Goal: Task Accomplishment & Management: Use online tool/utility

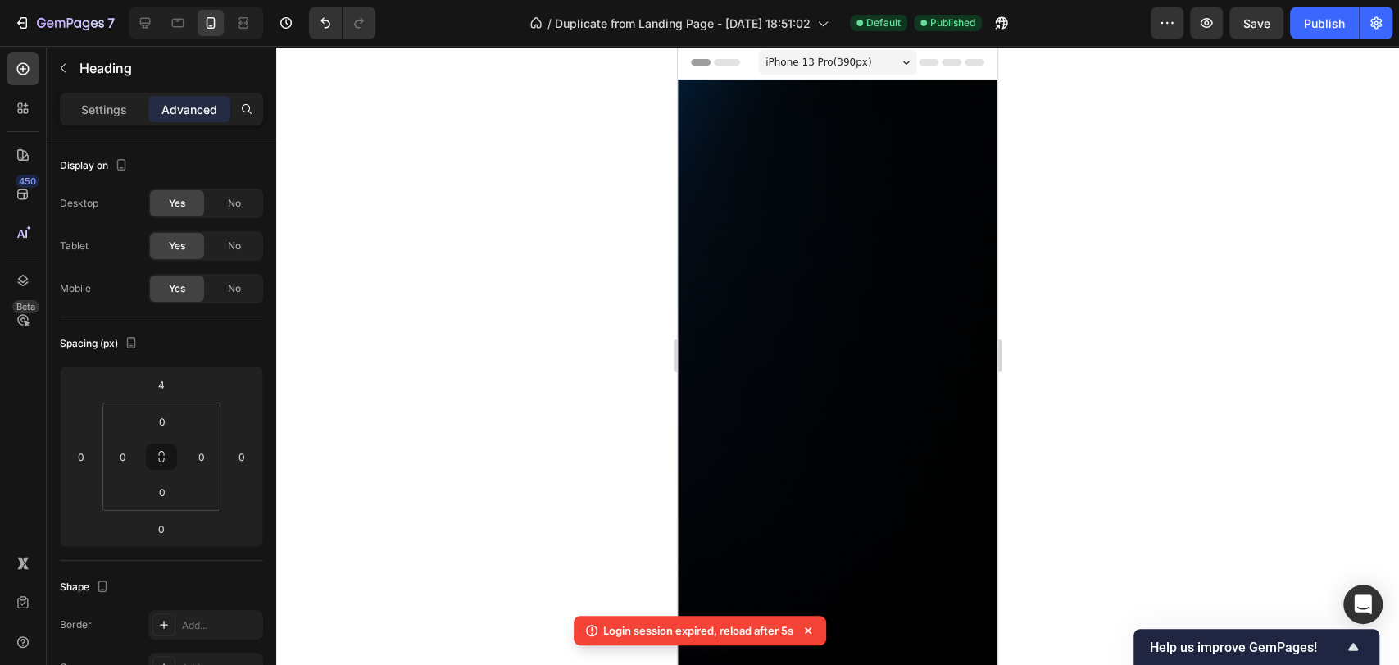
scroll to position [1318, 0]
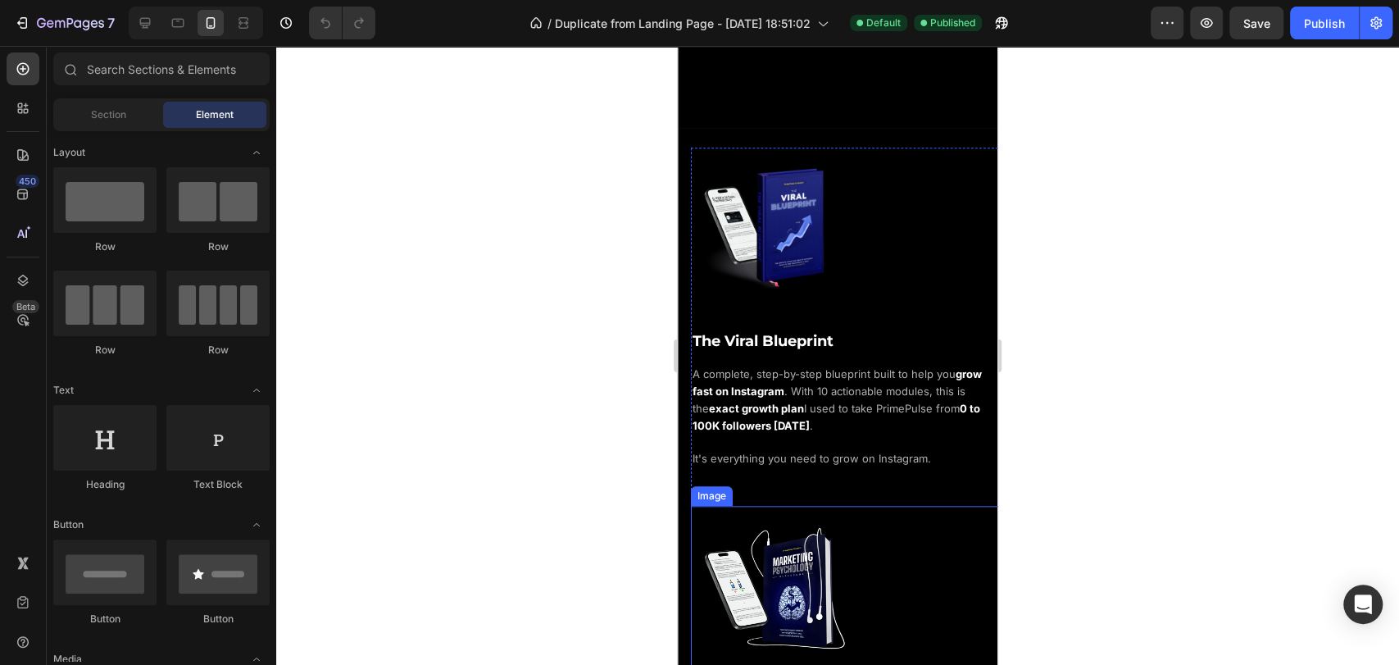
scroll to position [1001, 0]
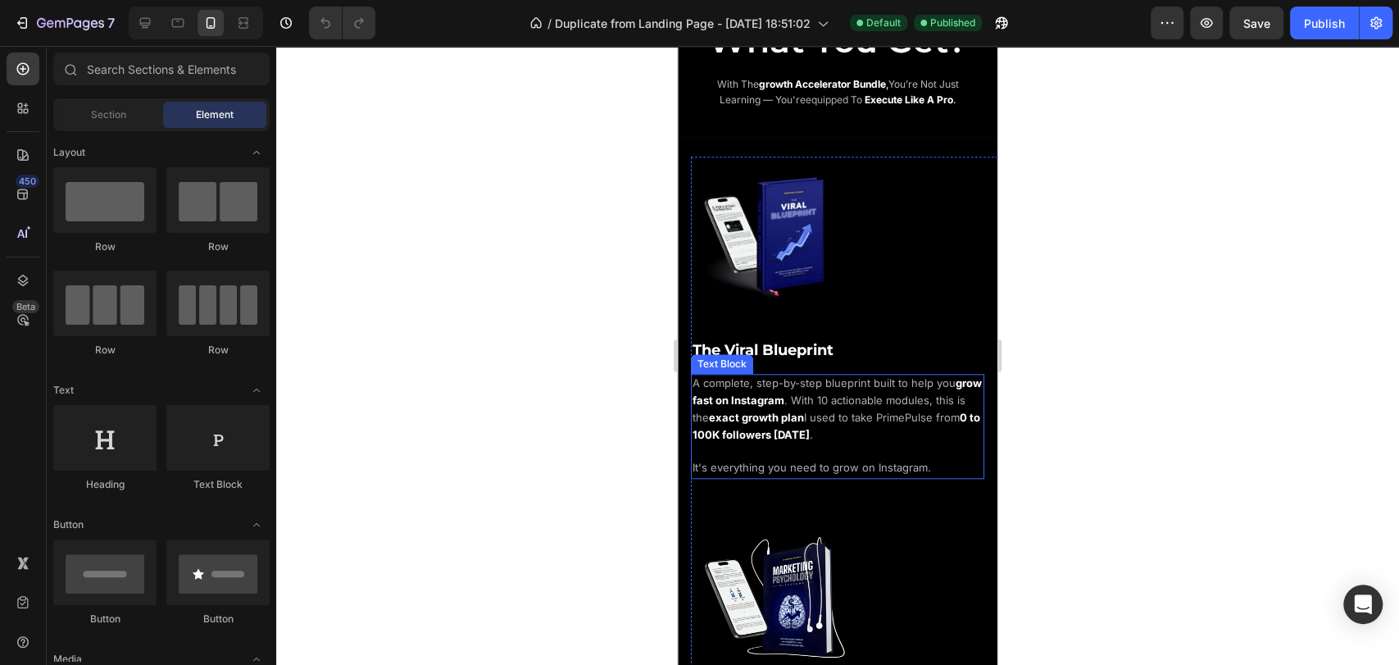
click at [861, 393] on span ". With 10 actionable modules, this is the" at bounding box center [829, 408] width 273 height 30
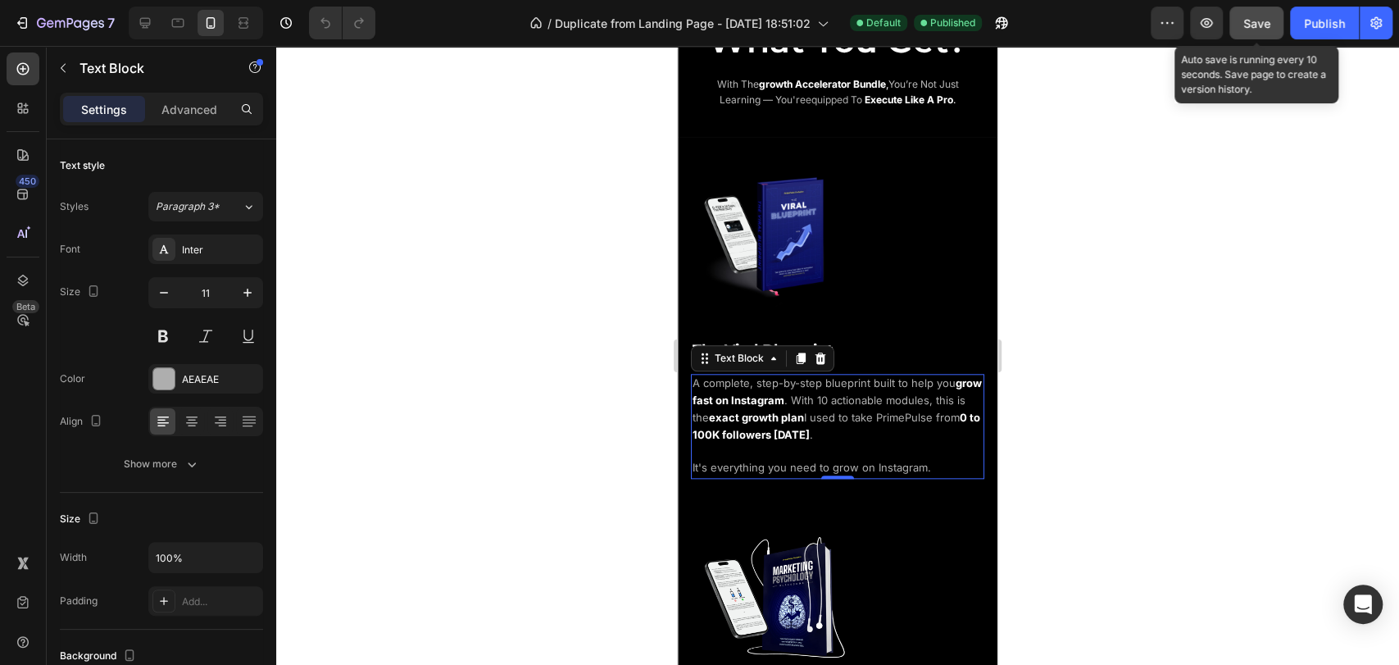
click at [1280, 27] on button "Save" at bounding box center [1256, 23] width 54 height 33
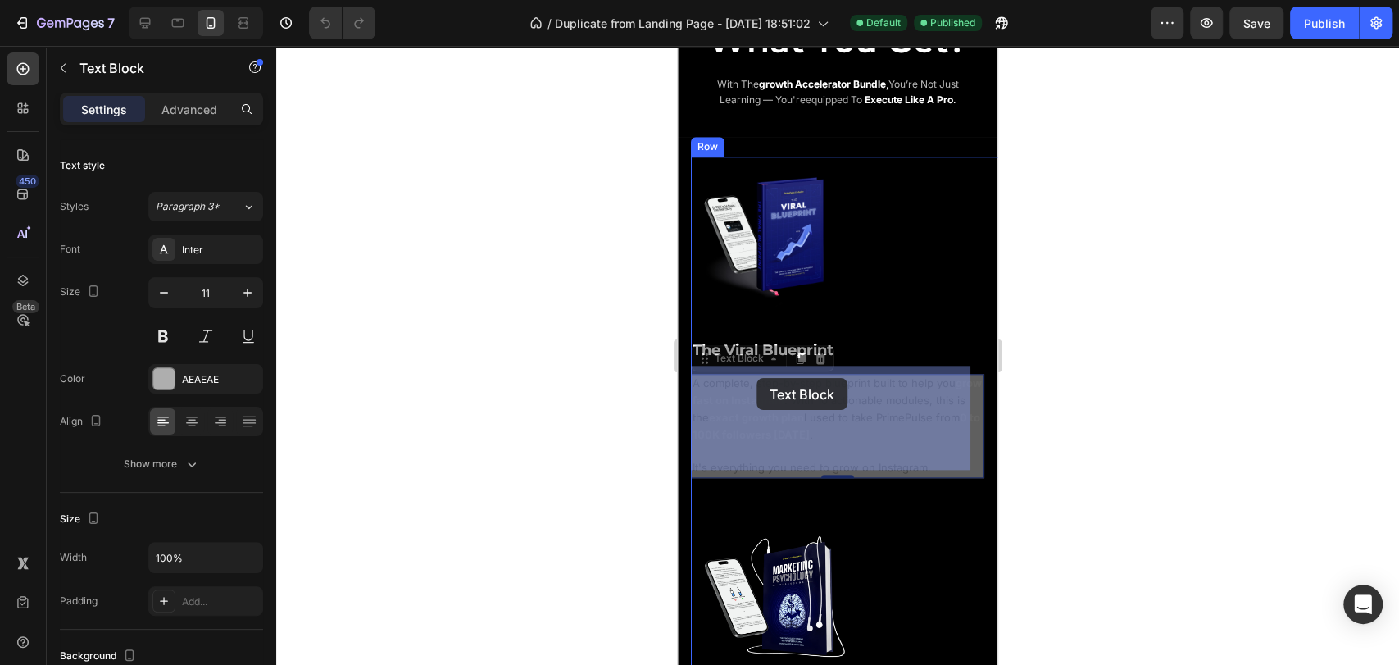
drag, startPoint x: 711, startPoint y: 348, endPoint x: 756, endPoint y: 378, distance: 54.6
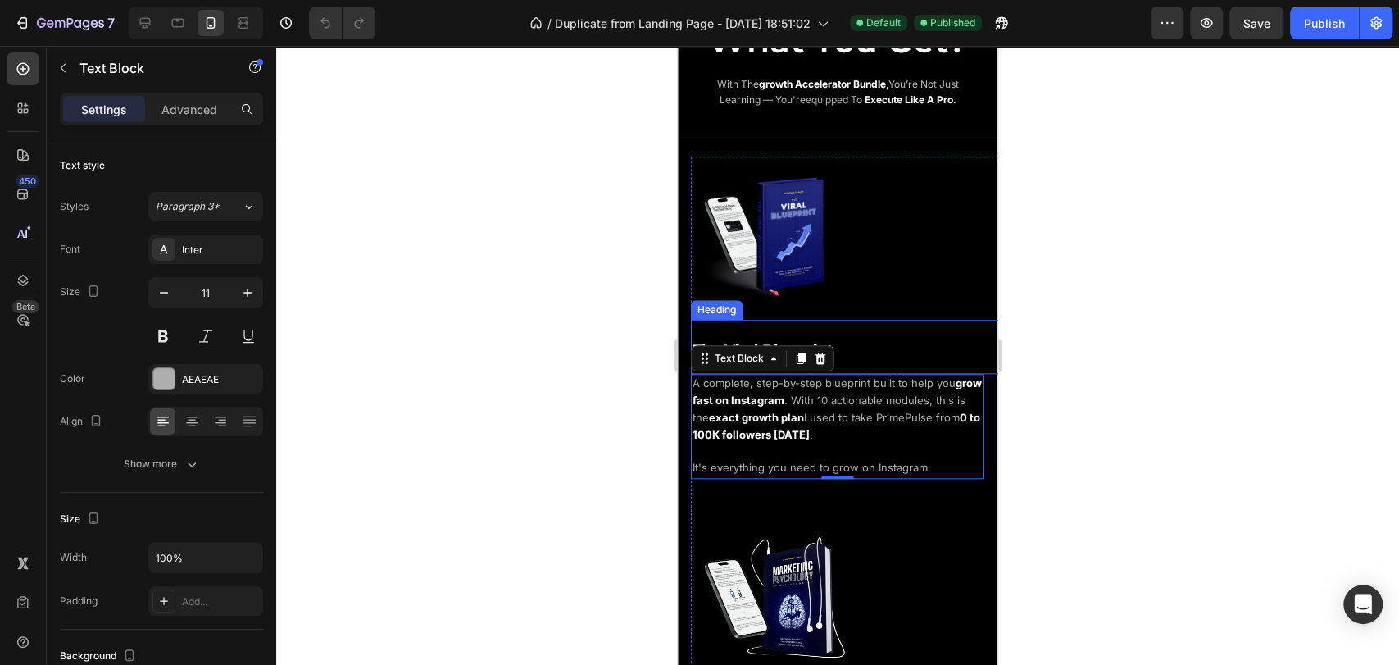
click at [852, 339] on h2 "The Viral Blueprint" at bounding box center [851, 347] width 320 height 54
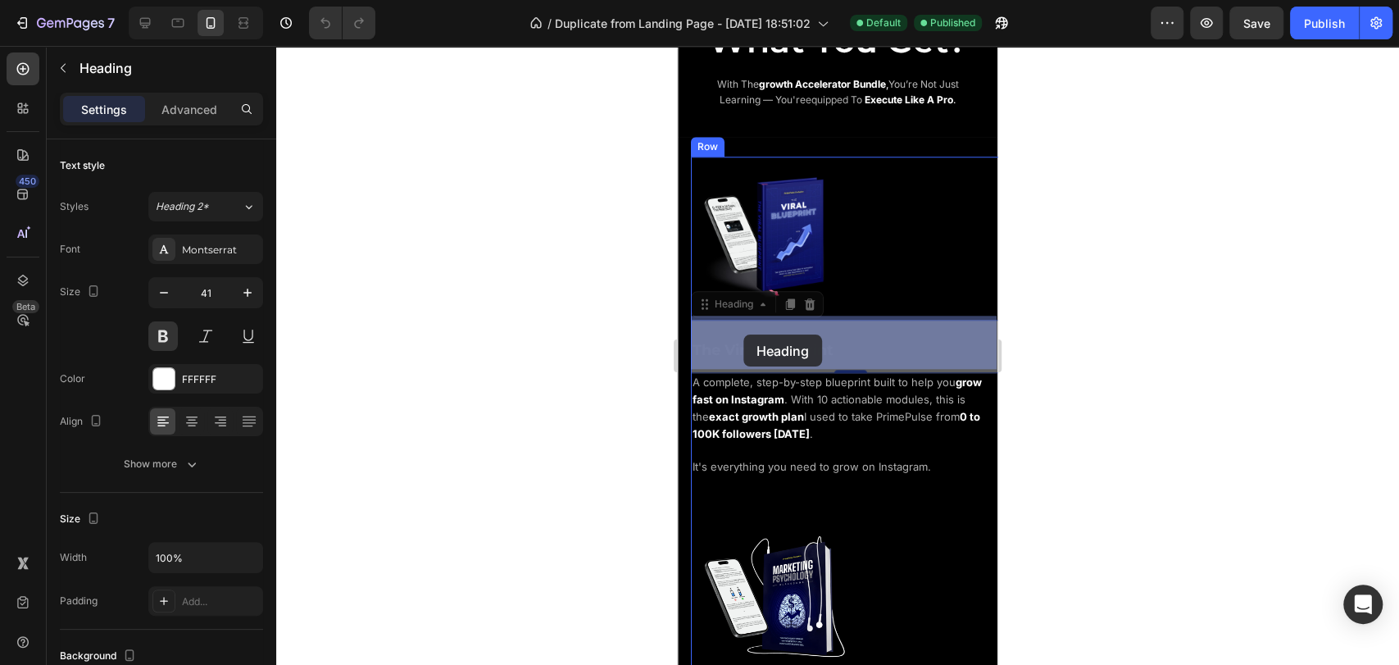
drag, startPoint x: 708, startPoint y: 293, endPoint x: 743, endPoint y: 334, distance: 54.0
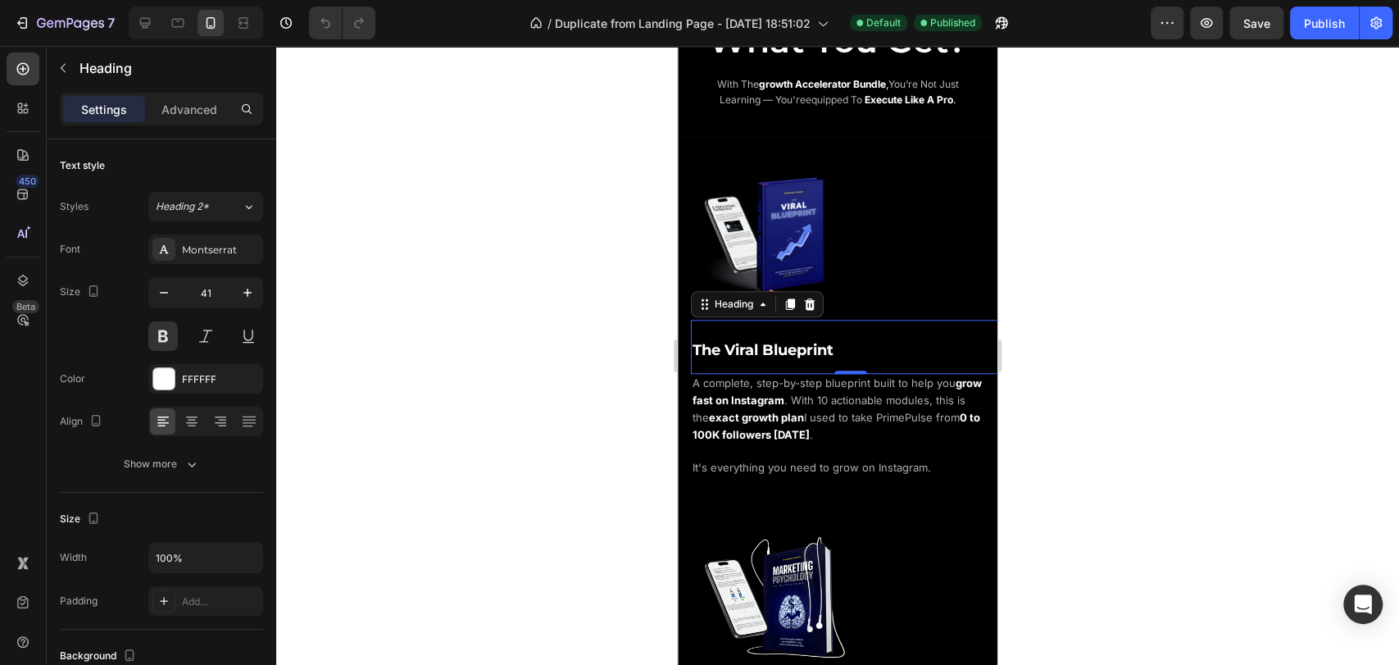
click at [1179, 316] on div at bounding box center [837, 355] width 1123 height 619
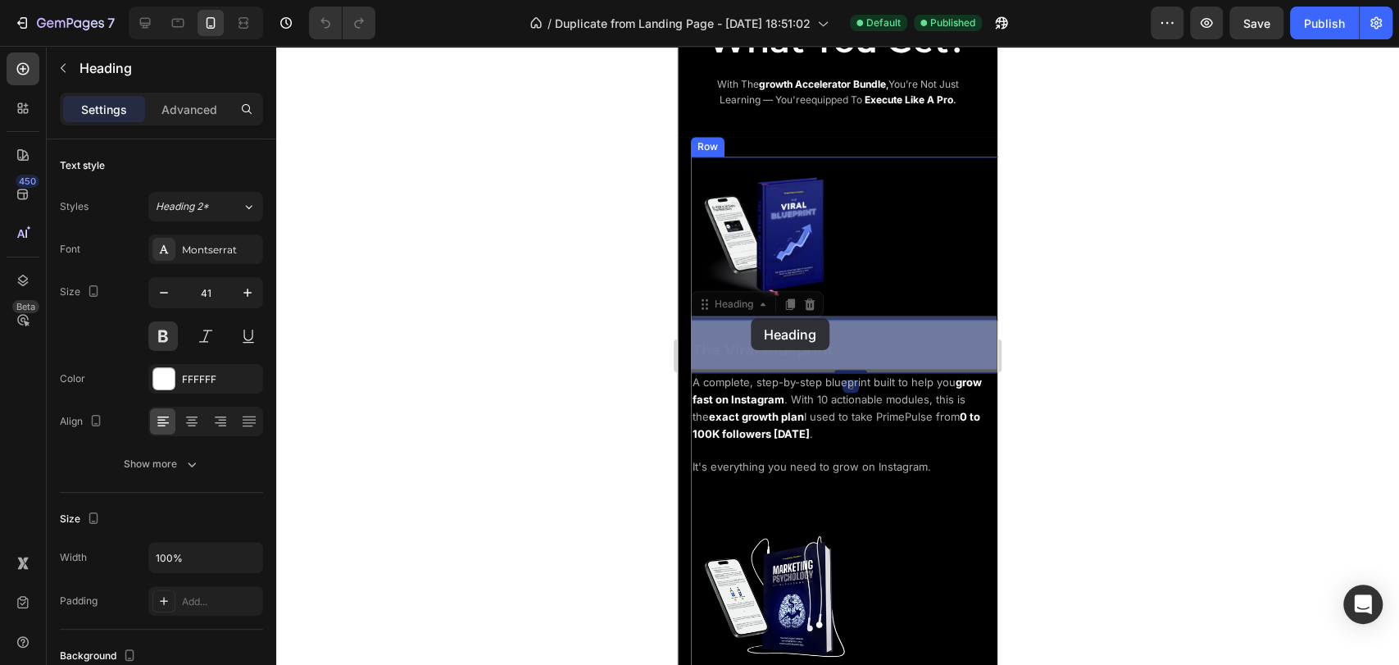
drag, startPoint x: 708, startPoint y: 301, endPoint x: 751, endPoint y: 318, distance: 46.0
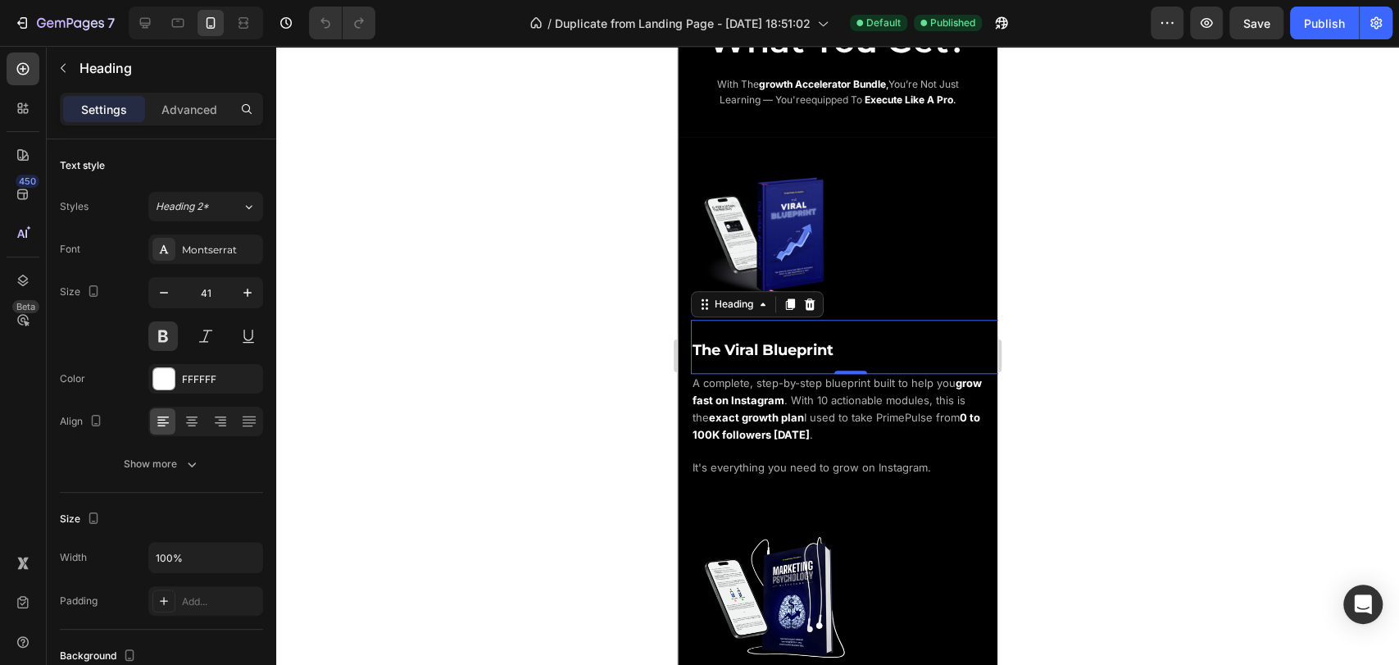
click at [1151, 339] on div at bounding box center [837, 355] width 1123 height 619
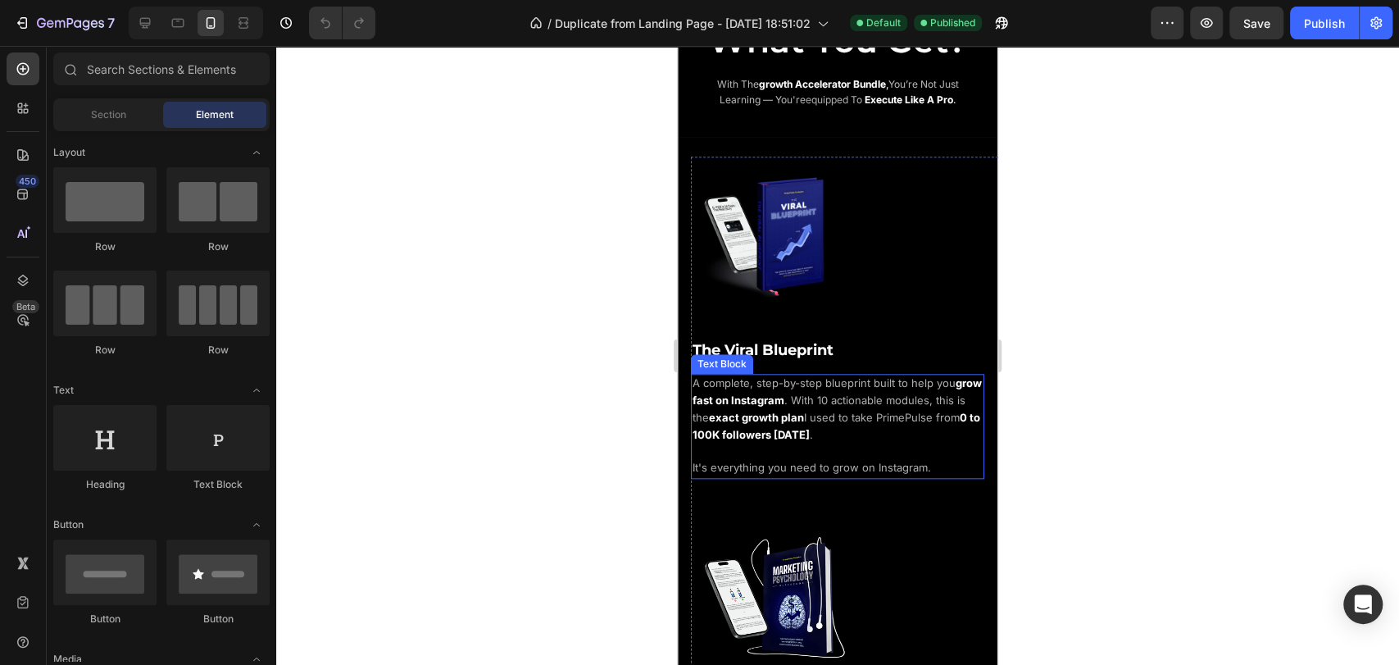
click at [839, 395] on span ". With 10 actionable modules, this is the" at bounding box center [829, 408] width 273 height 30
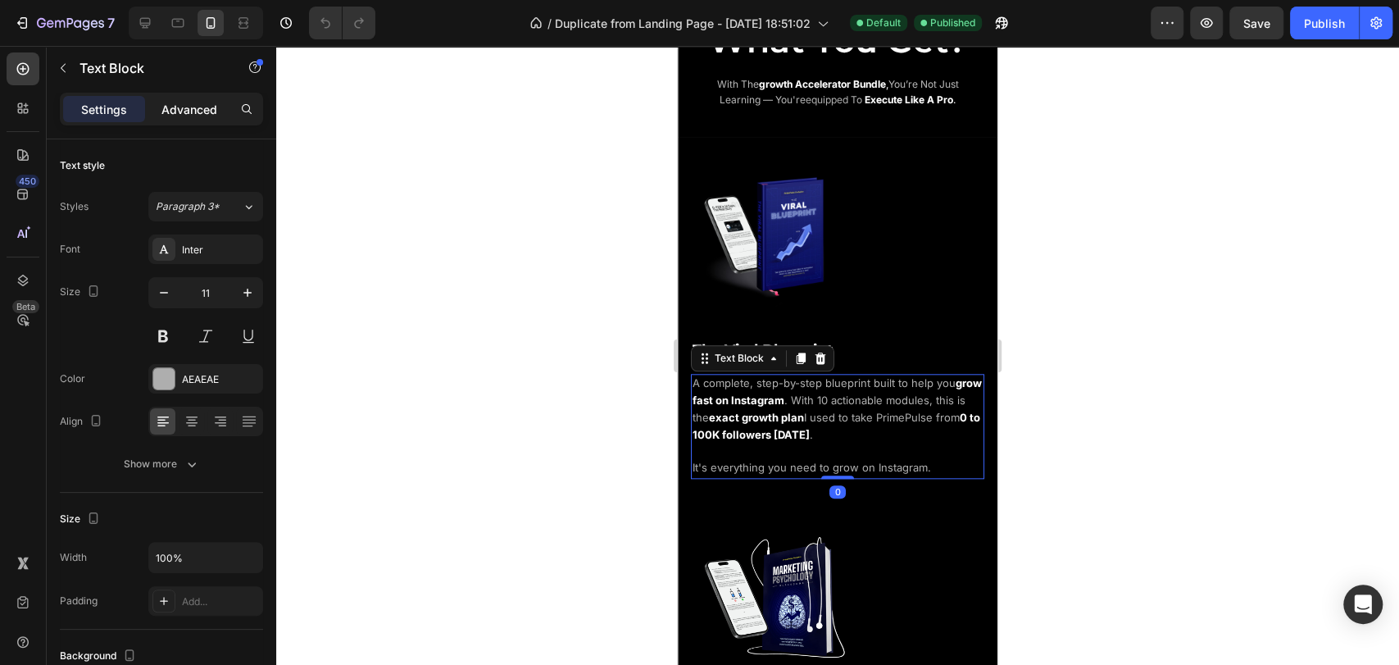
click at [167, 115] on p "Advanced" at bounding box center [189, 109] width 56 height 17
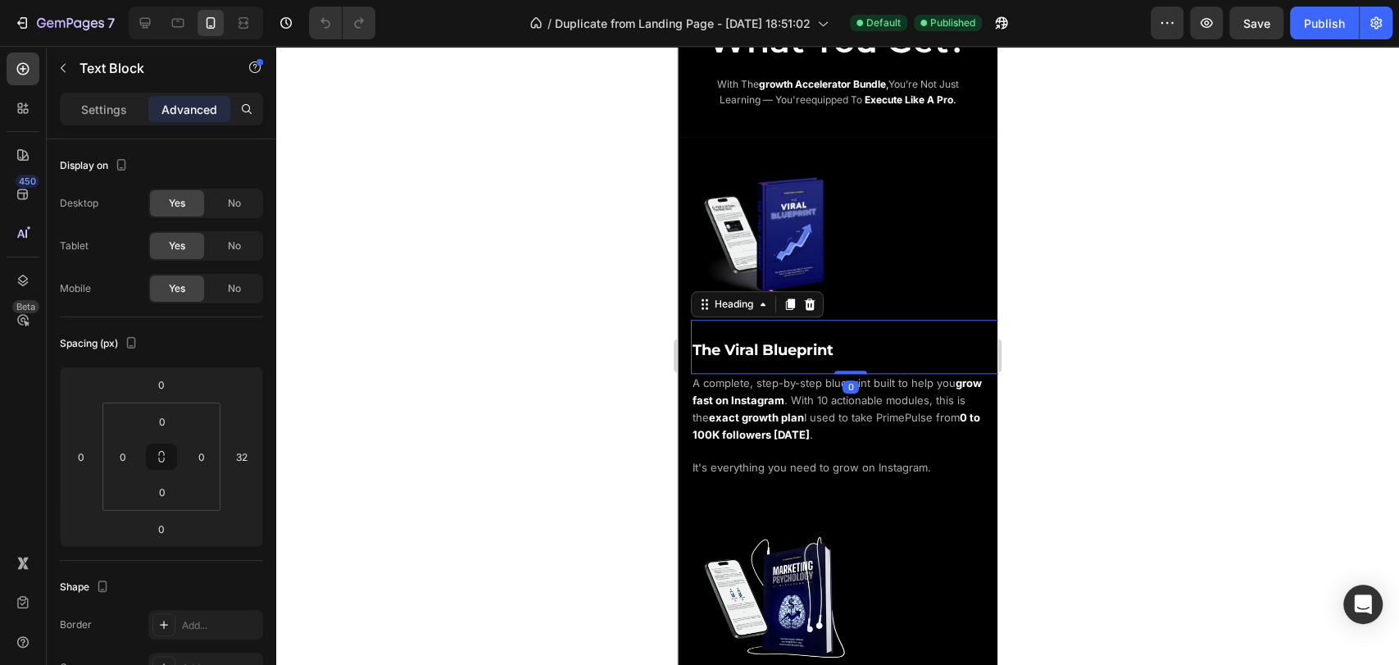
click at [888, 338] on h2 "The Viral Blueprint" at bounding box center [851, 347] width 320 height 54
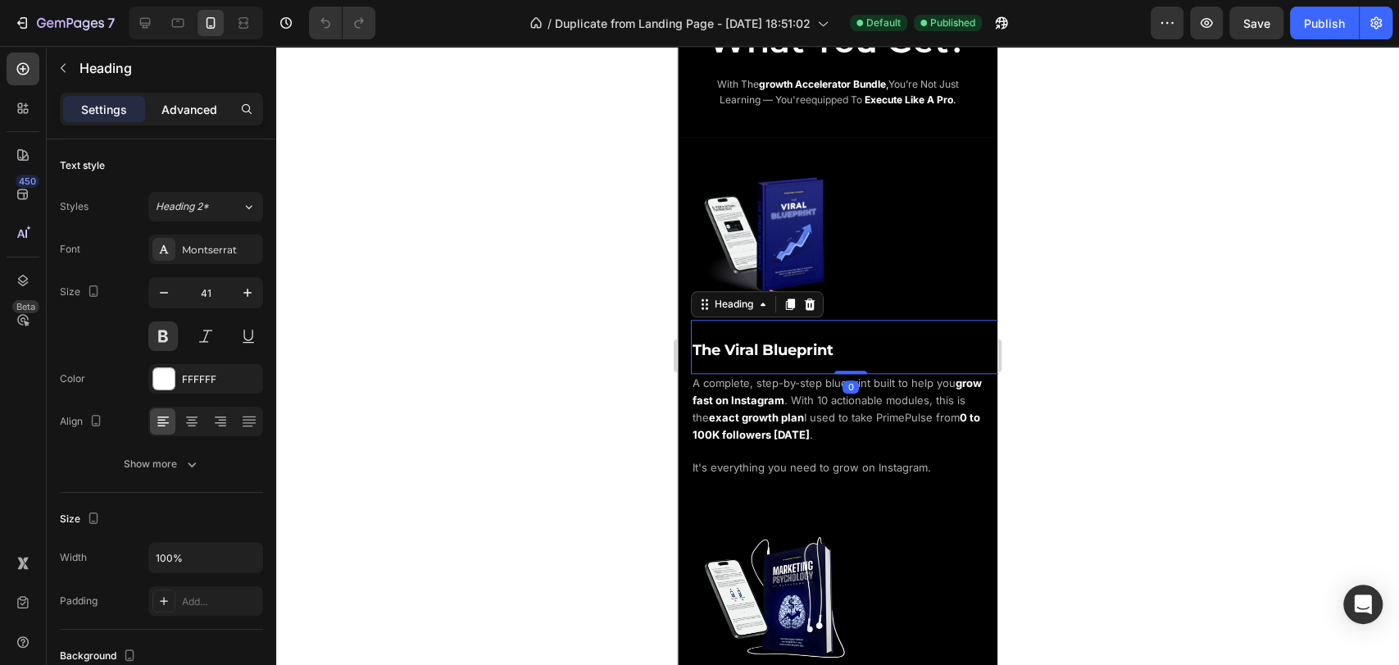
click at [173, 116] on p "Advanced" at bounding box center [189, 109] width 56 height 17
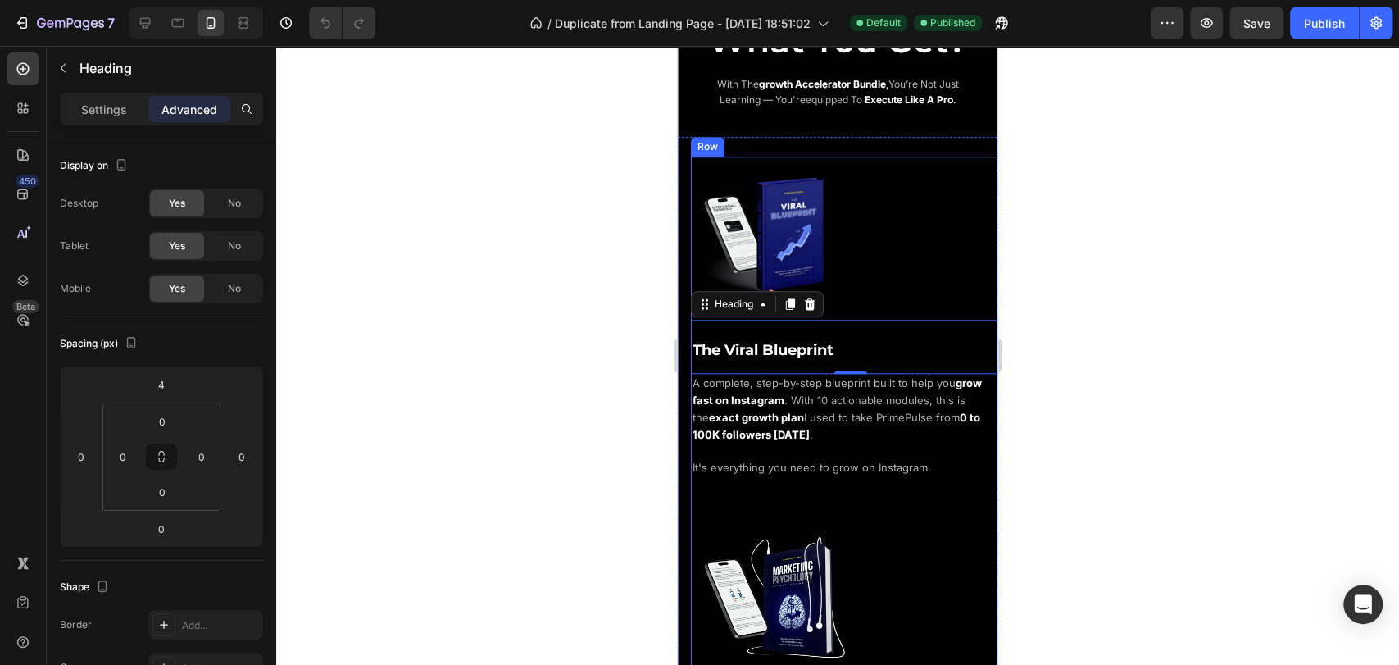
click at [1133, 357] on div at bounding box center [837, 355] width 1123 height 619
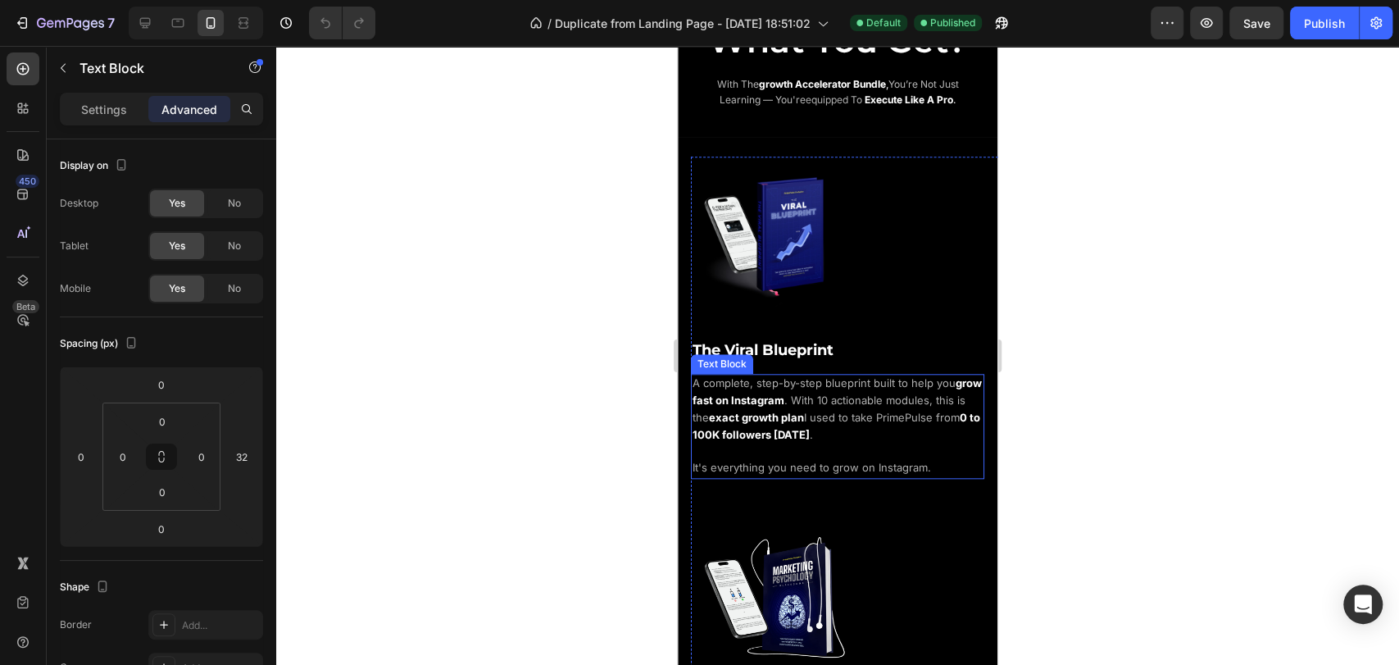
click at [864, 393] on span ". With 10 actionable modules, this is the" at bounding box center [829, 408] width 273 height 30
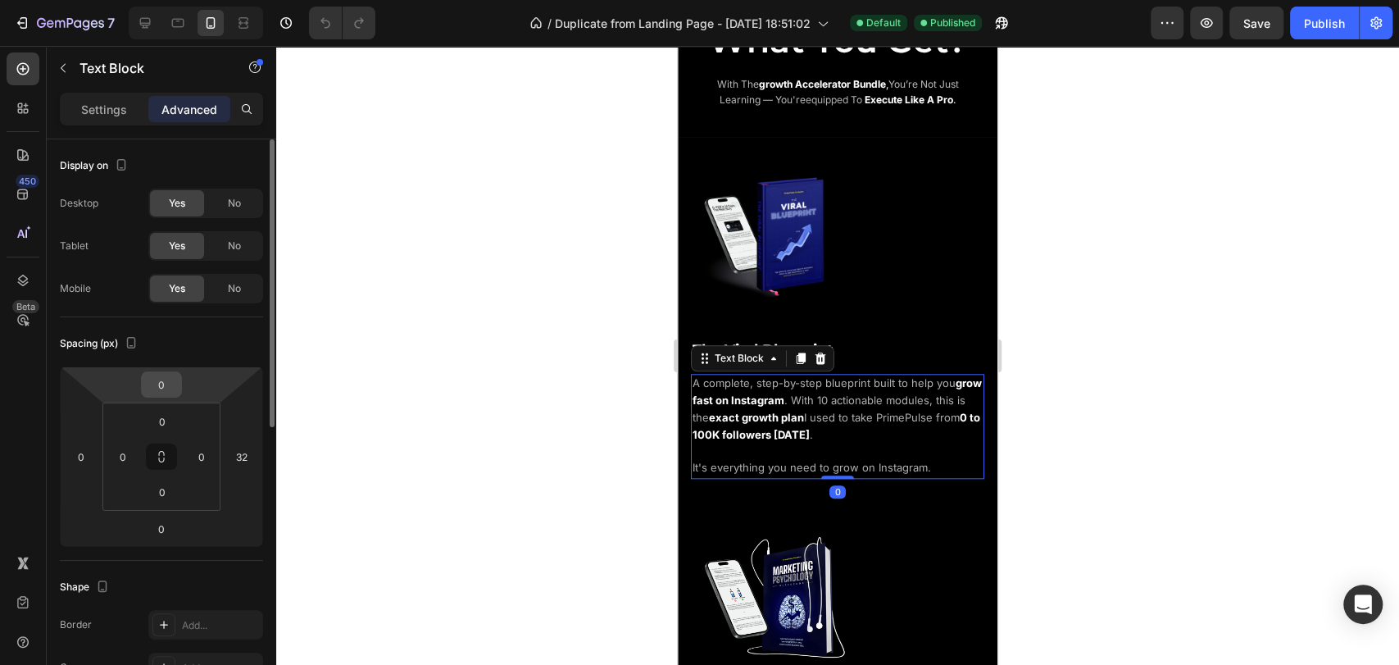
click at [174, 384] on input "0" at bounding box center [161, 384] width 33 height 25
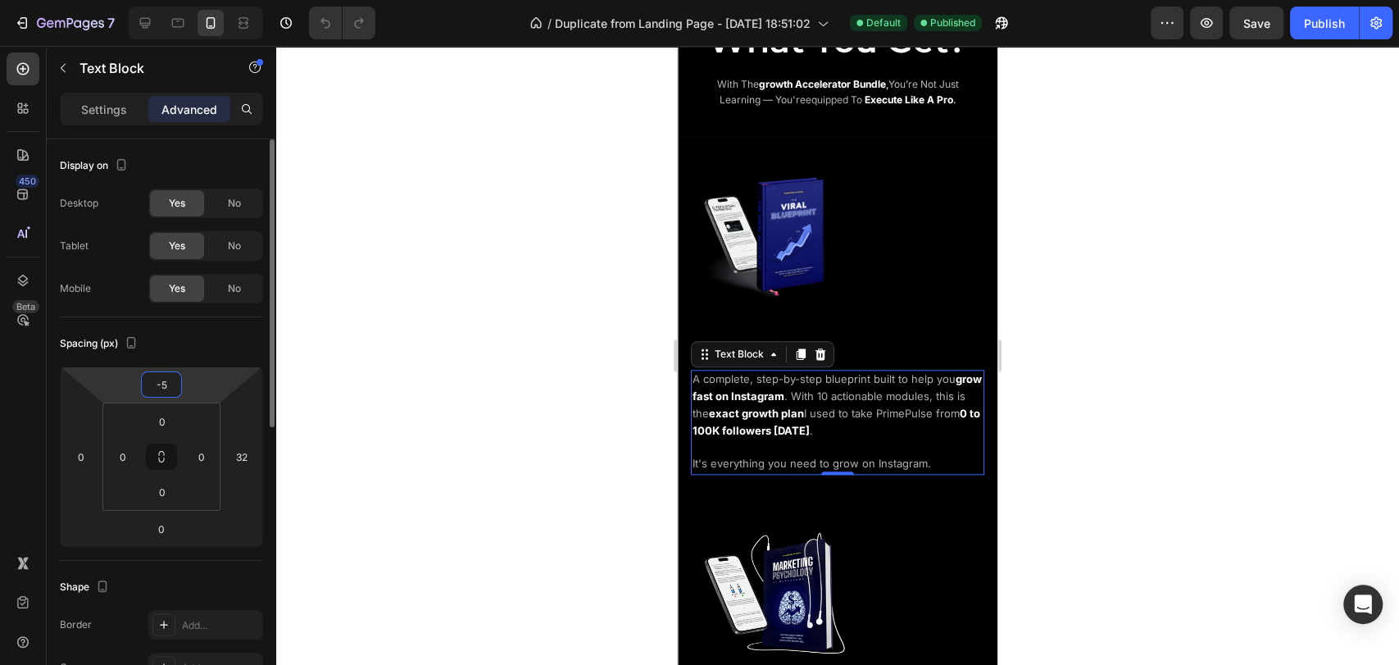
type input "-5"
click at [172, 340] on div "Spacing (px)" at bounding box center [161, 343] width 203 height 26
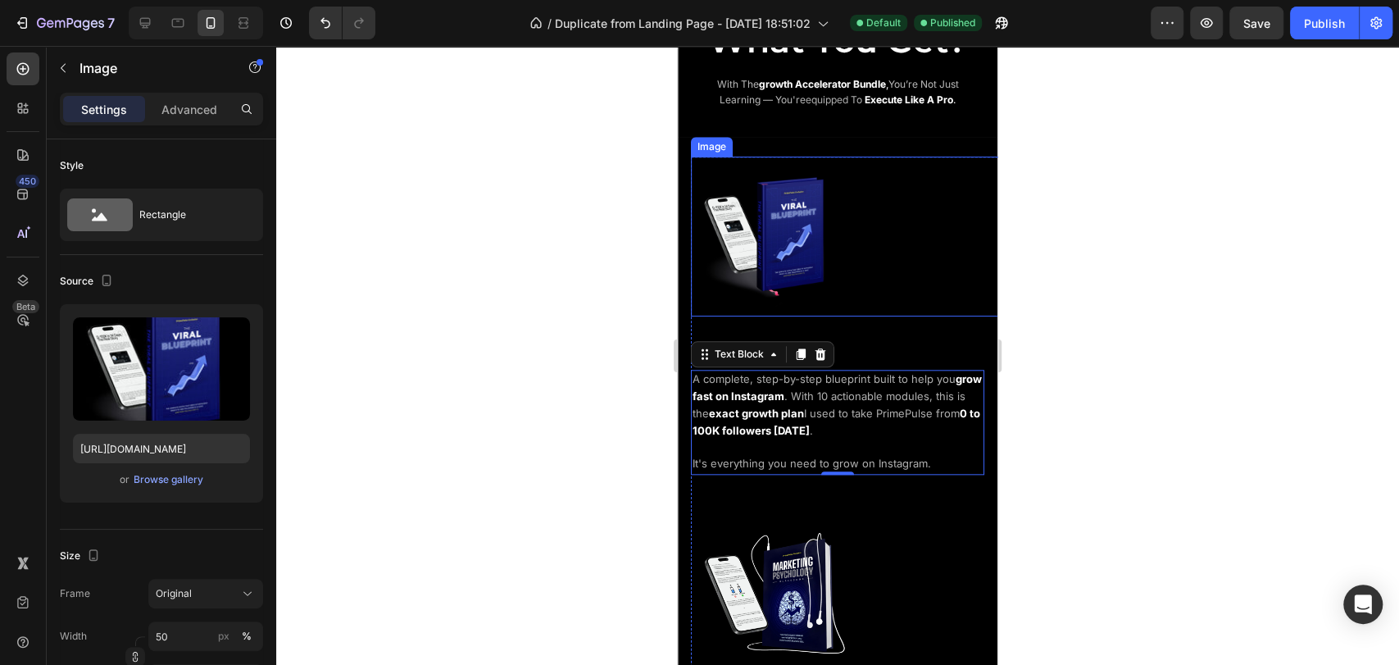
click at [967, 256] on div at bounding box center [851, 237] width 320 height 160
click at [874, 389] on span ". With 10 actionable modules, this is the" at bounding box center [829, 404] width 273 height 30
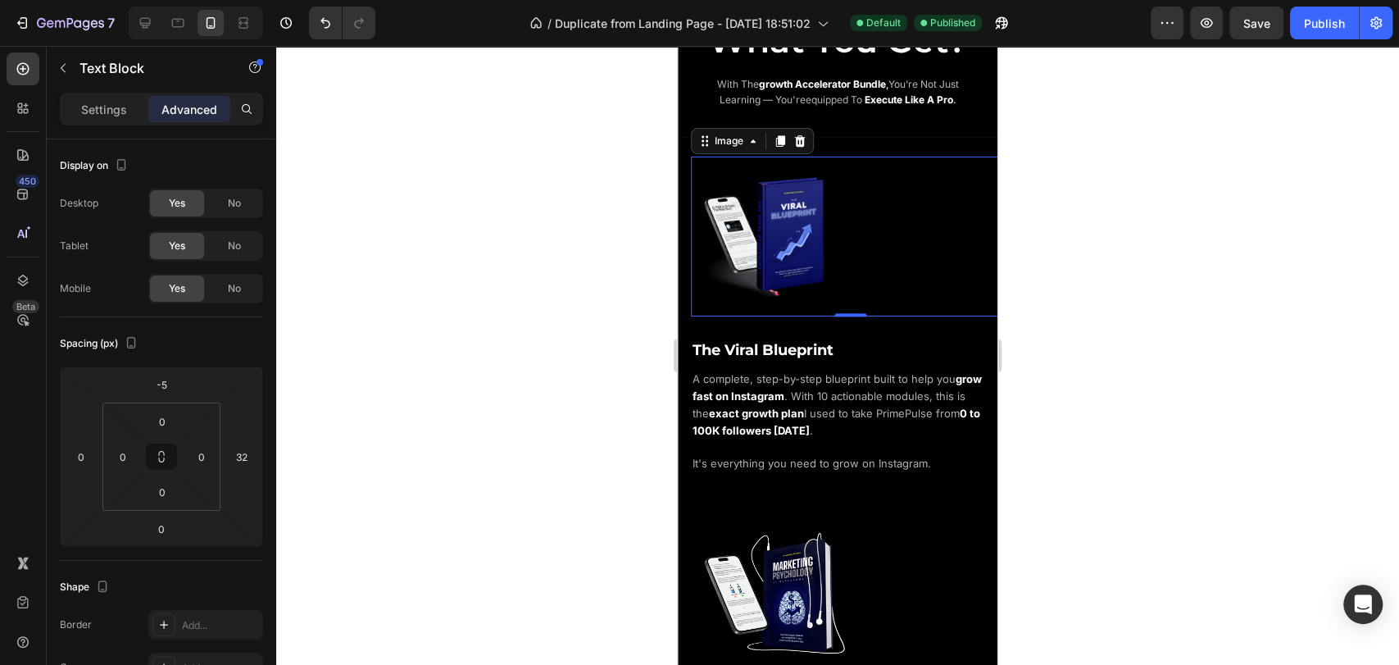
click at [945, 220] on div at bounding box center [851, 237] width 320 height 160
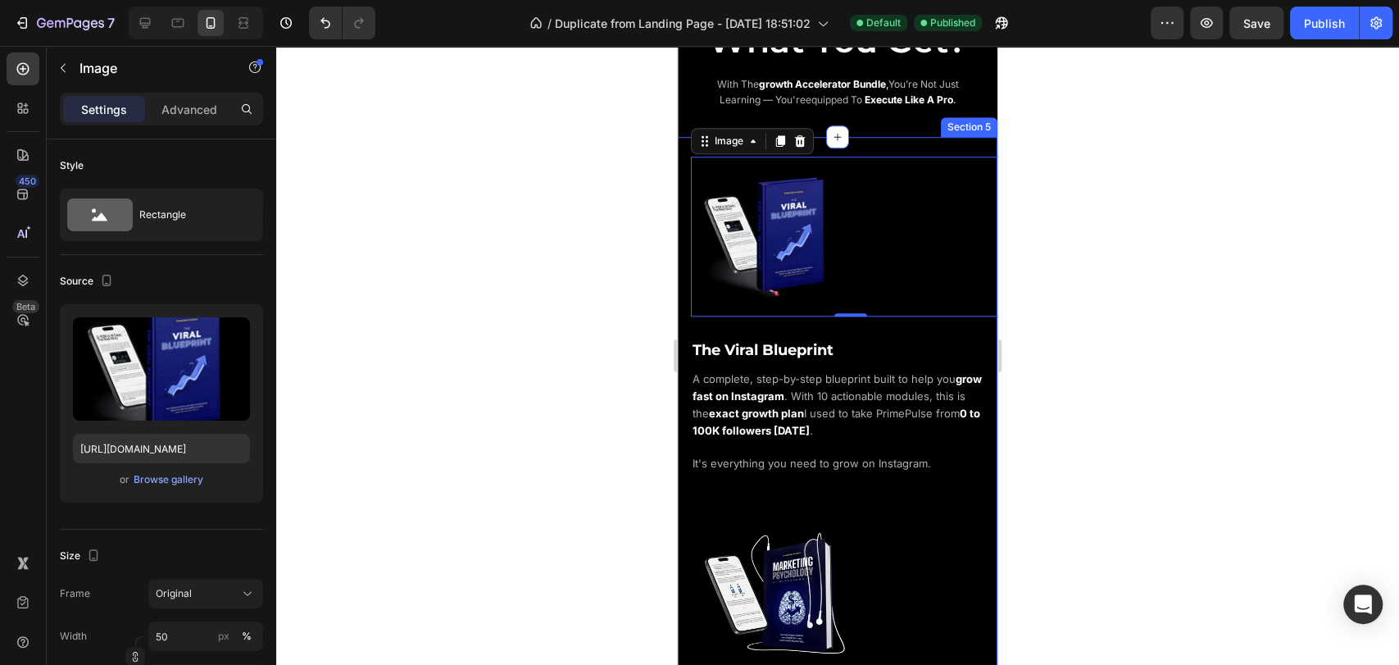
click at [940, 137] on div "Image 0 The Viral Blueprint Heading A complete, step-by-step blueprint built to…" at bounding box center [838, 675] width 320 height 1077
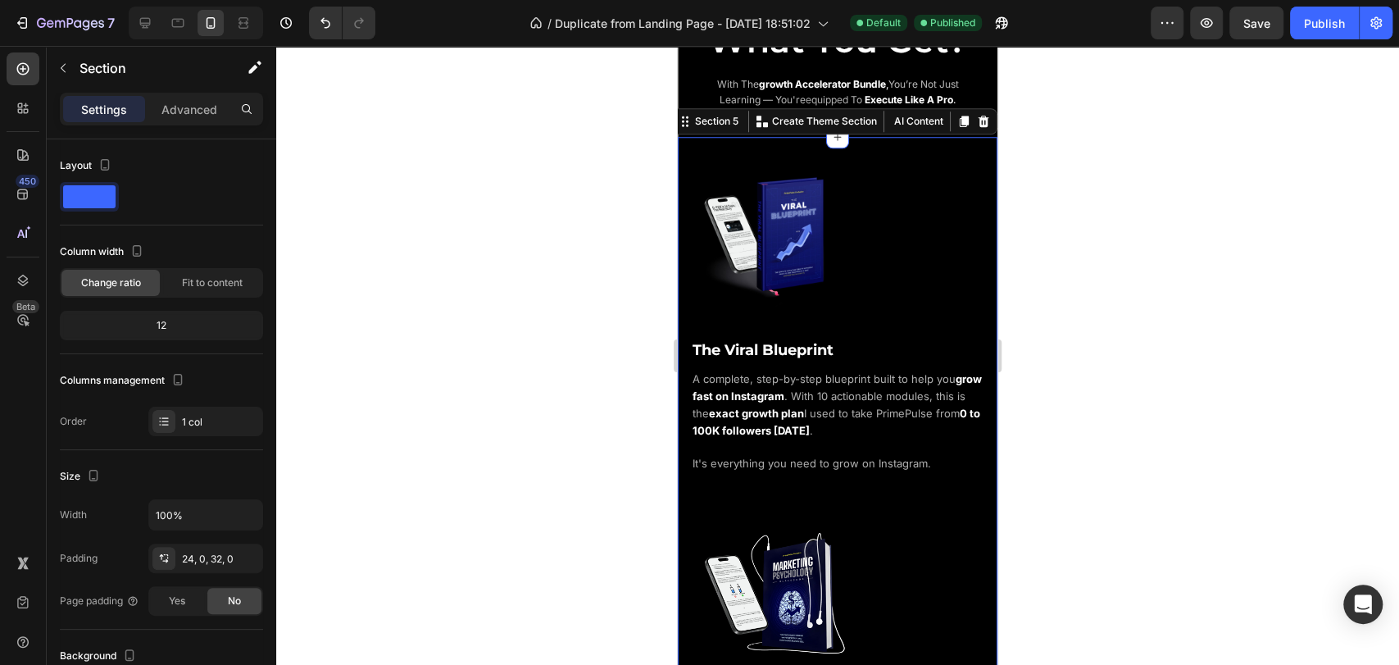
click at [1220, 198] on div at bounding box center [837, 355] width 1123 height 619
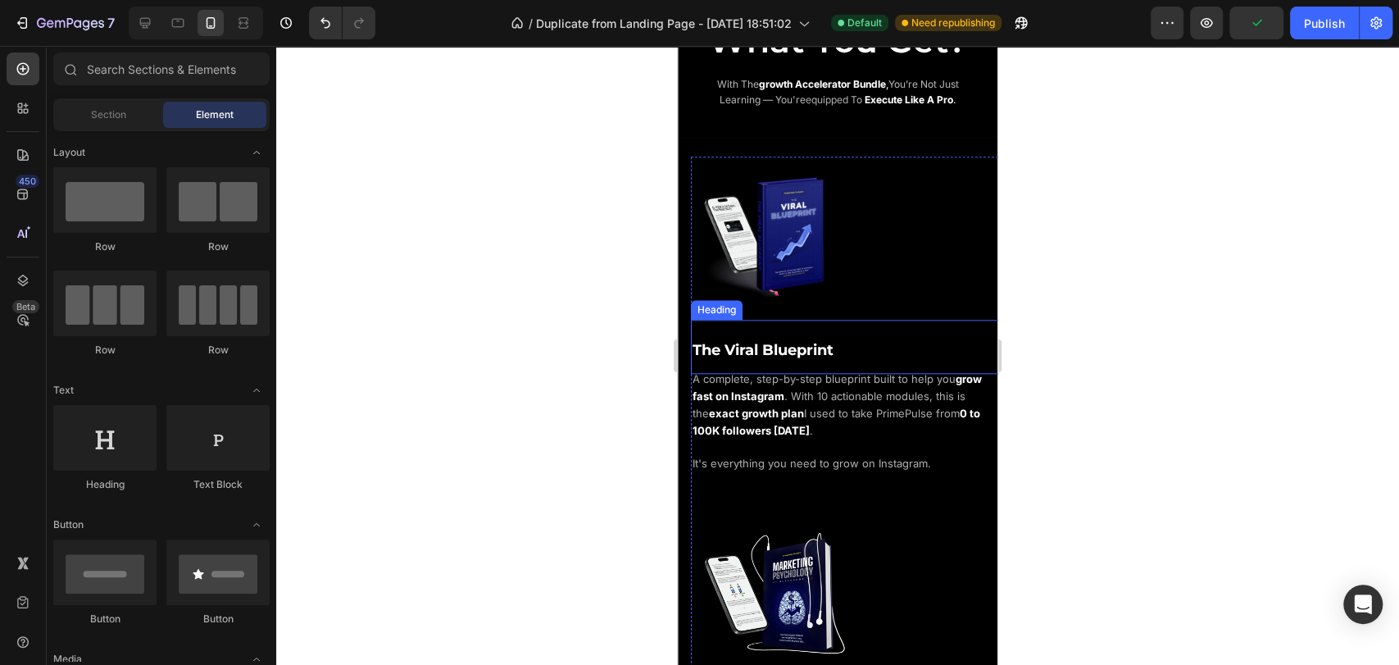
click at [911, 335] on h2 "The Viral Blueprint" at bounding box center [851, 347] width 320 height 54
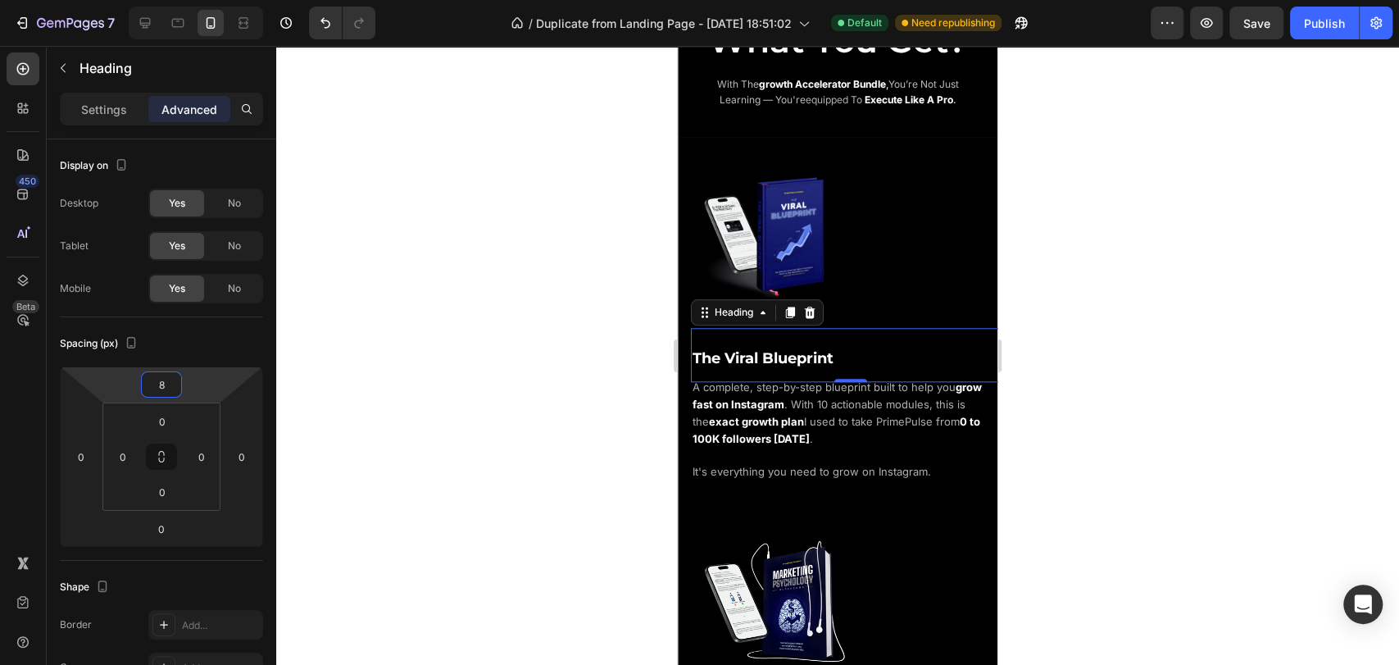
type input "6"
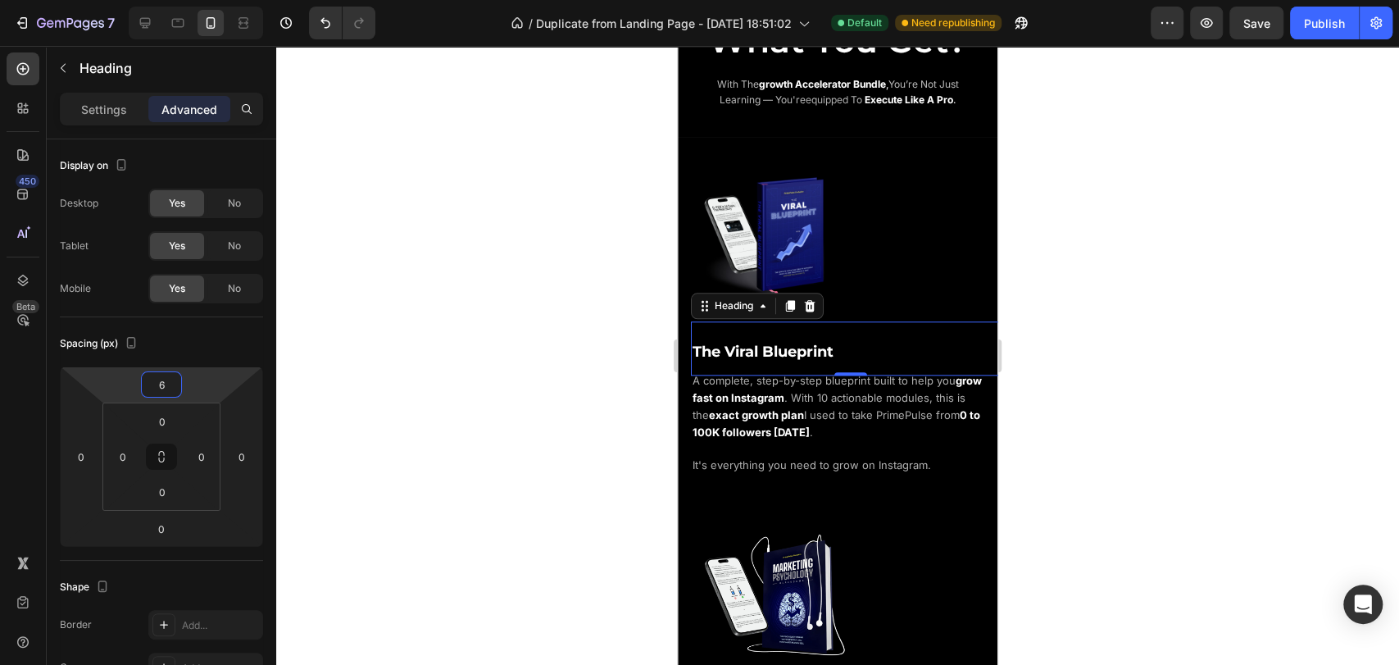
click at [202, 0] on html "7 / Duplicate from Landing Page - [DATE] 18:51:02 Default Need republishing Pre…" at bounding box center [699, 0] width 1399 height 0
click at [897, 148] on div "Image The Viral Blueprint Heading 0 A complete, step-by-step blueprint built to…" at bounding box center [838, 676] width 320 height 1079
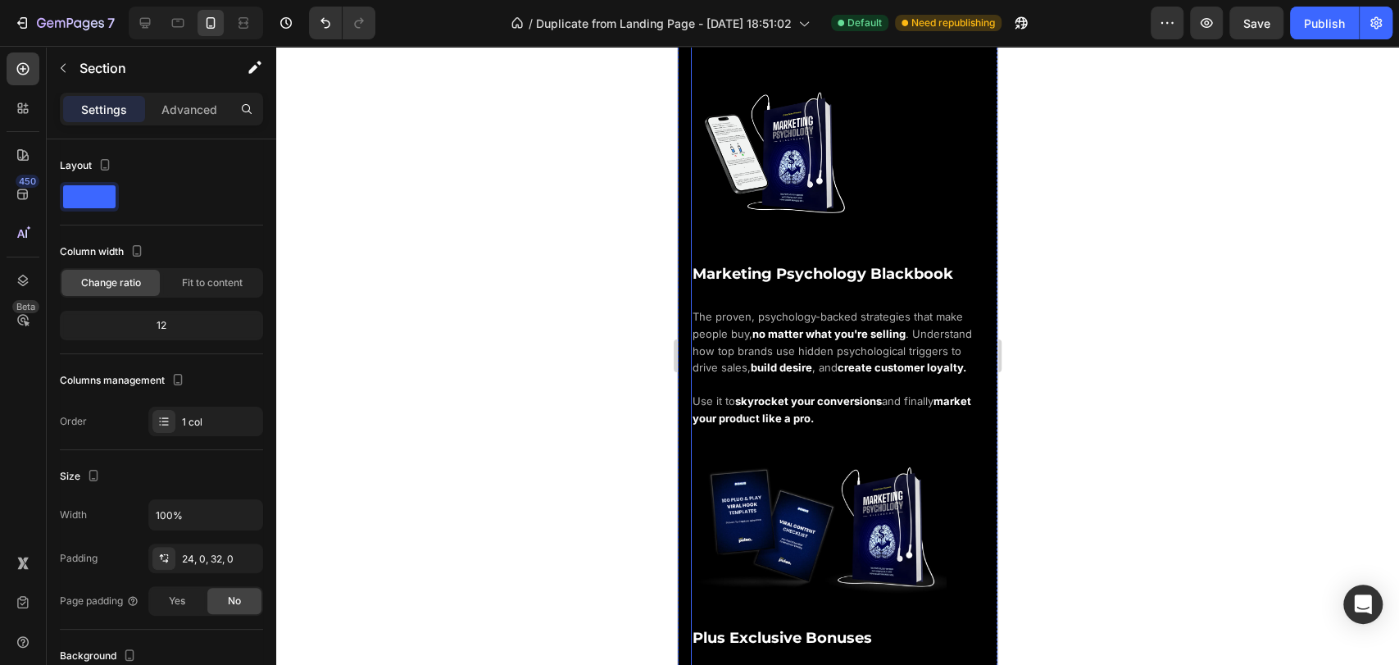
scroll to position [1547, 0]
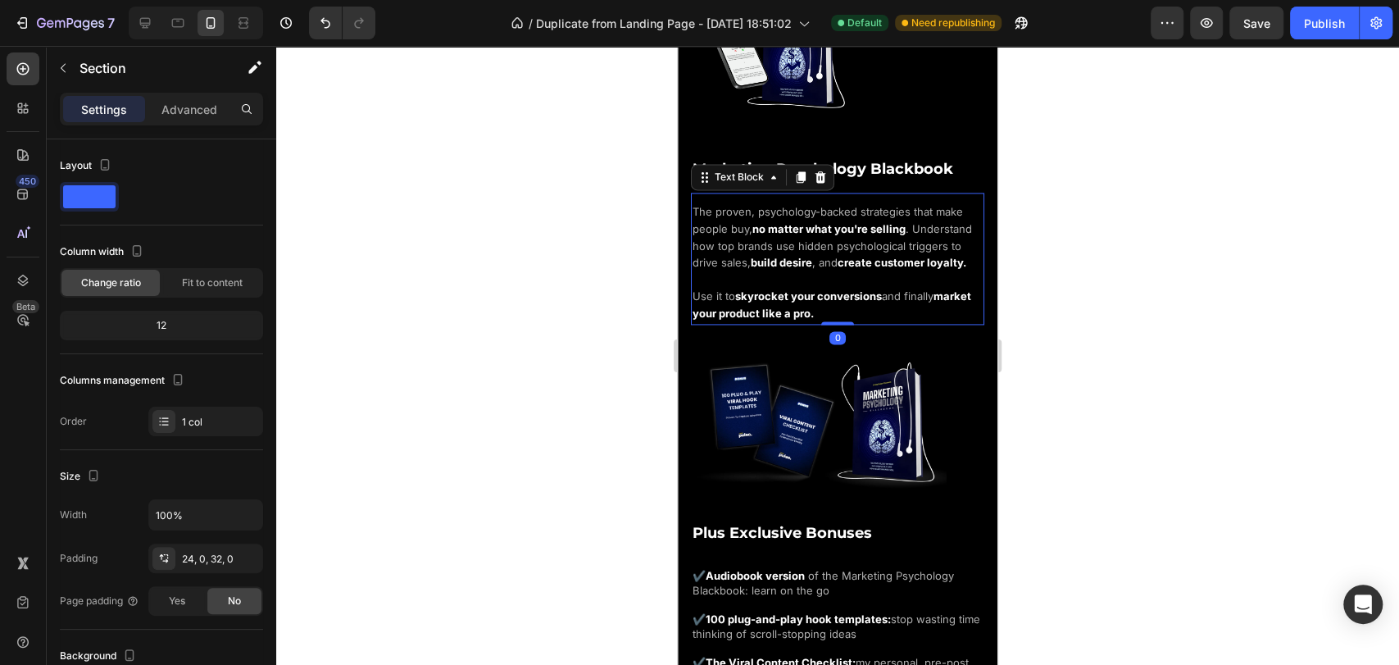
click at [865, 238] on p "The proven, psychology-backed strategies that make people buy, no matter what y…" at bounding box center [838, 263] width 290 height 119
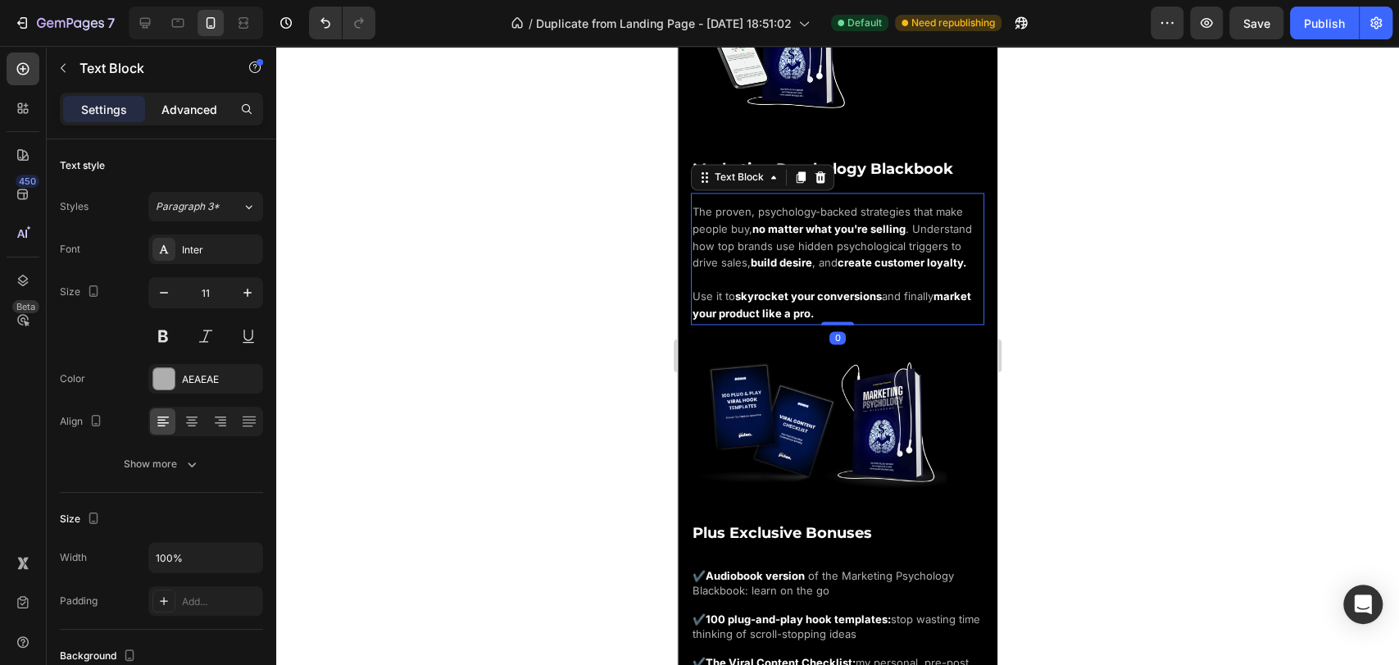
click at [185, 111] on p "Advanced" at bounding box center [189, 109] width 56 height 17
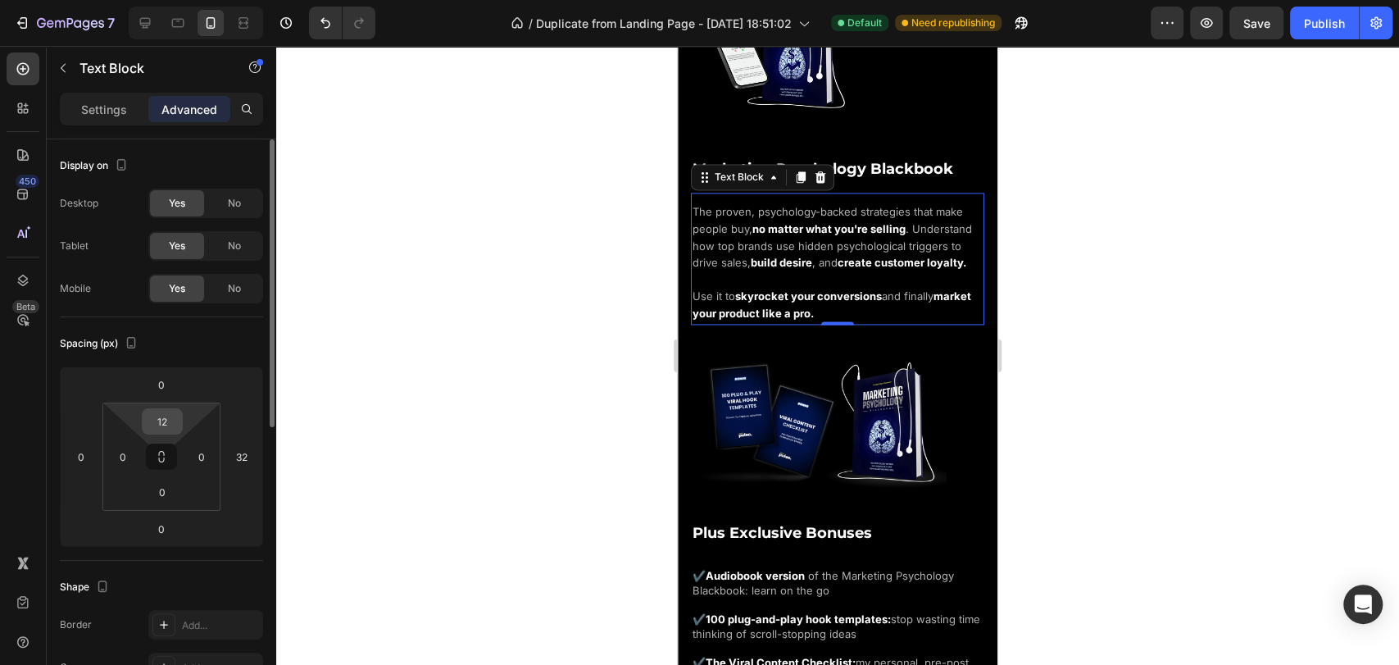
click at [173, 422] on input "12" at bounding box center [162, 421] width 33 height 25
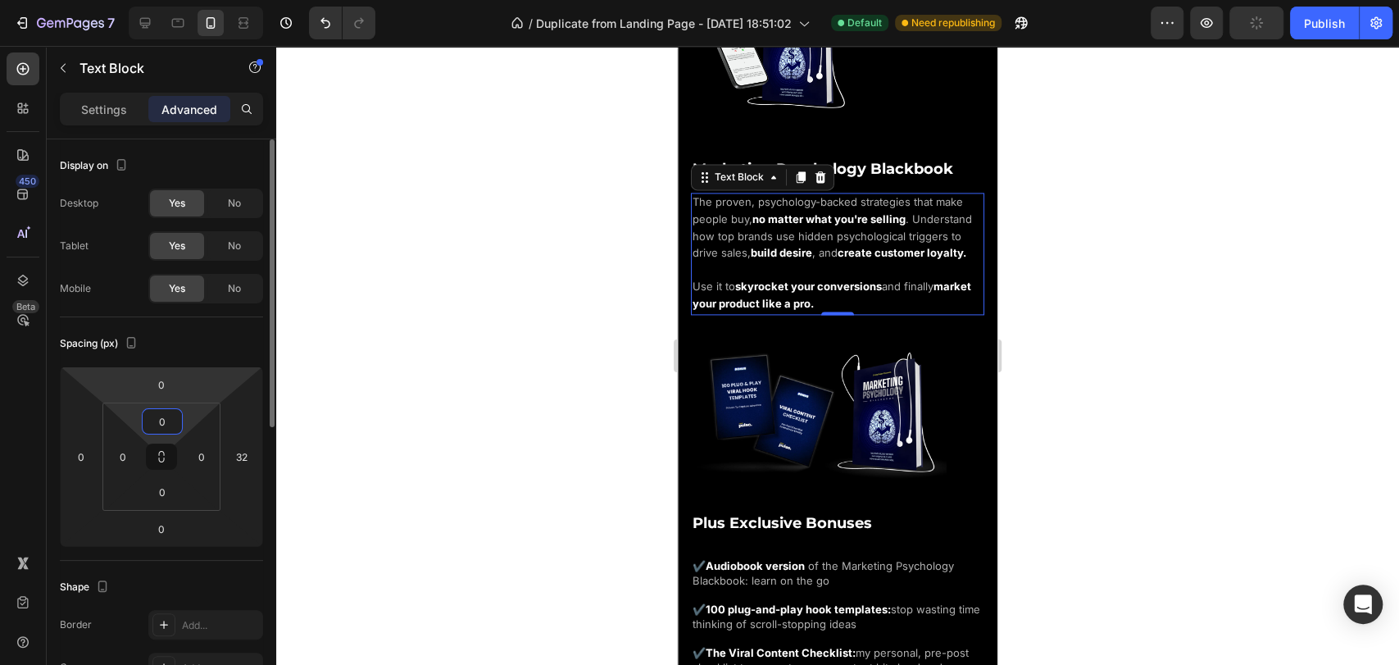
type input "0"
click at [197, 0] on html "7 / Duplicate from Landing Page - [DATE] 18:51:02 Default Need republishing Pre…" at bounding box center [699, 0] width 1399 height 0
click at [170, 382] on input "0" at bounding box center [161, 384] width 33 height 25
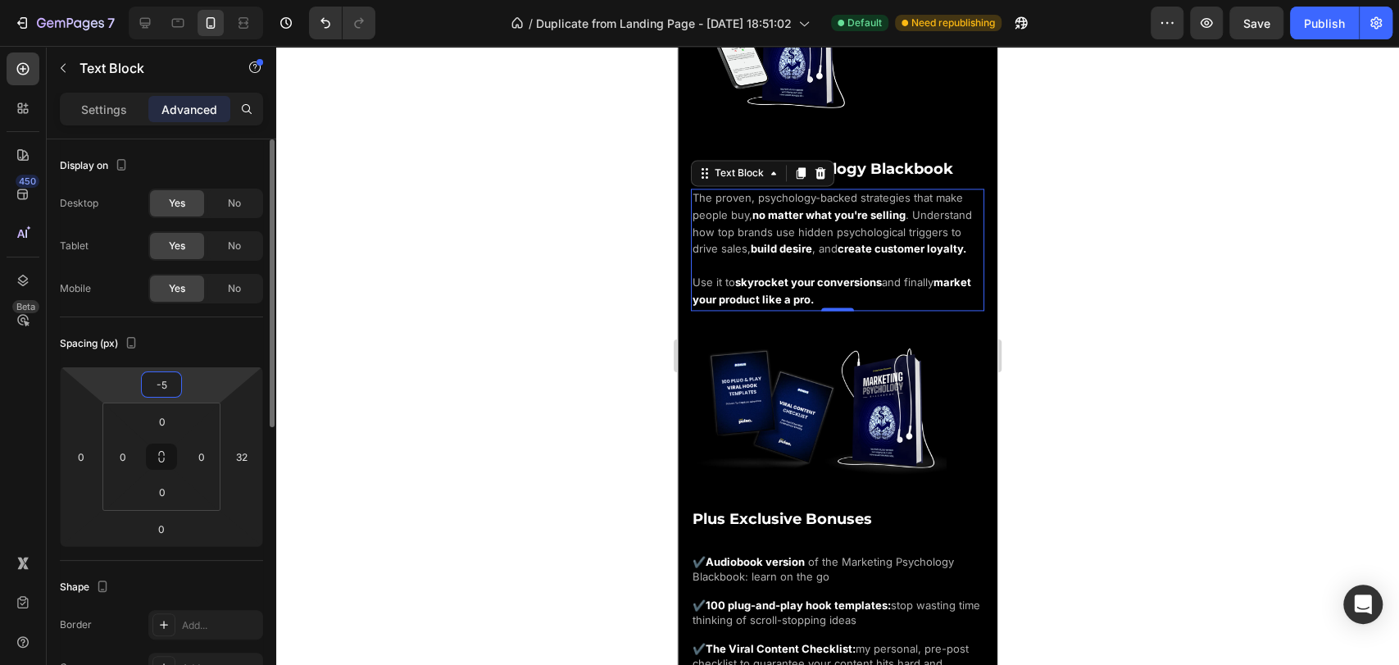
type input "-5"
click at [225, 347] on div "Spacing (px)" at bounding box center [161, 343] width 203 height 26
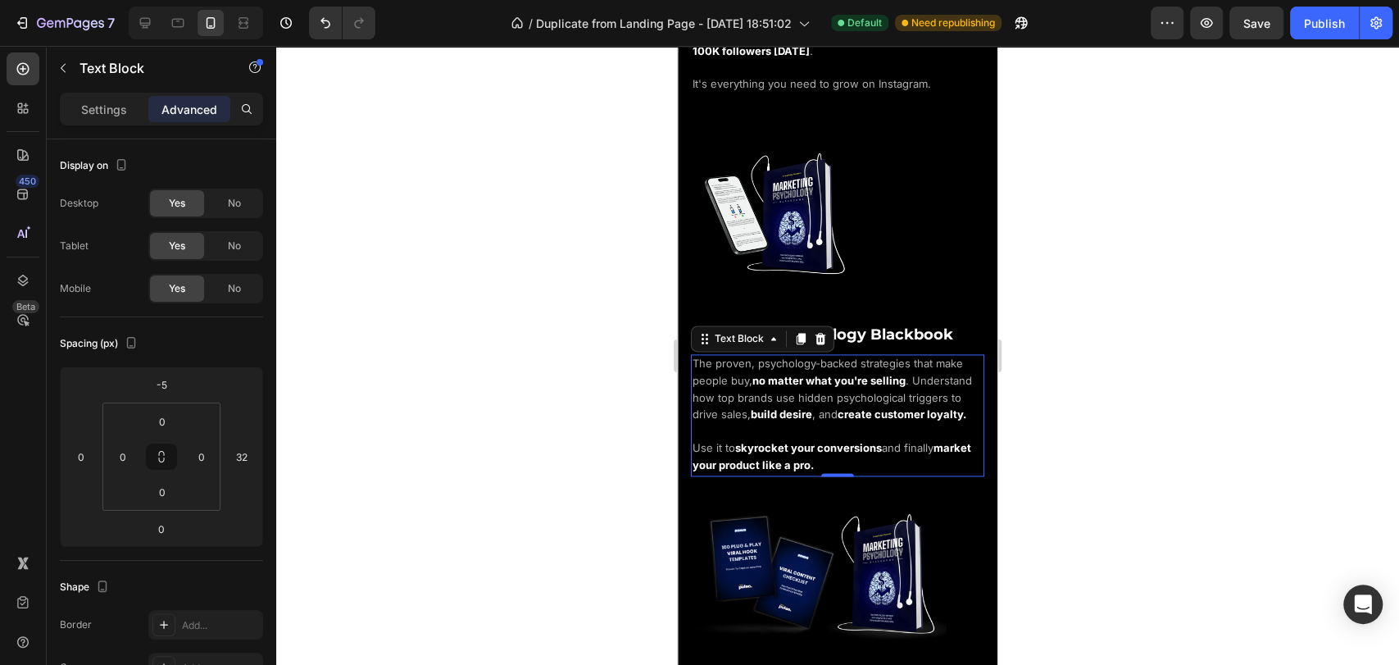
scroll to position [1365, 0]
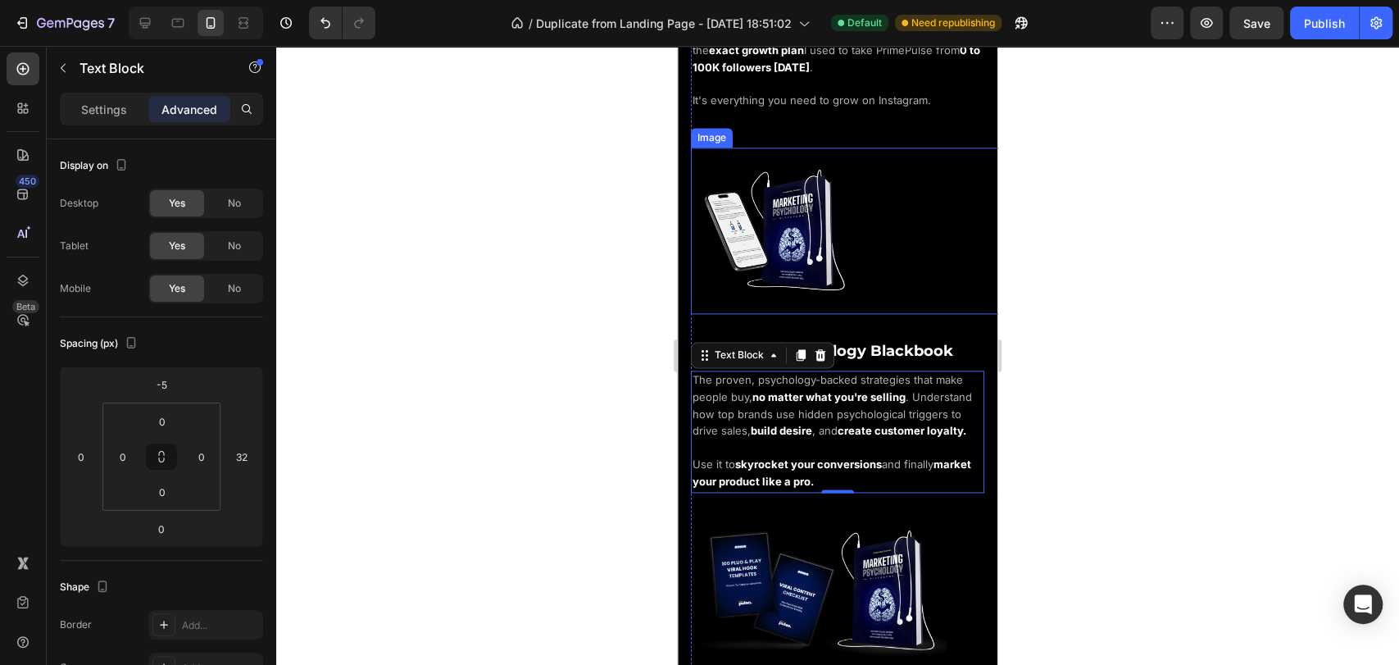
click at [942, 261] on div at bounding box center [851, 231] width 320 height 166
click at [838, 424] on span ", and" at bounding box center [824, 430] width 25 height 13
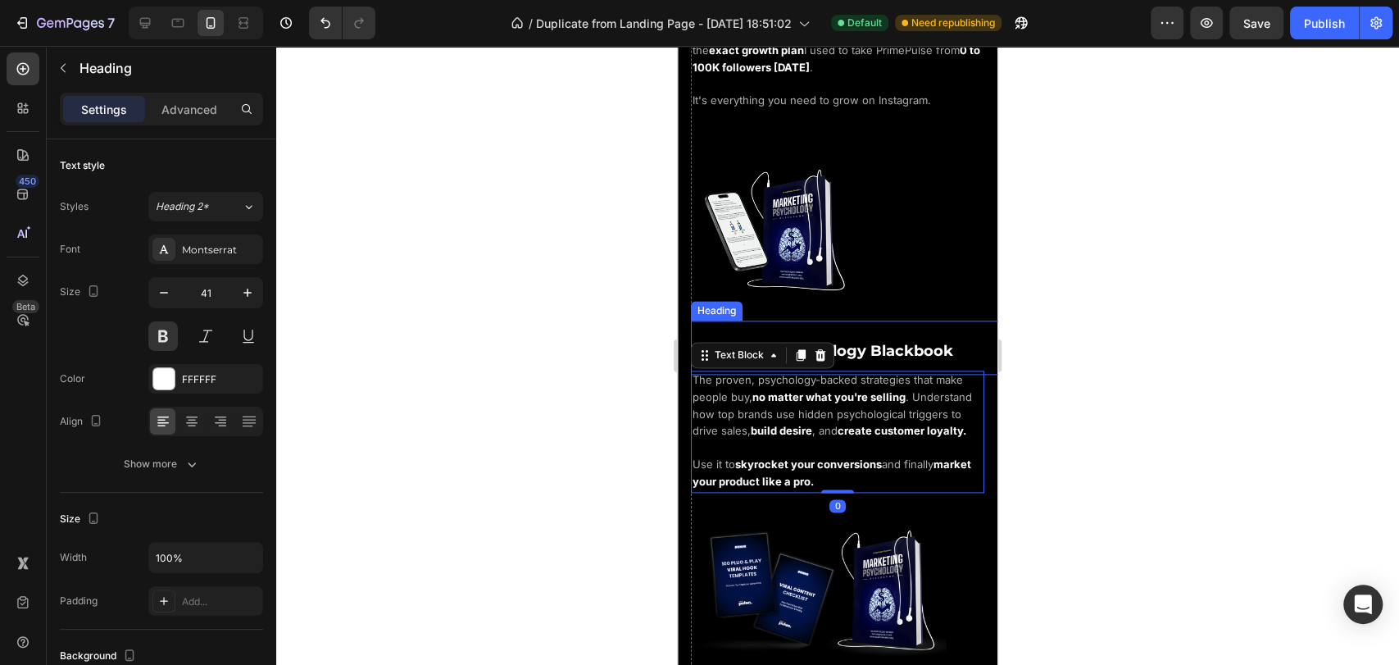
click at [856, 342] on span "Marketing Psychology Blackbook" at bounding box center [823, 351] width 261 height 18
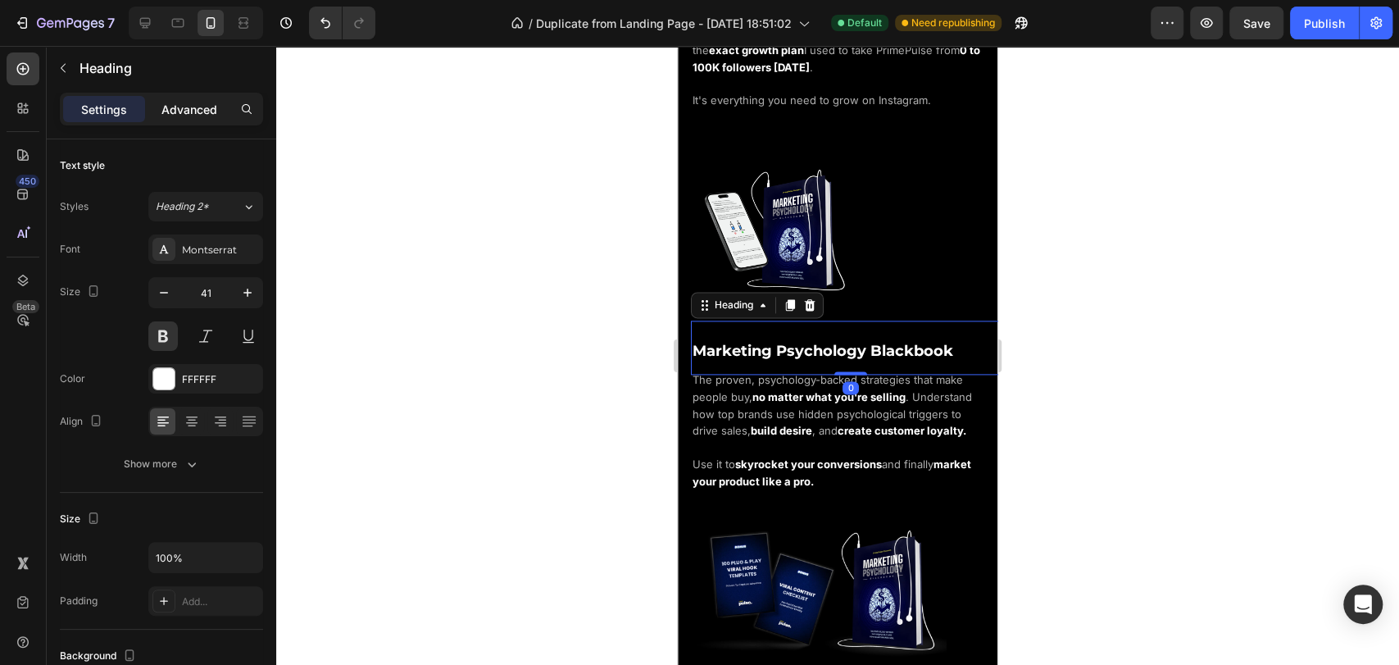
click at [180, 107] on p "Advanced" at bounding box center [189, 109] width 56 height 17
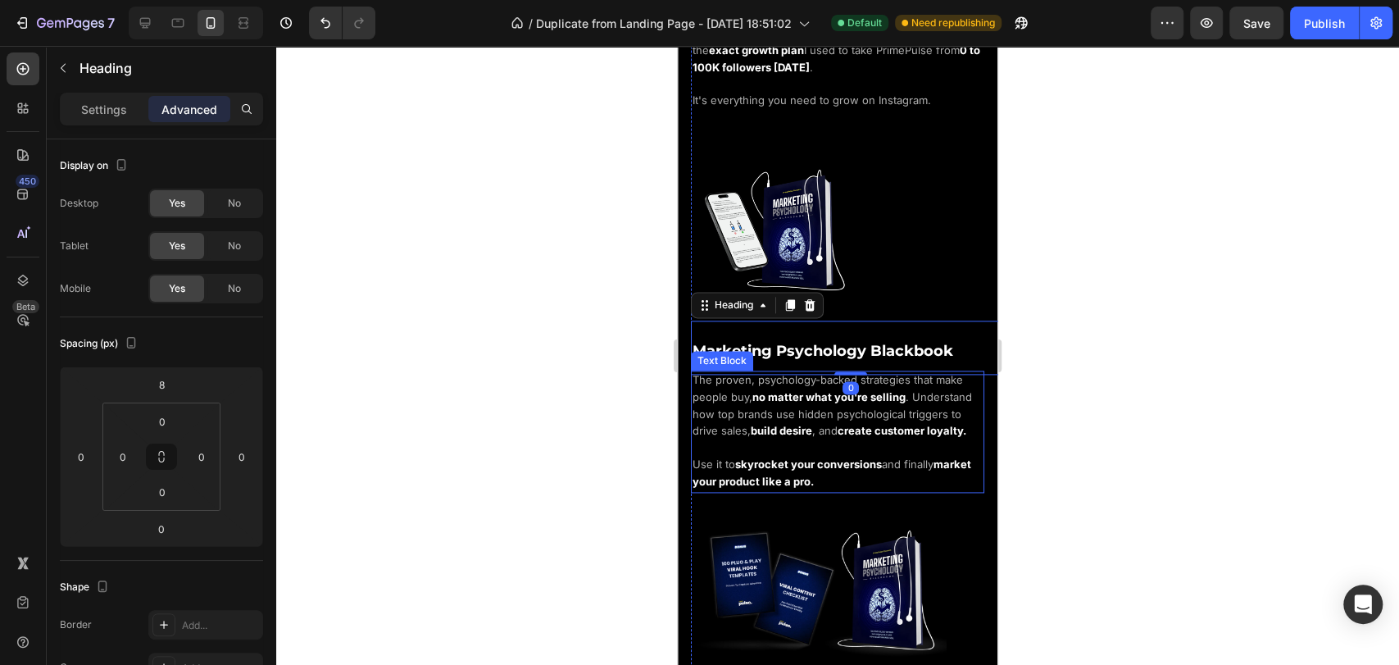
click at [1147, 392] on div at bounding box center [837, 355] width 1123 height 619
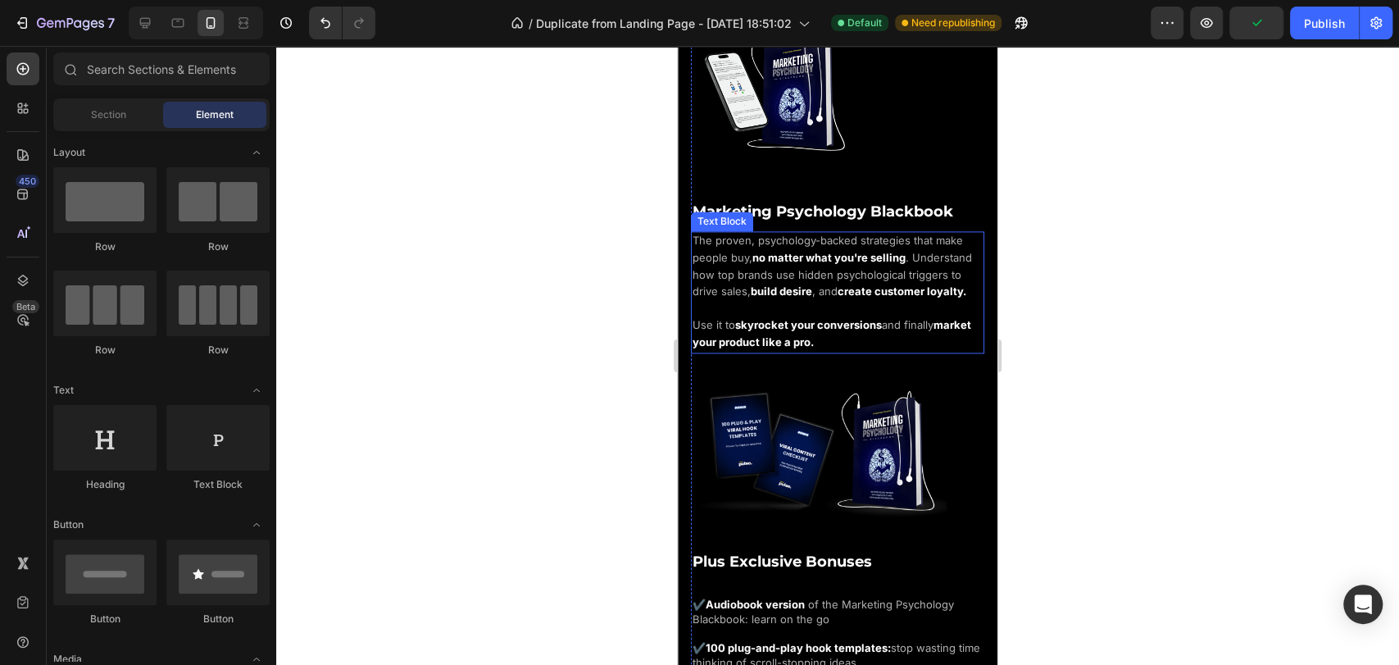
scroll to position [1547, 0]
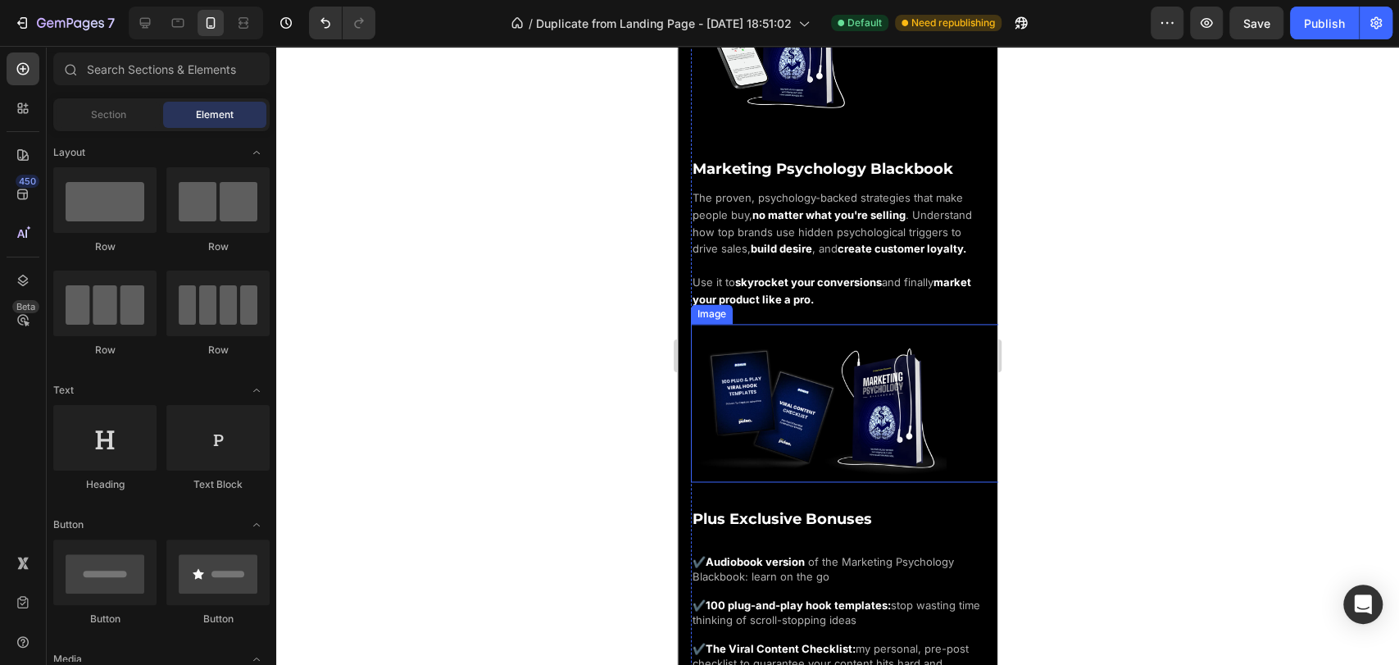
click at [876, 391] on img at bounding box center [819, 407] width 256 height 145
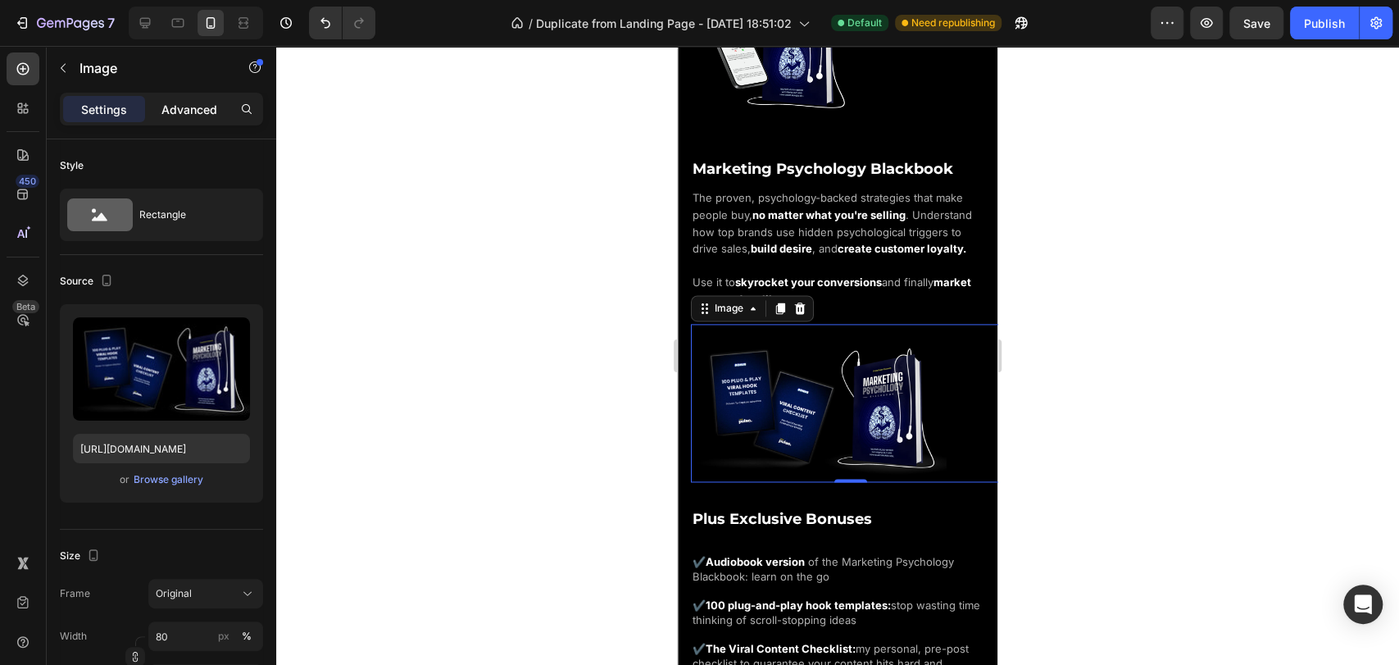
click at [201, 118] on div "Advanced" at bounding box center [189, 109] width 82 height 26
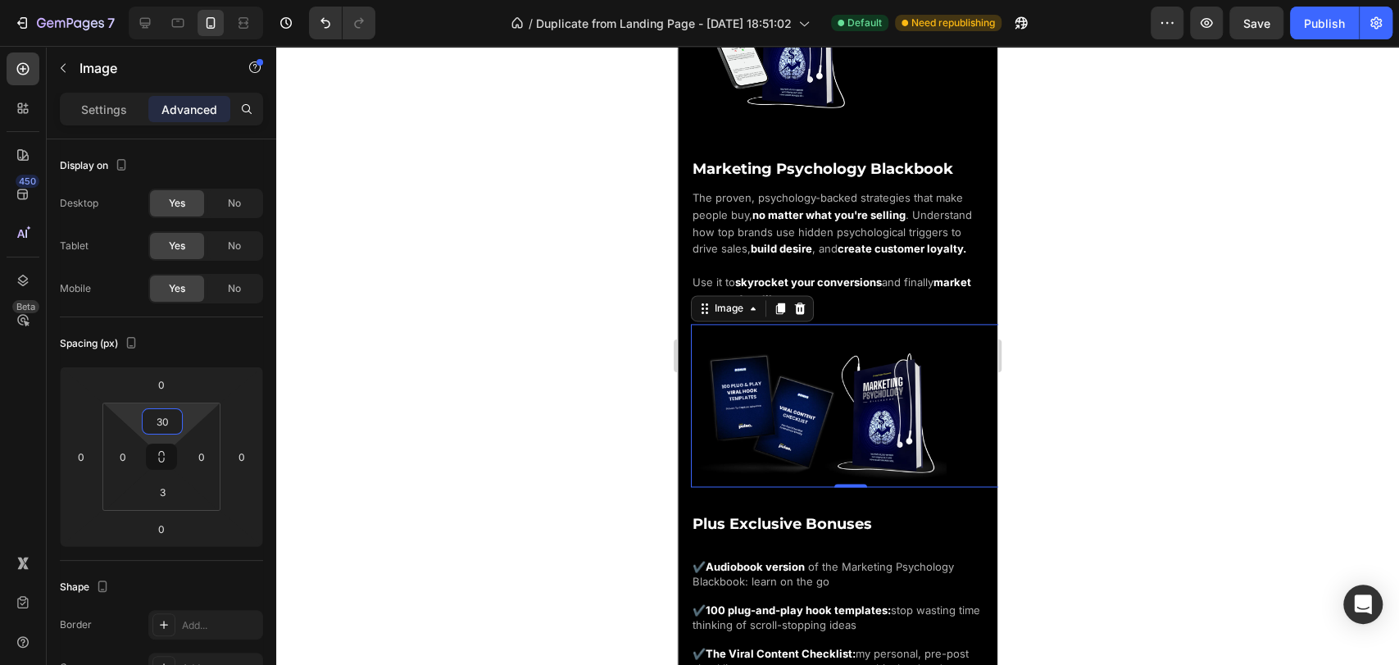
type input "32"
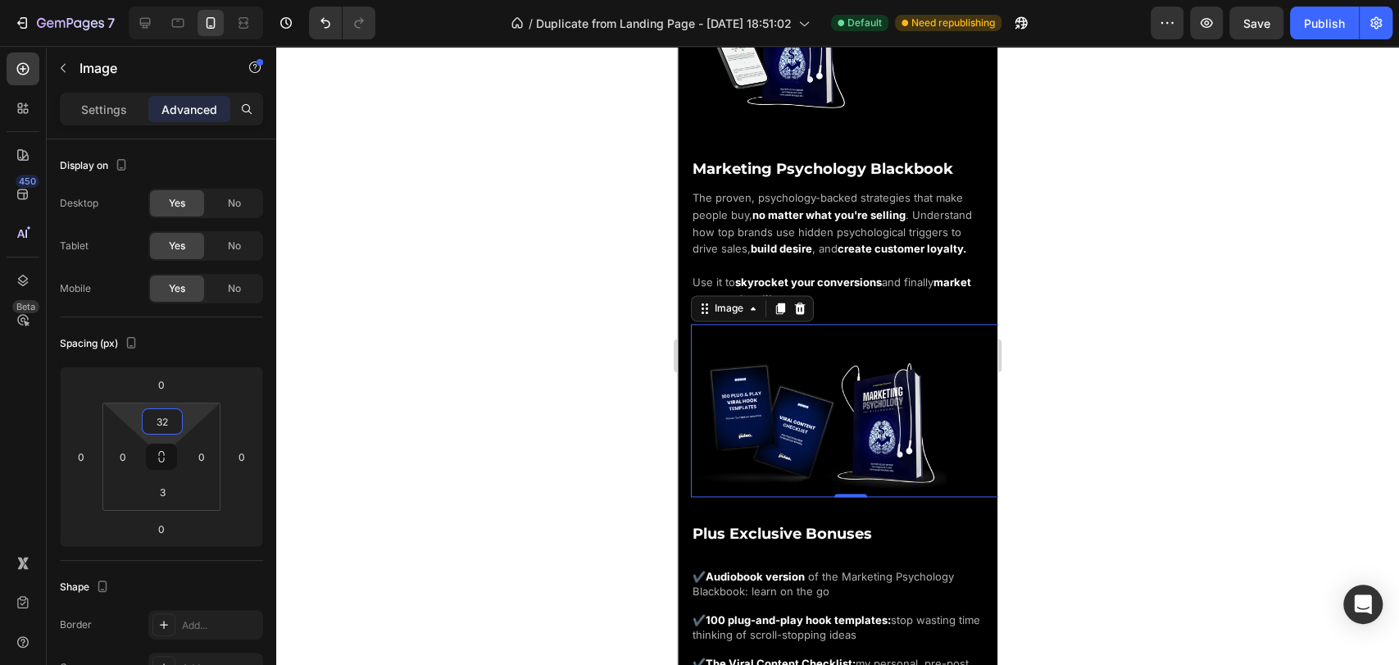
drag, startPoint x: 190, startPoint y: 414, endPoint x: 196, endPoint y: 405, distance: 10.7
click at [196, 0] on html "7 / Duplicate from Landing Page - [DATE] 18:51:02 Default Need republishing Pre…" at bounding box center [699, 0] width 1399 height 0
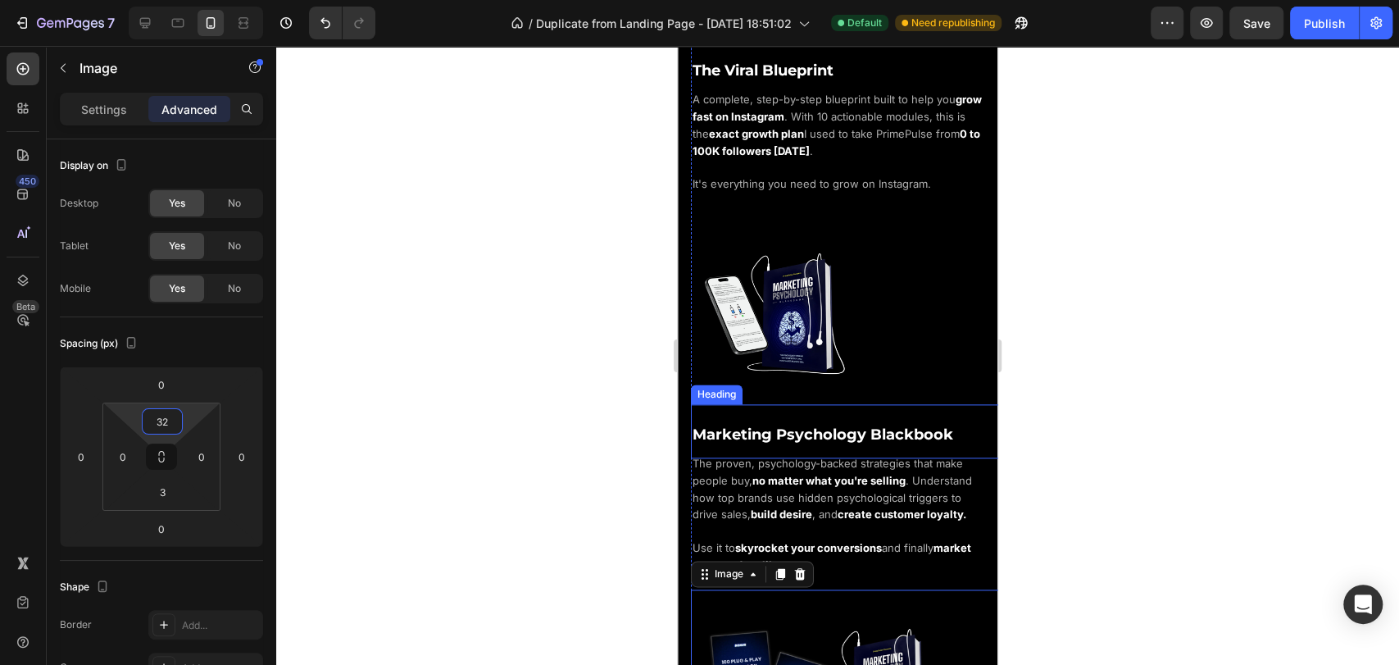
scroll to position [1274, 0]
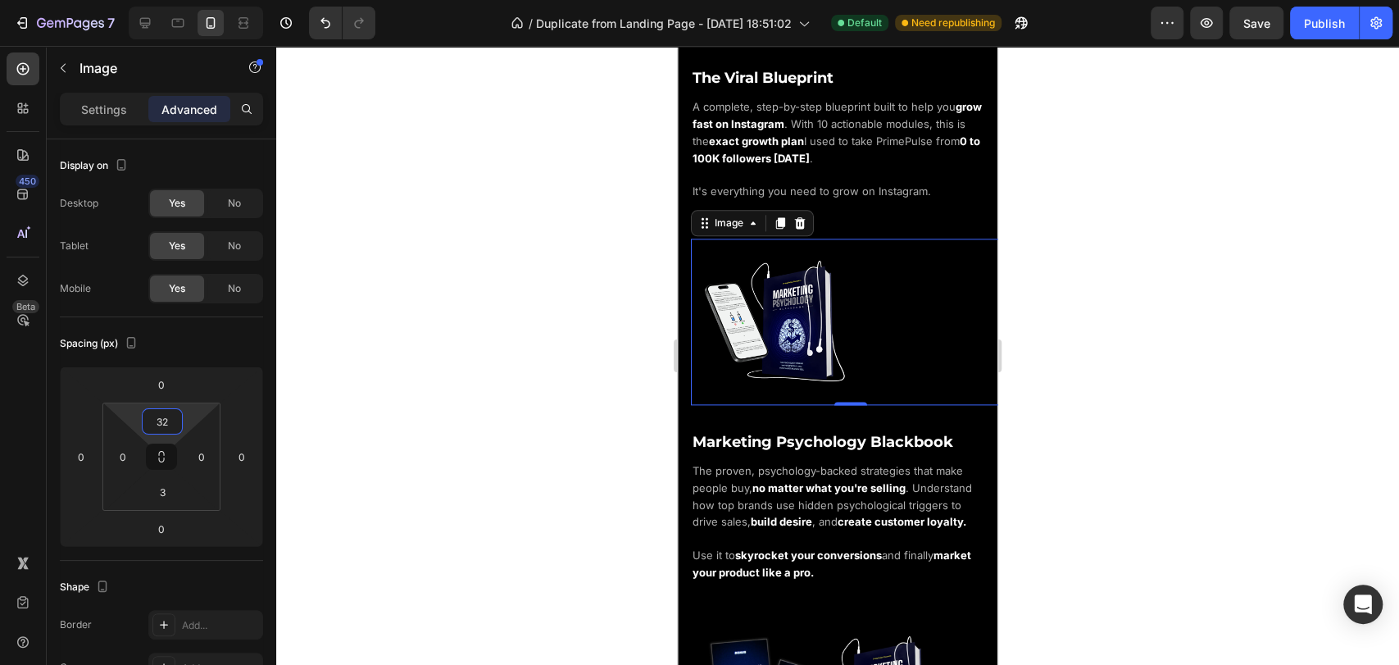
click at [833, 336] on img at bounding box center [774, 321] width 166 height 166
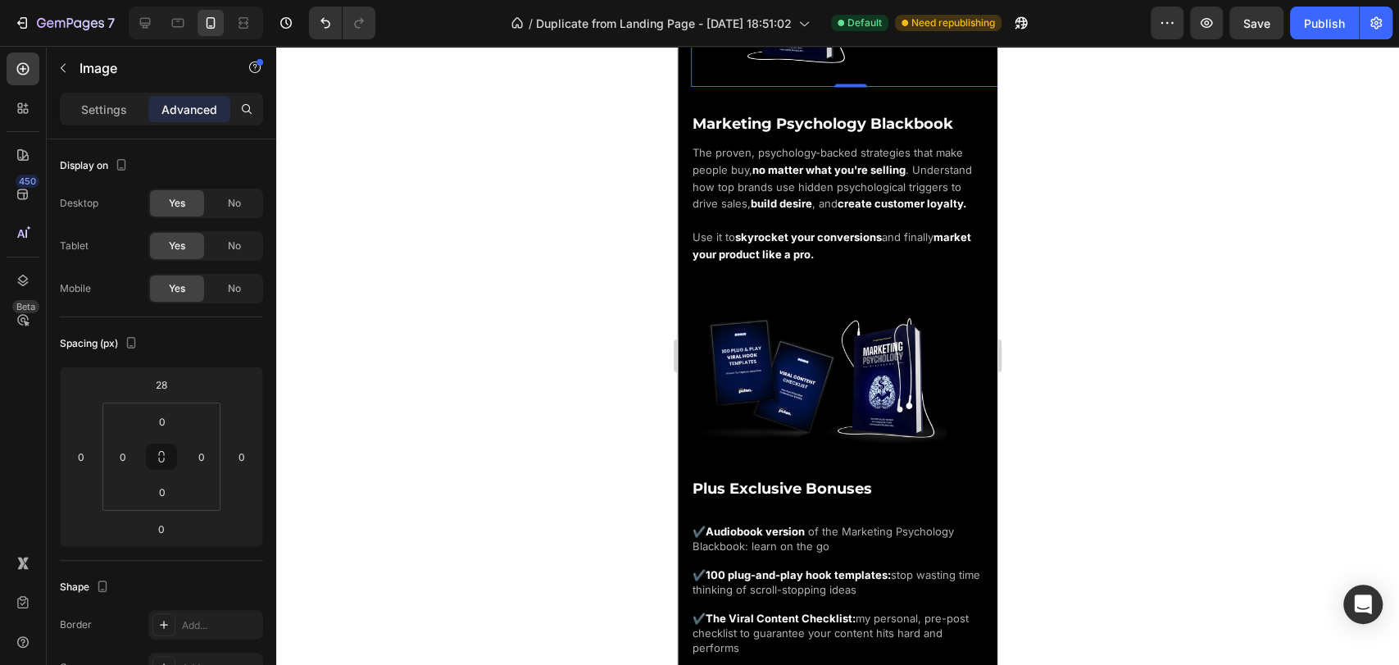
scroll to position [1639, 0]
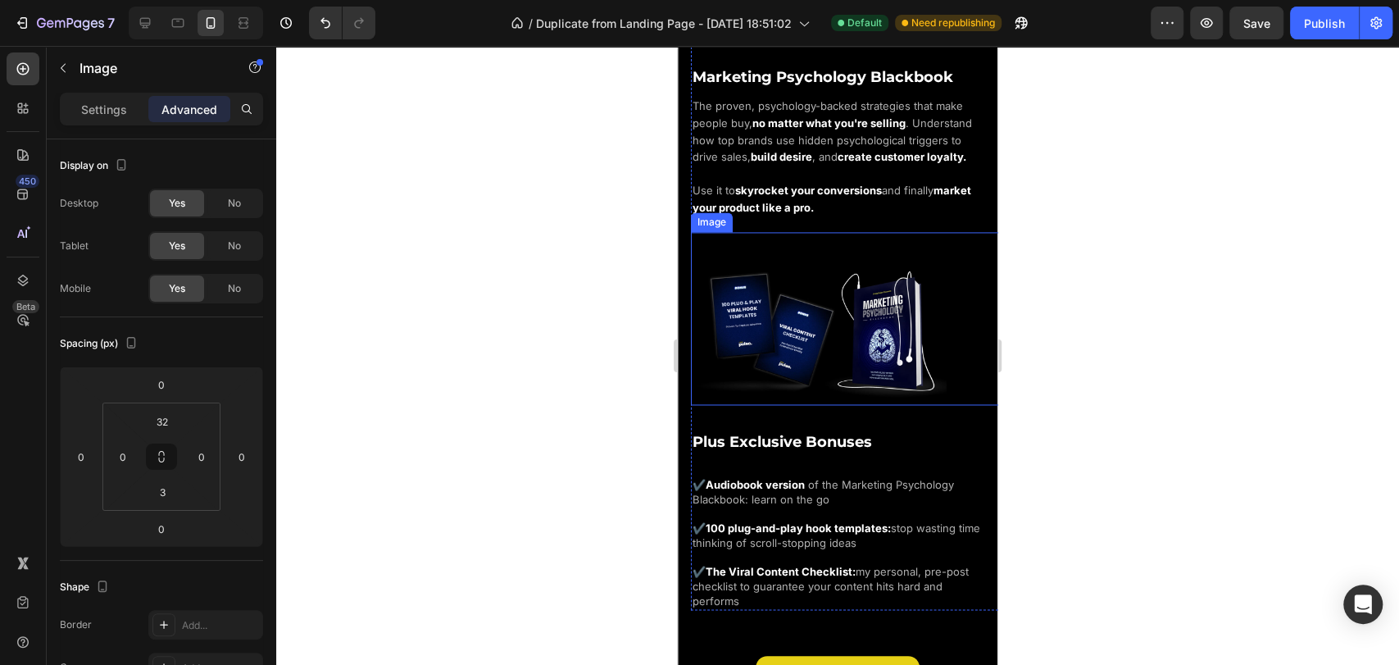
click at [820, 353] on img at bounding box center [819, 330] width 256 height 145
click at [166, 422] on input "32" at bounding box center [162, 421] width 33 height 25
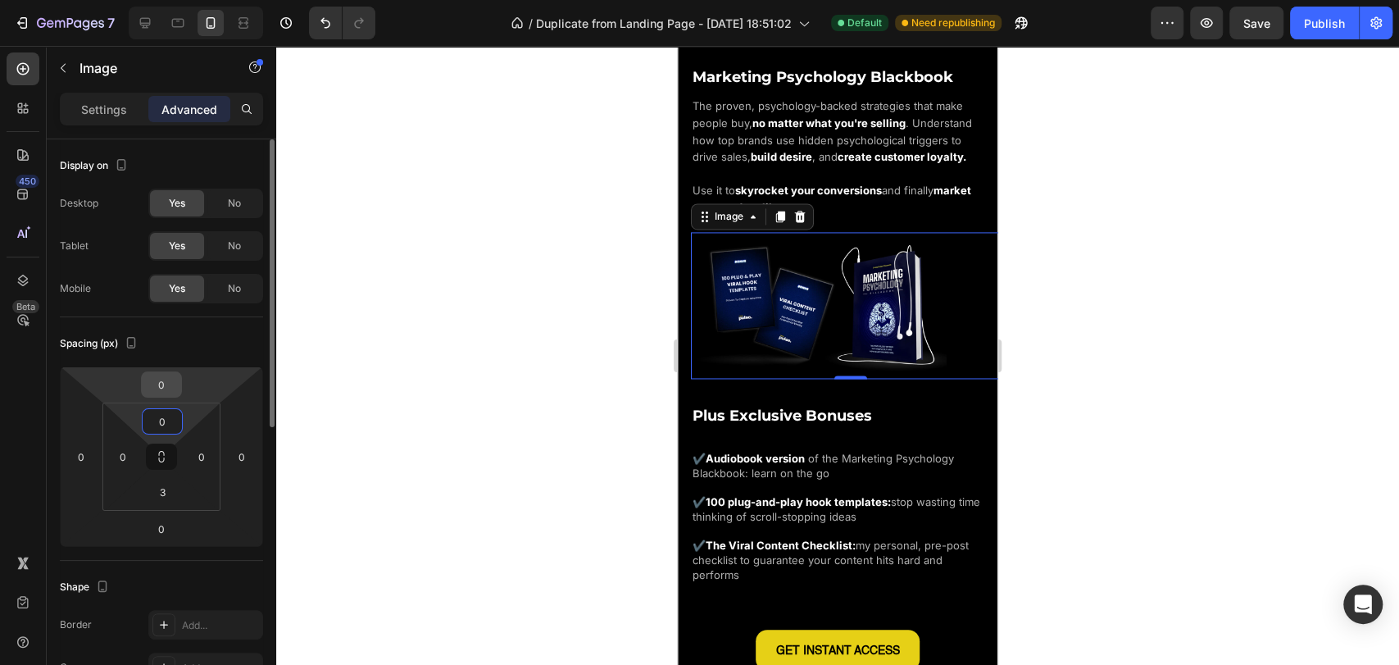
type input "0"
click at [160, 384] on input "0" at bounding box center [161, 384] width 33 height 25
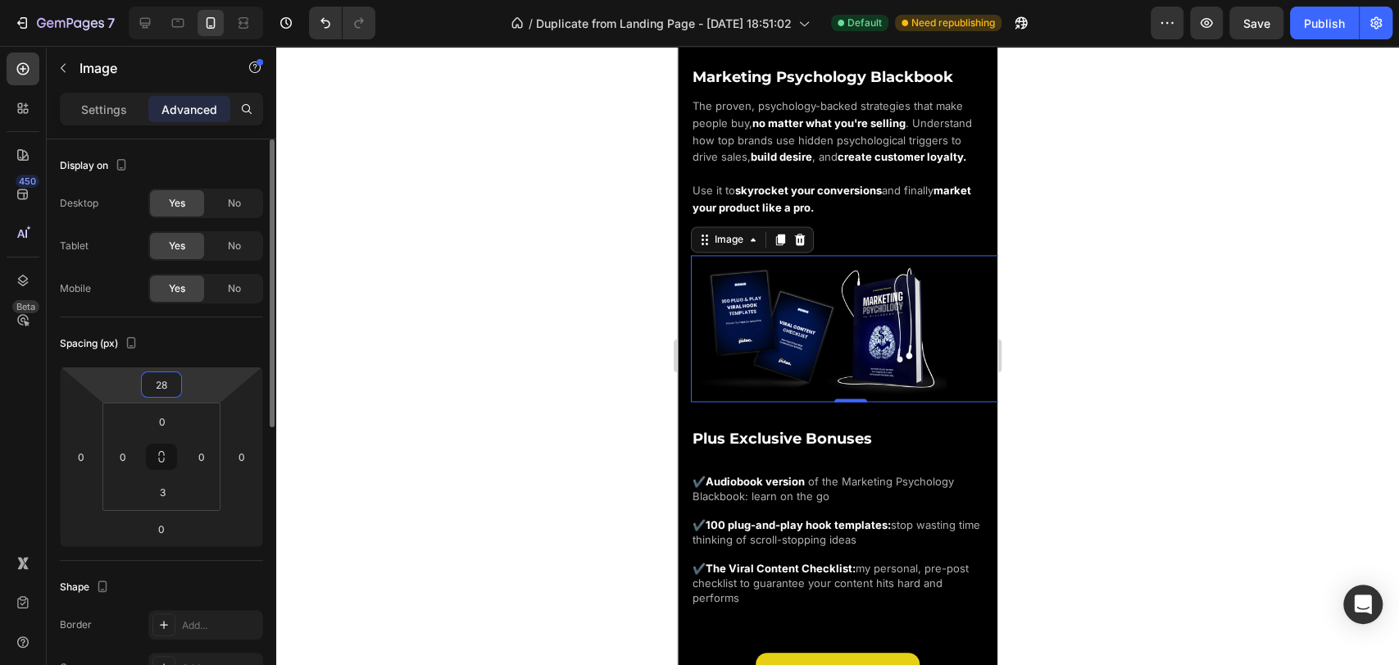
type input "28"
click at [179, 346] on div "Spacing (px)" at bounding box center [161, 343] width 203 height 26
click at [936, 201] on p "The proven, psychology-backed strategies that make people buy, no matter what y…" at bounding box center [838, 157] width 290 height 119
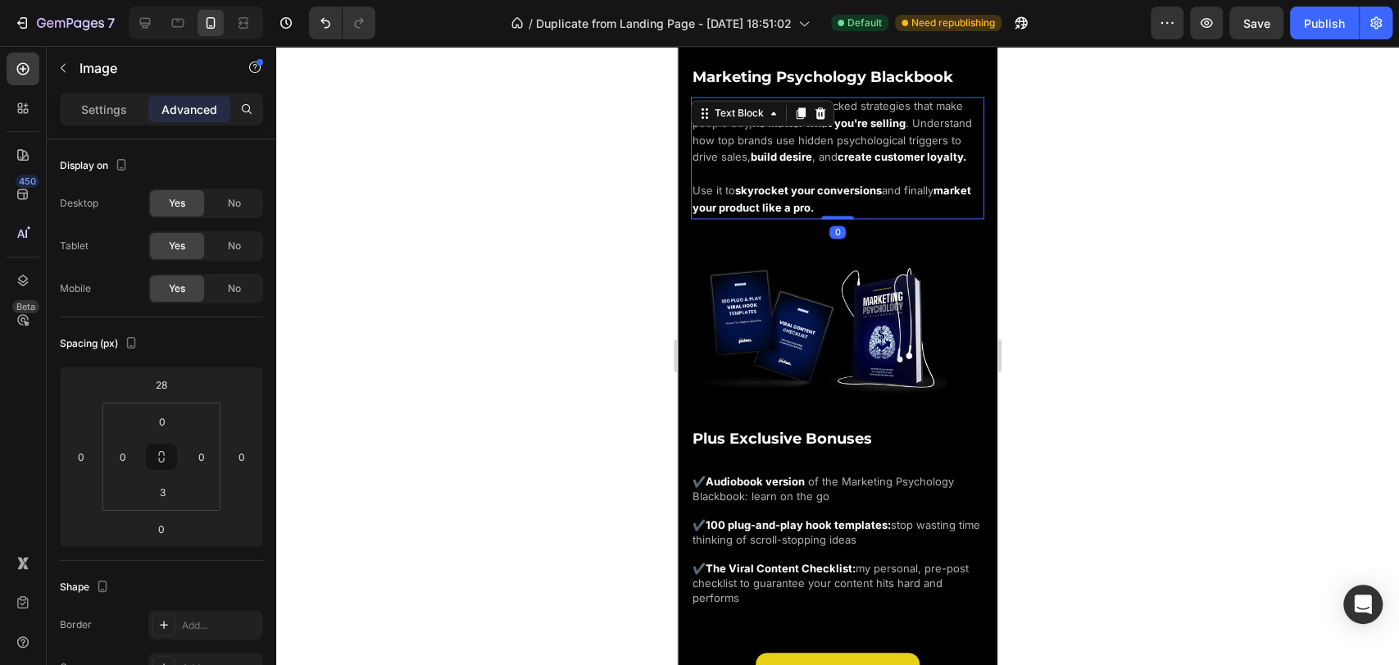
click at [925, 316] on img at bounding box center [819, 327] width 256 height 145
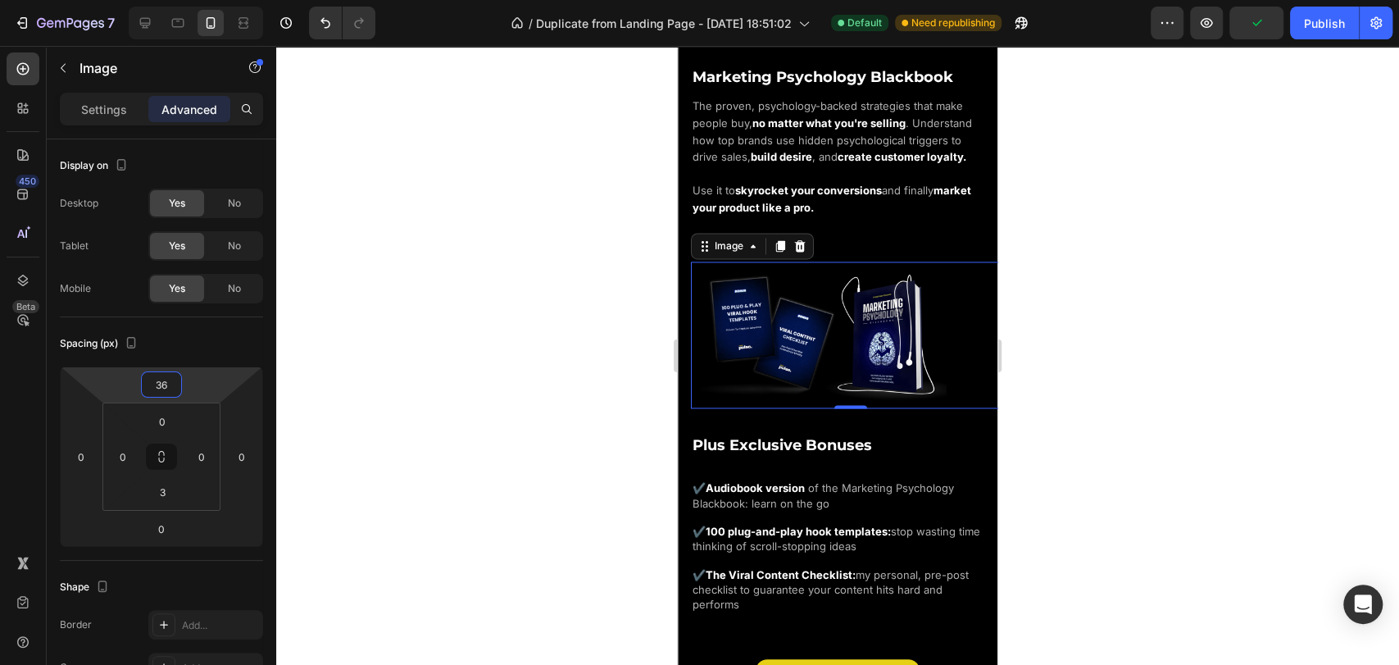
type input "38"
click at [194, 0] on html "7 / Duplicate from Landing Page - [DATE] 18:51:02 Default Need republishing Pre…" at bounding box center [699, 0] width 1399 height 0
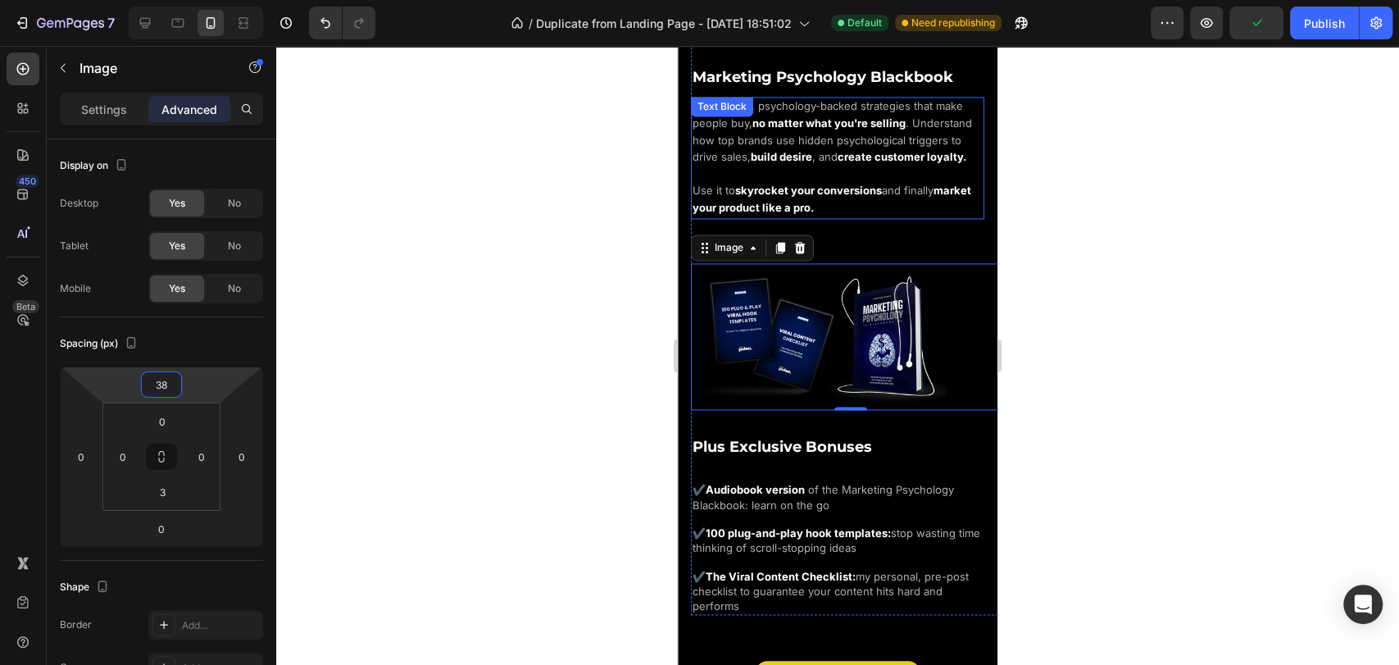
click at [842, 203] on strong "market your product like a pro." at bounding box center [832, 199] width 279 height 30
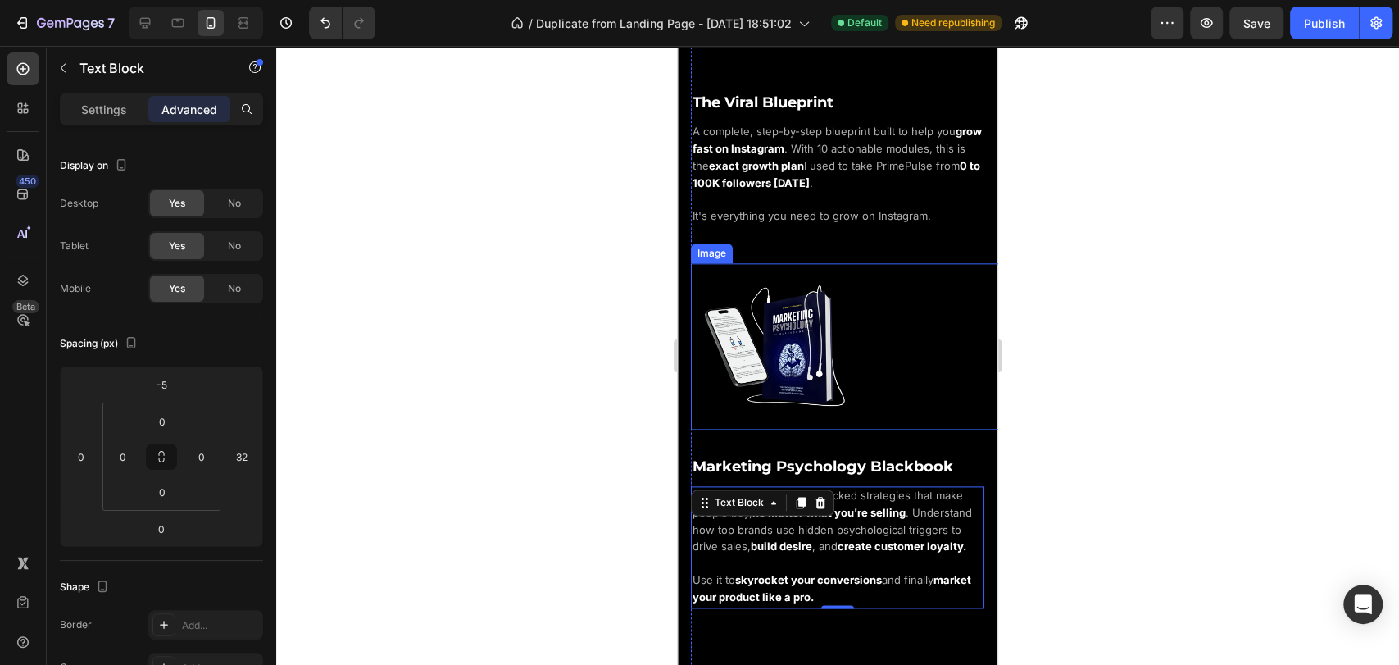
scroll to position [1001, 0]
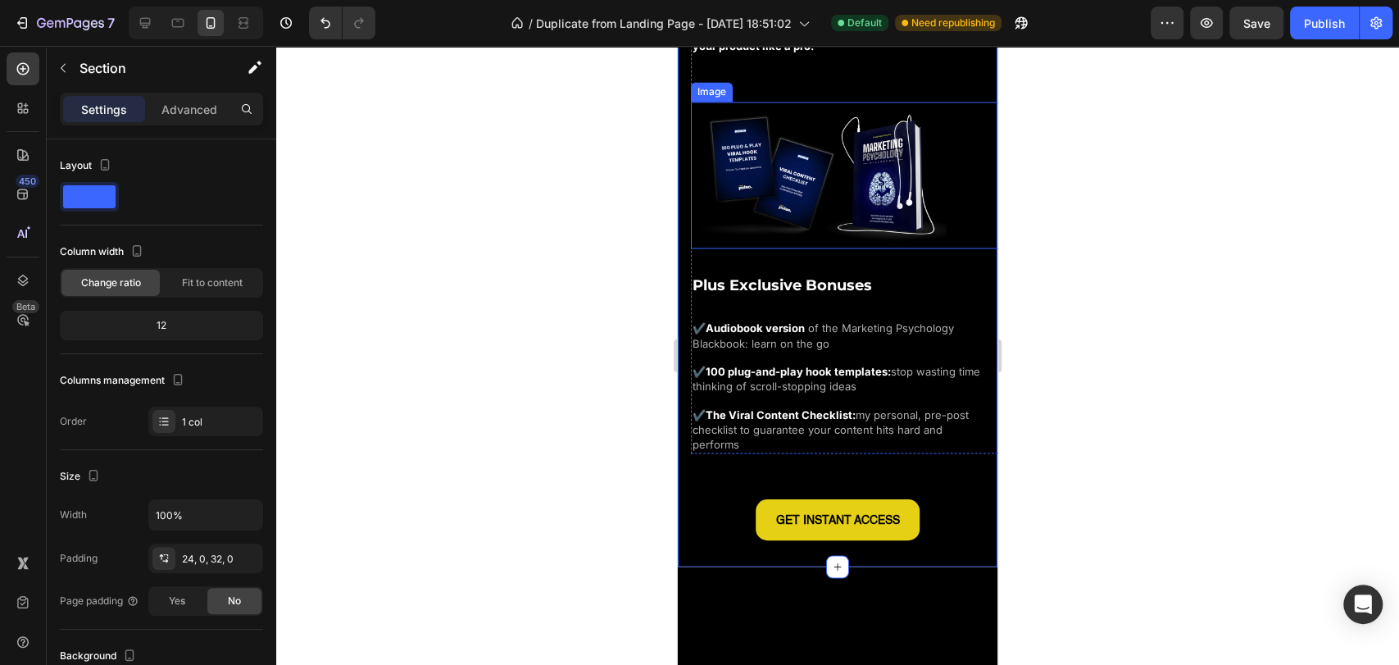
scroll to position [1912, 0]
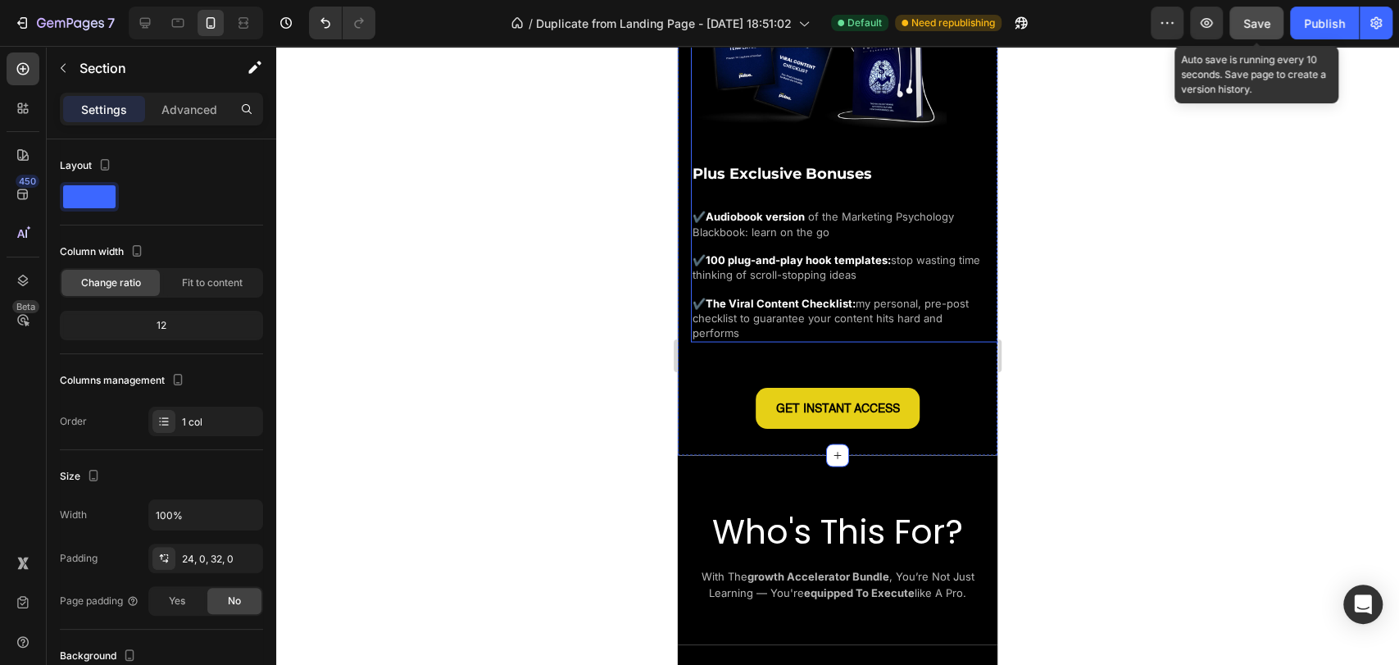
click at [1269, 32] on button "Save" at bounding box center [1256, 23] width 54 height 33
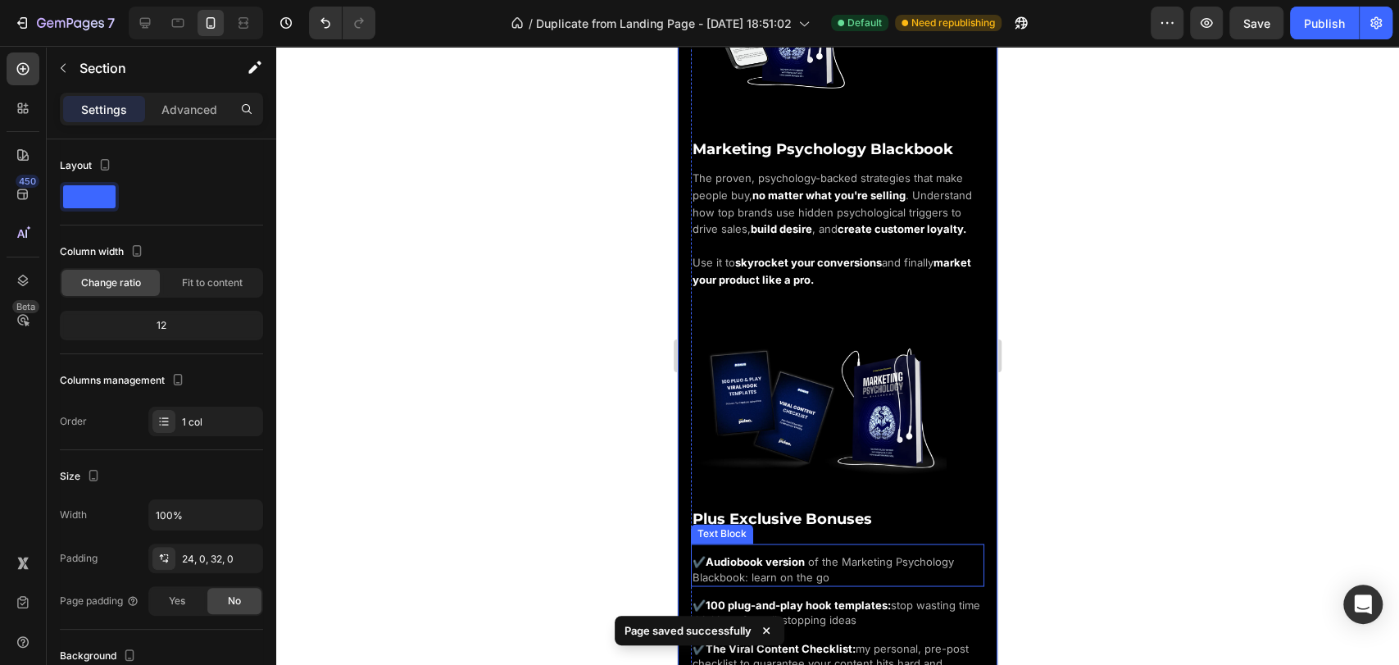
scroll to position [1547, 0]
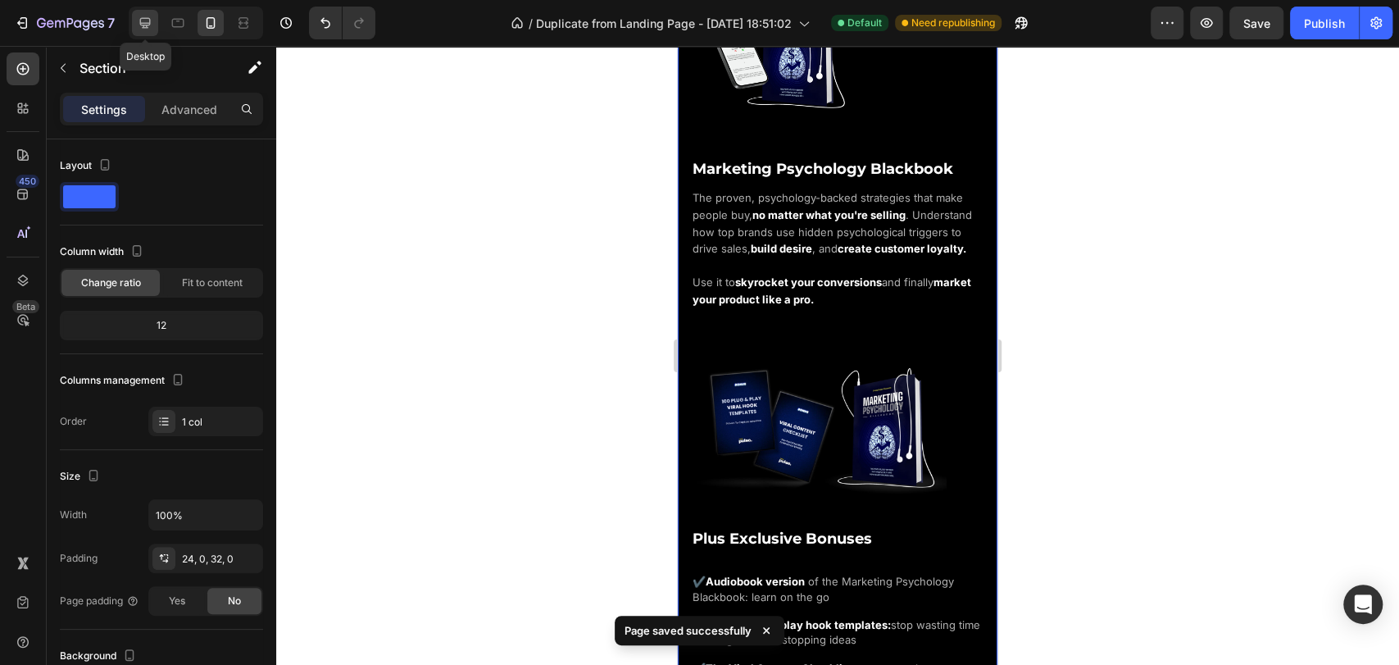
click at [145, 28] on icon at bounding box center [145, 23] width 16 height 16
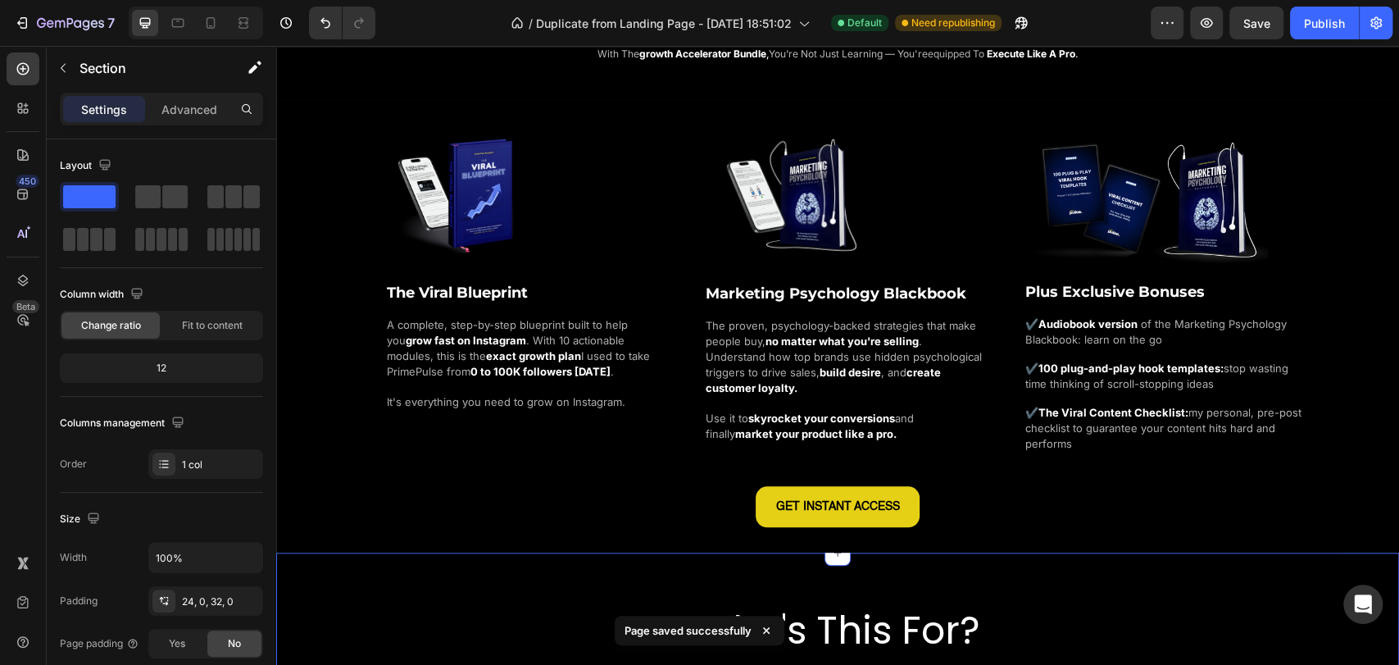
scroll to position [1034, 0]
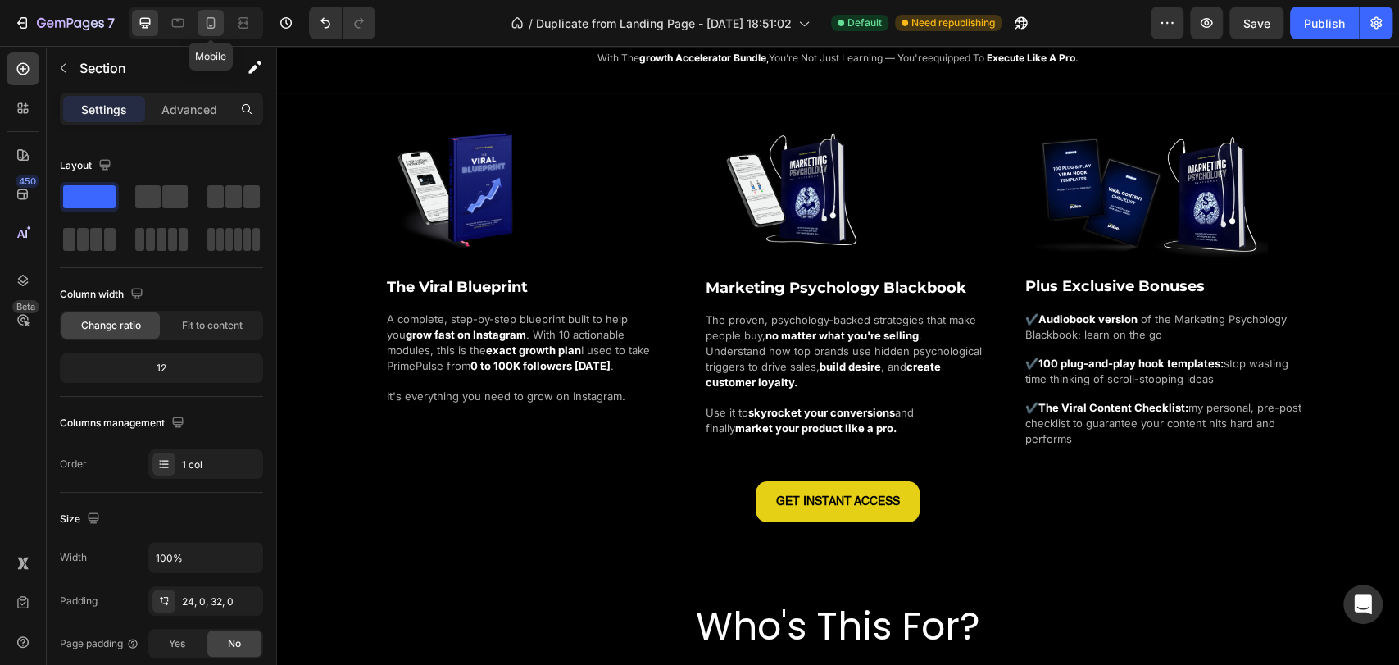
click at [222, 22] on div at bounding box center [211, 23] width 26 height 26
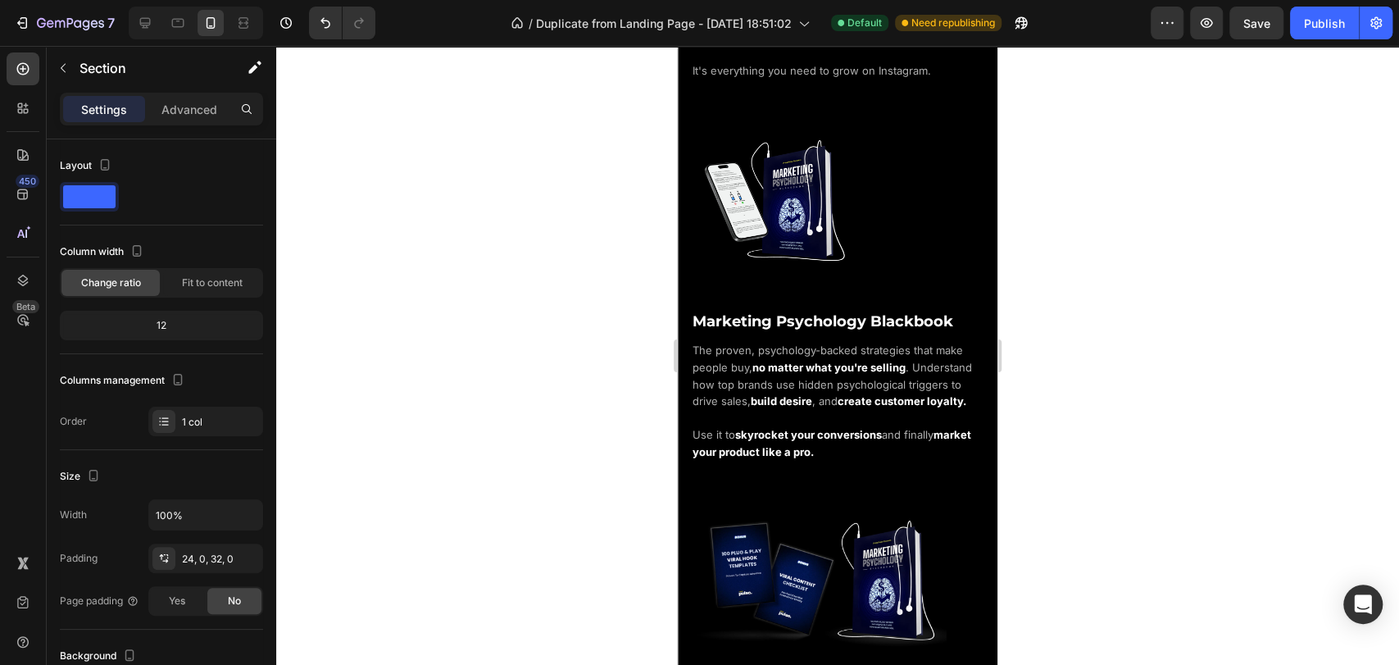
scroll to position [1398, 0]
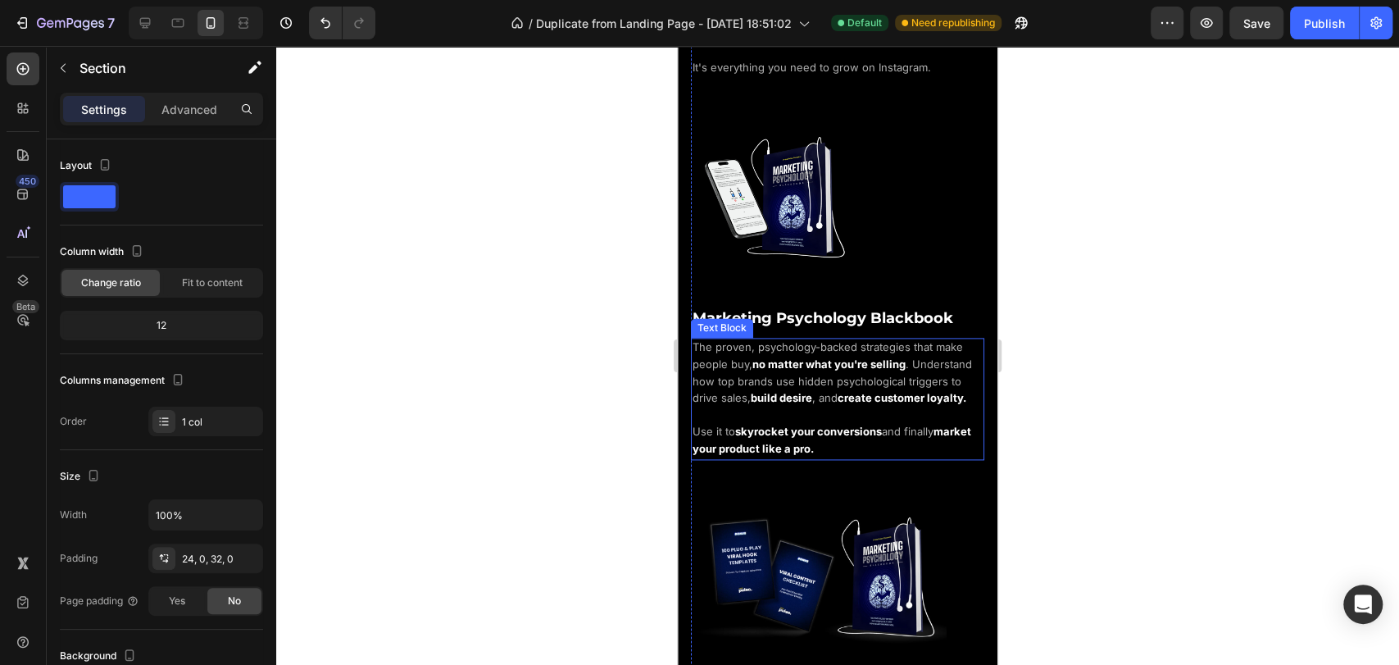
click at [909, 340] on span "The proven, psychology-backed strategies that make people buy," at bounding box center [828, 355] width 270 height 30
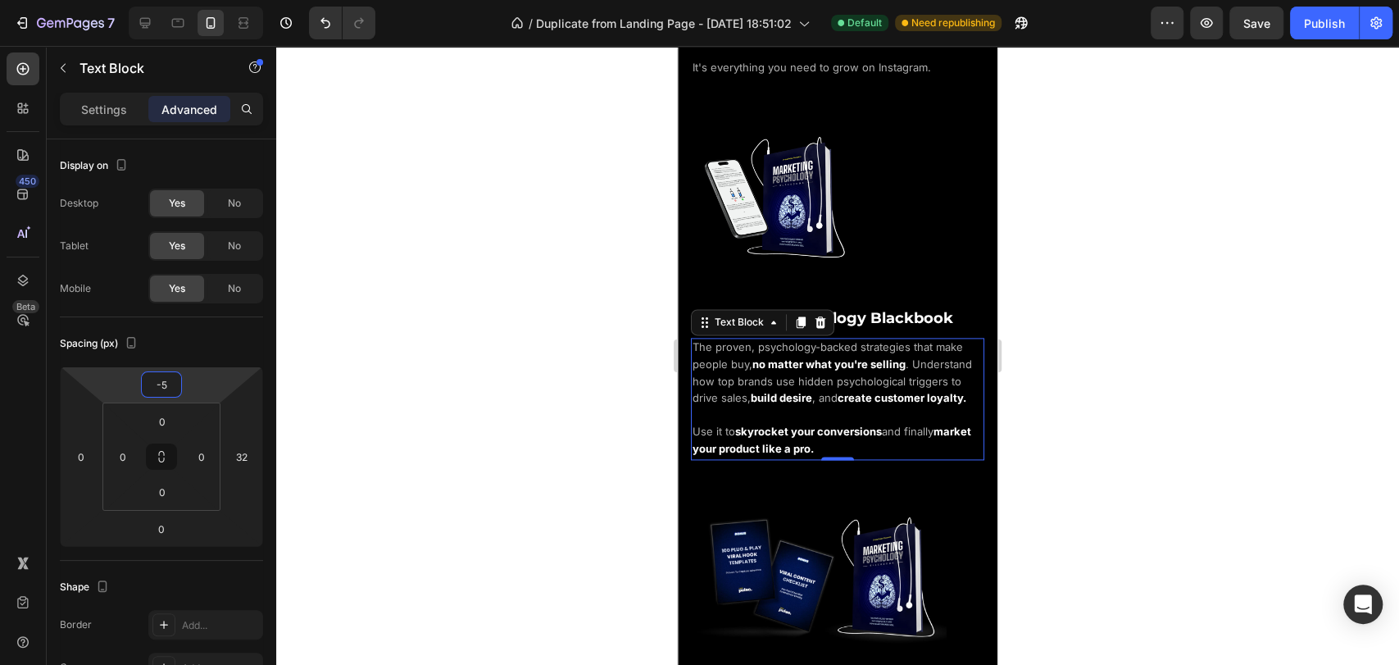
type input "-3"
click at [193, 0] on html "7 / Duplicate from Landing Page - [DATE] 18:51:02 Default Need republishing Pre…" at bounding box center [699, 0] width 1399 height 0
click at [858, 261] on div at bounding box center [851, 198] width 320 height 166
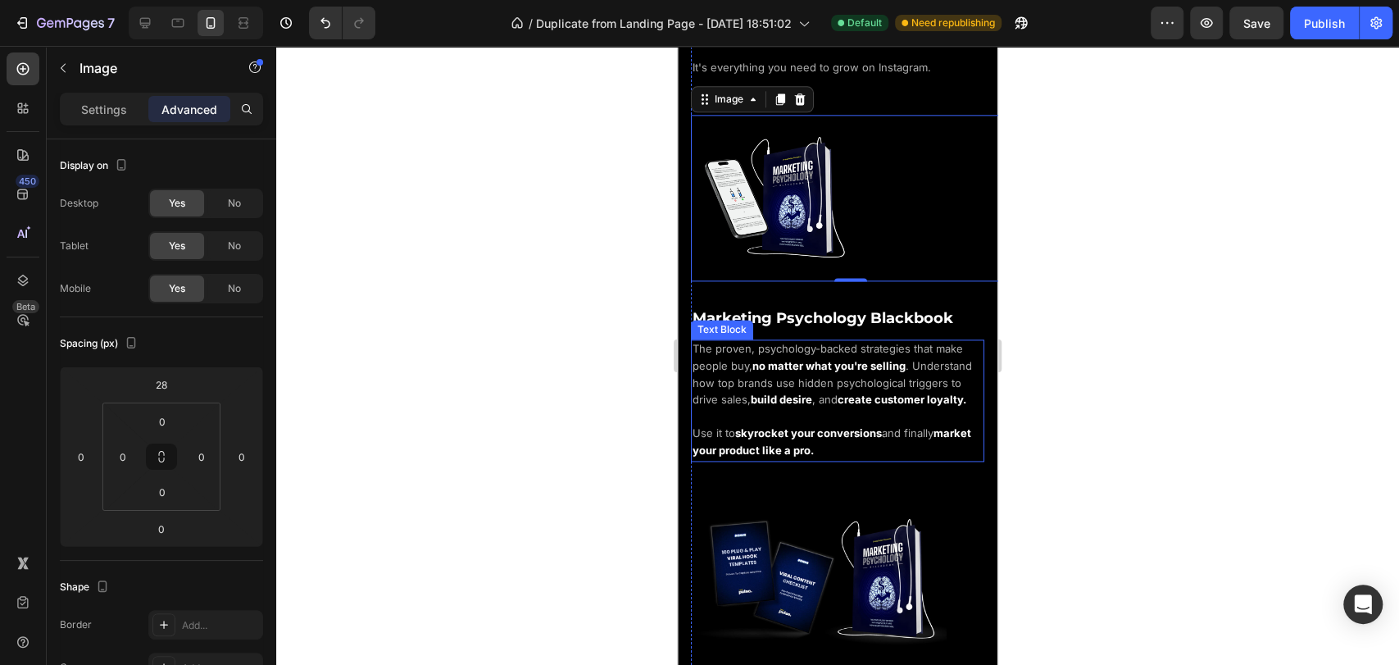
click at [868, 309] on span "Marketing Psychology Blackbook" at bounding box center [823, 318] width 261 height 18
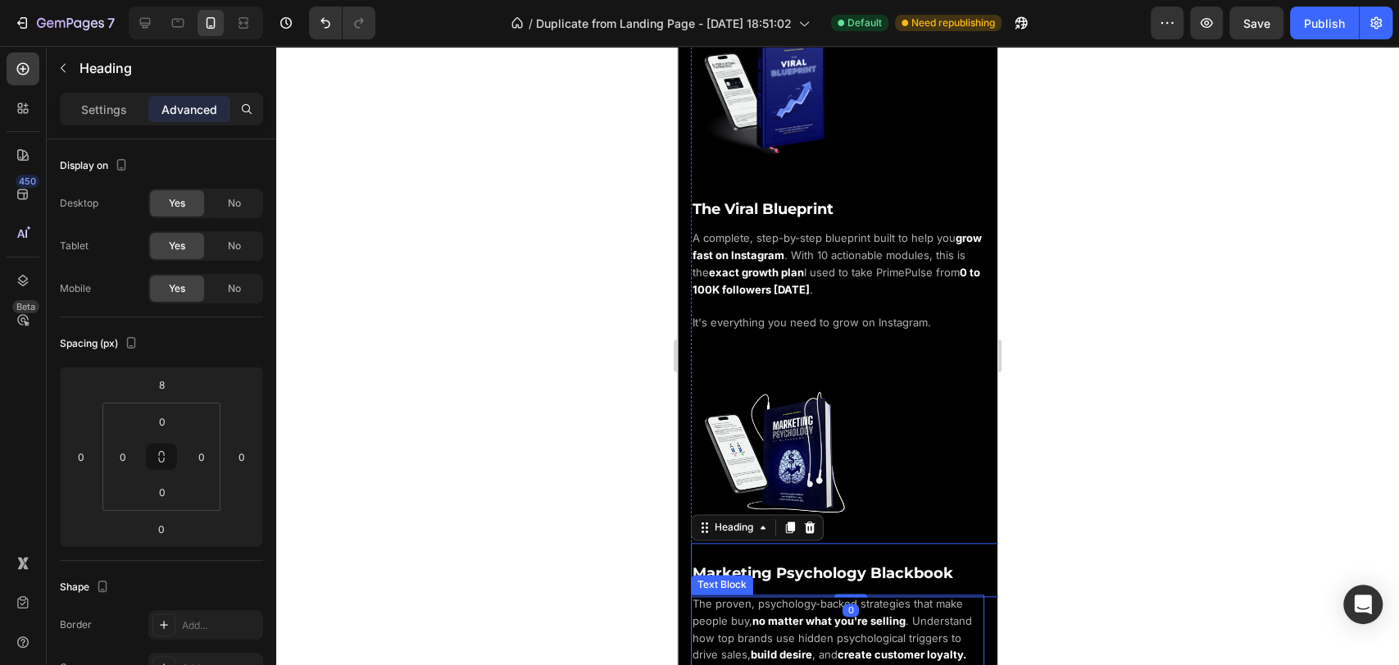
scroll to position [1125, 0]
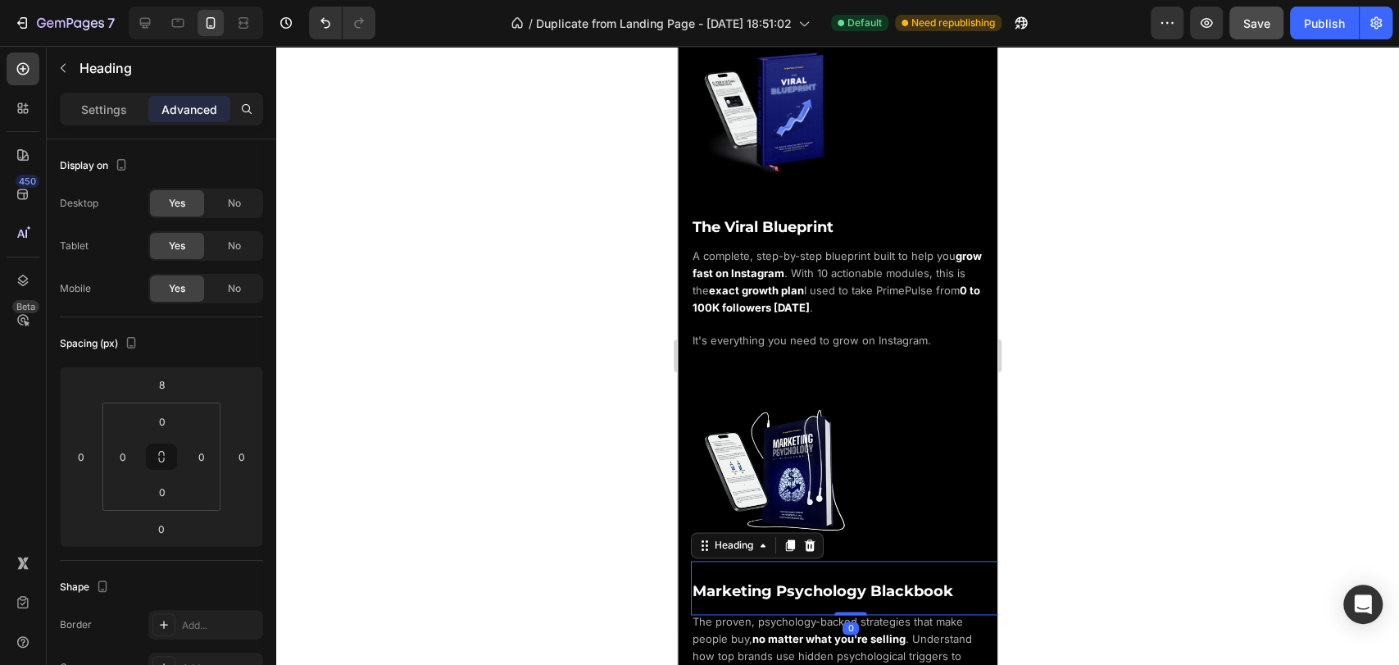
click at [1262, 32] on button "Save" at bounding box center [1256, 23] width 54 height 33
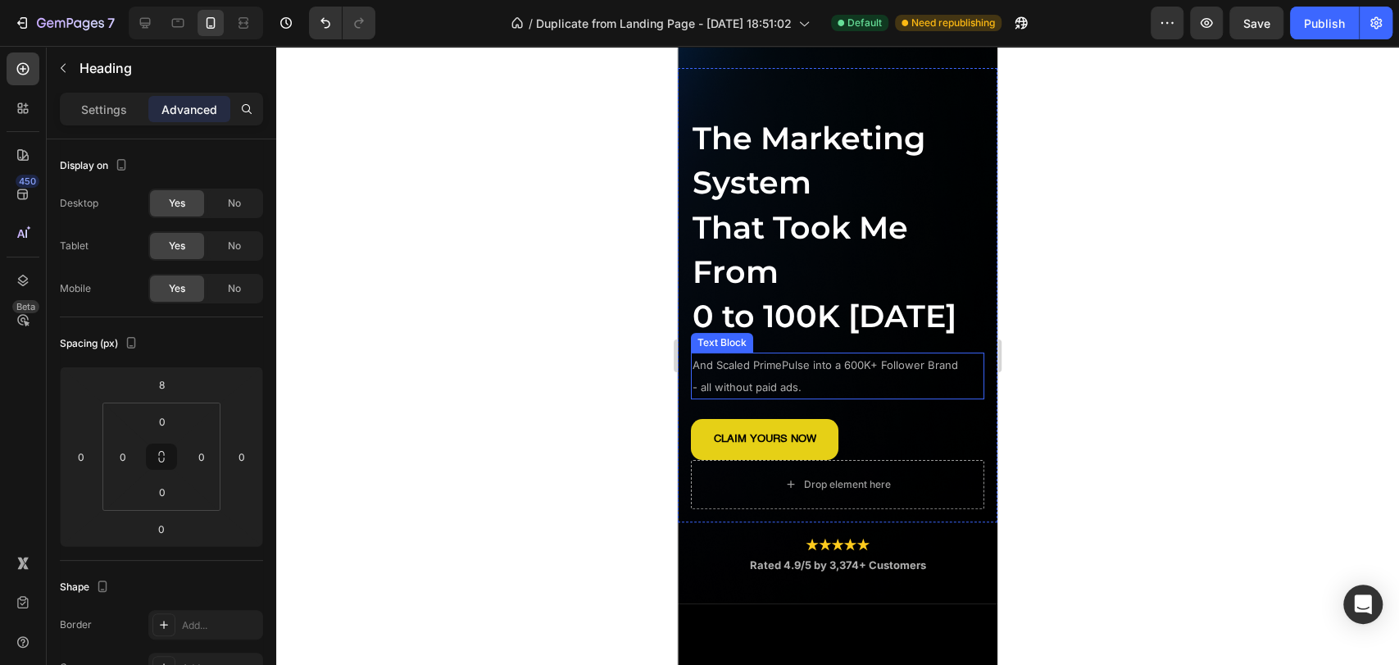
scroll to position [0, 0]
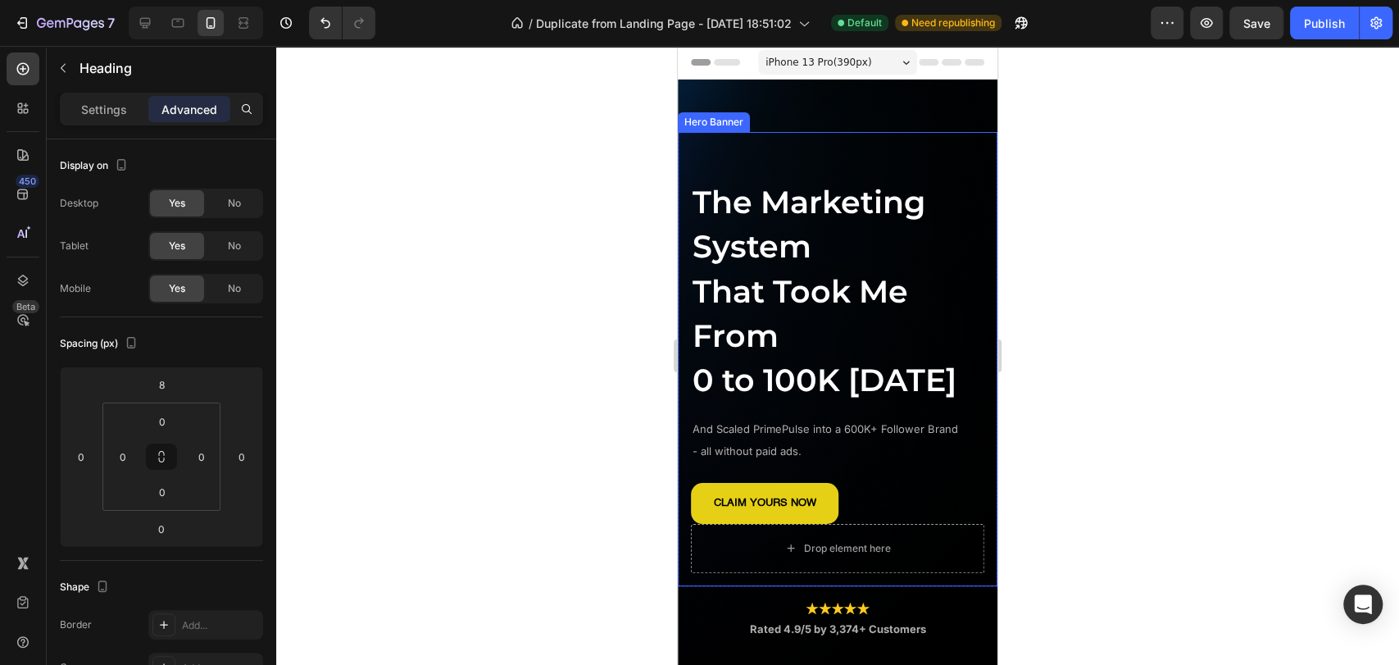
click at [788, 161] on div "The Marketing System That Took Me From 0 to 100K [DATE] Heading And Scaled Prim…" at bounding box center [838, 359] width 320 height 454
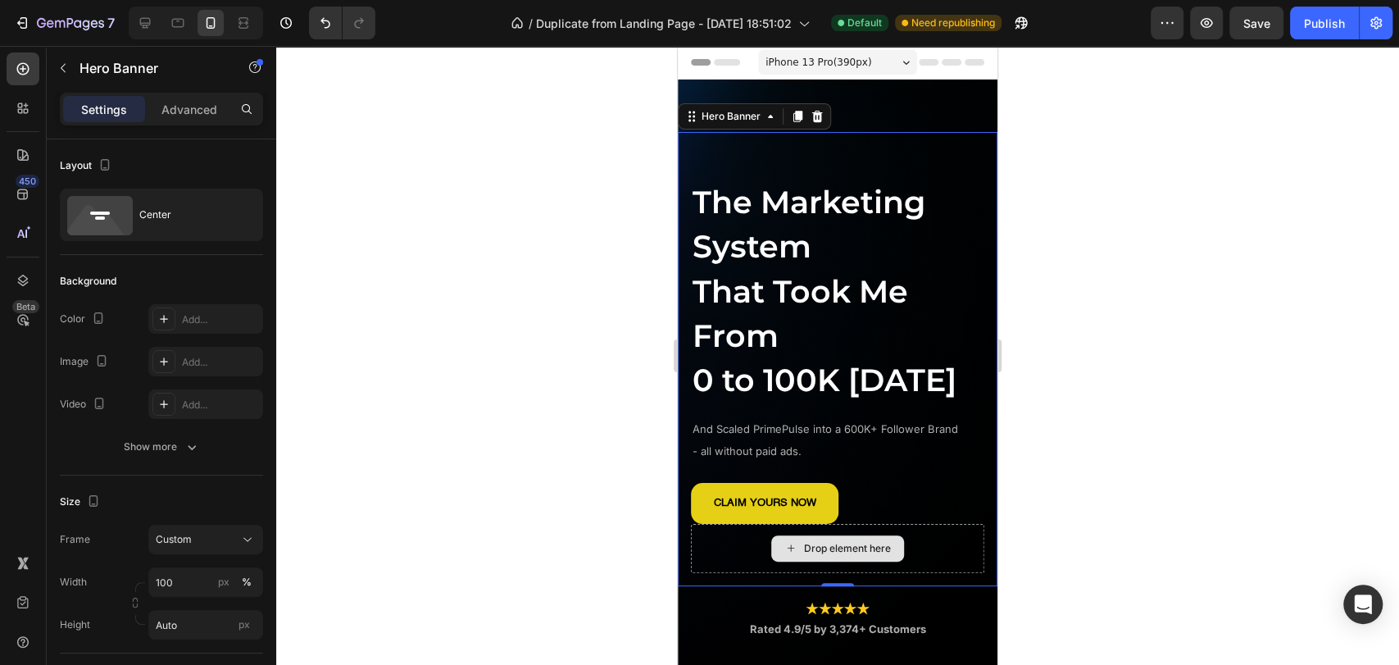
click at [952, 573] on div "Drop element here" at bounding box center [837, 548] width 293 height 49
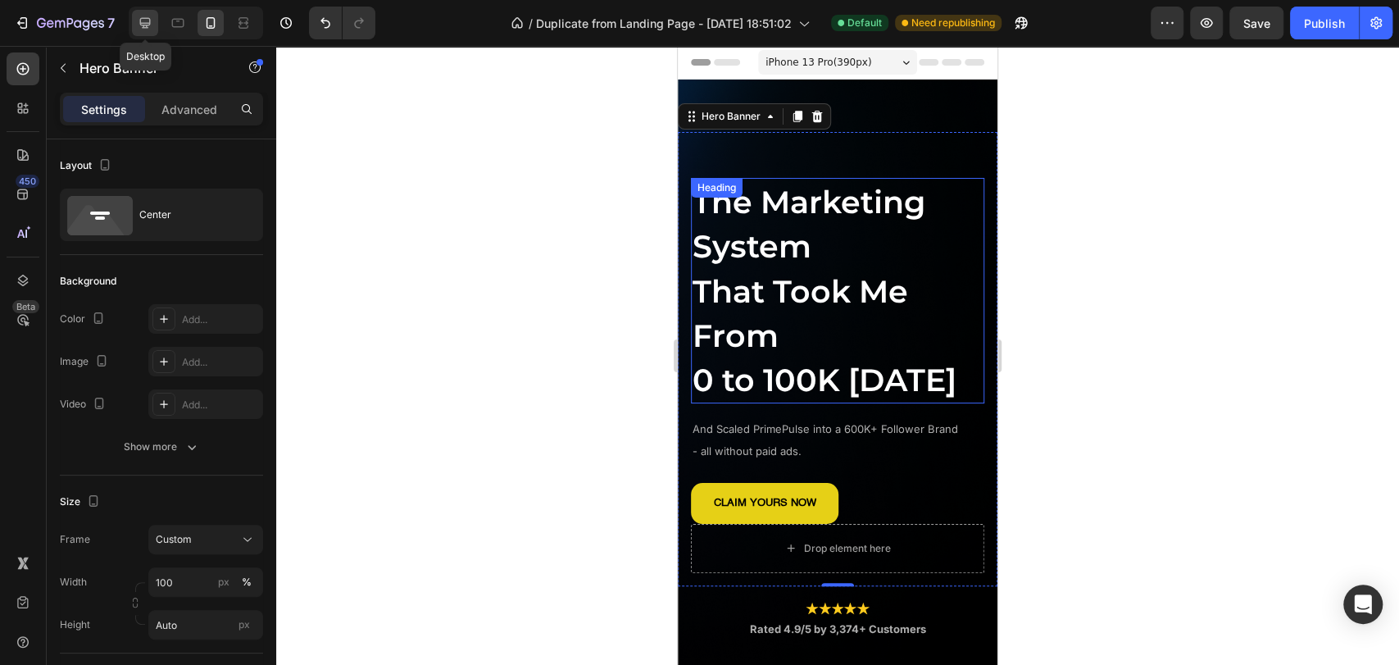
click at [141, 22] on icon at bounding box center [145, 23] width 11 height 11
type input "500"
type input "1200"
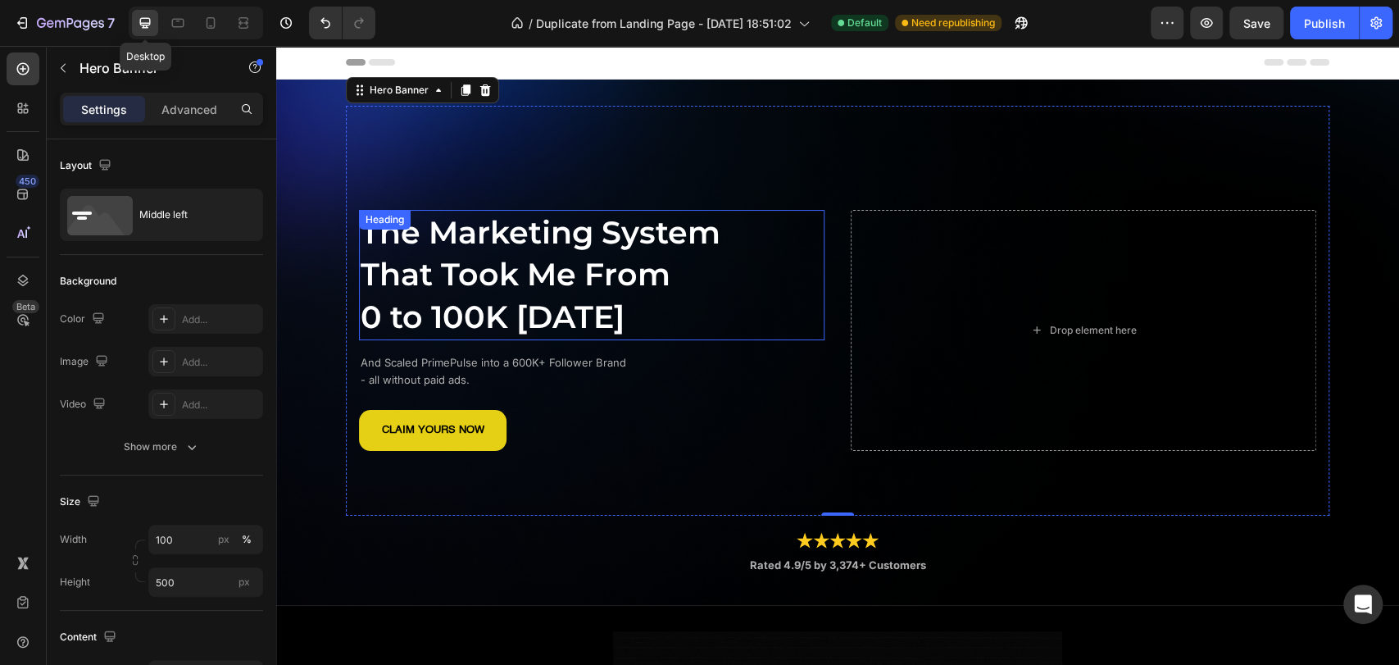
scroll to position [2, 0]
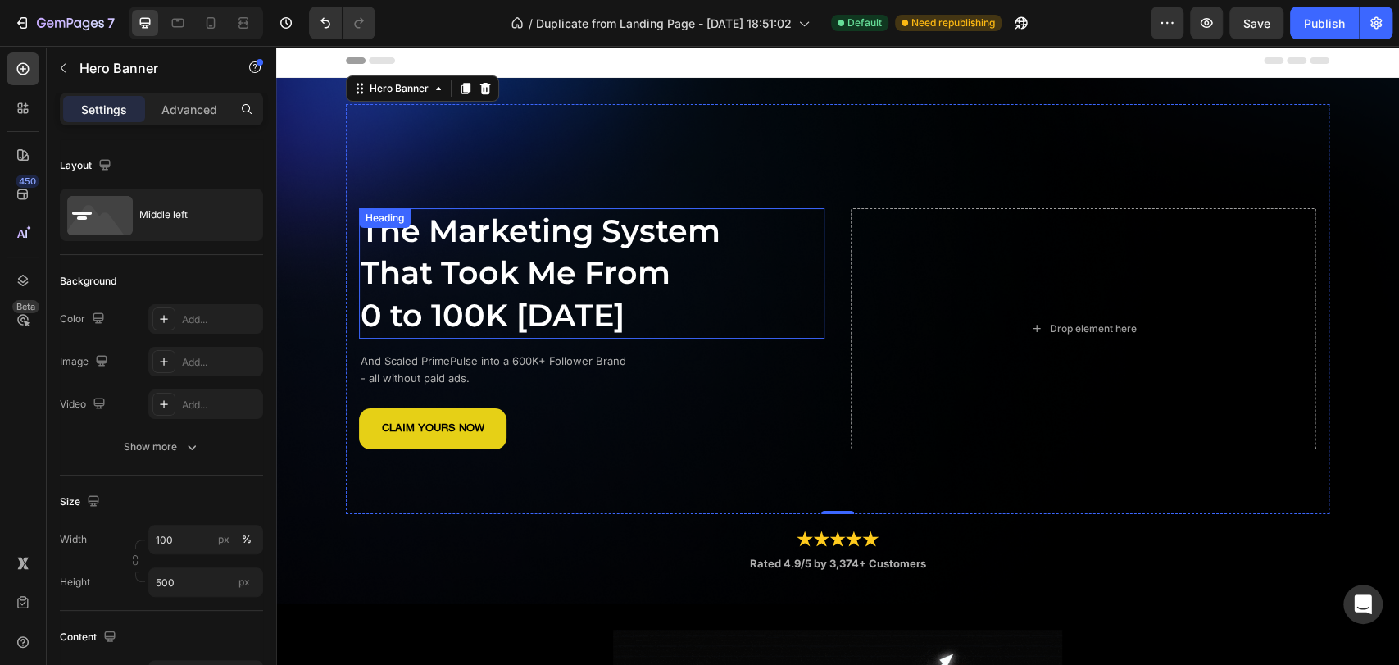
click at [196, 22] on div at bounding box center [196, 23] width 134 height 33
click at [204, 21] on icon at bounding box center [210, 23] width 16 height 16
type input "Auto"
type input "100%"
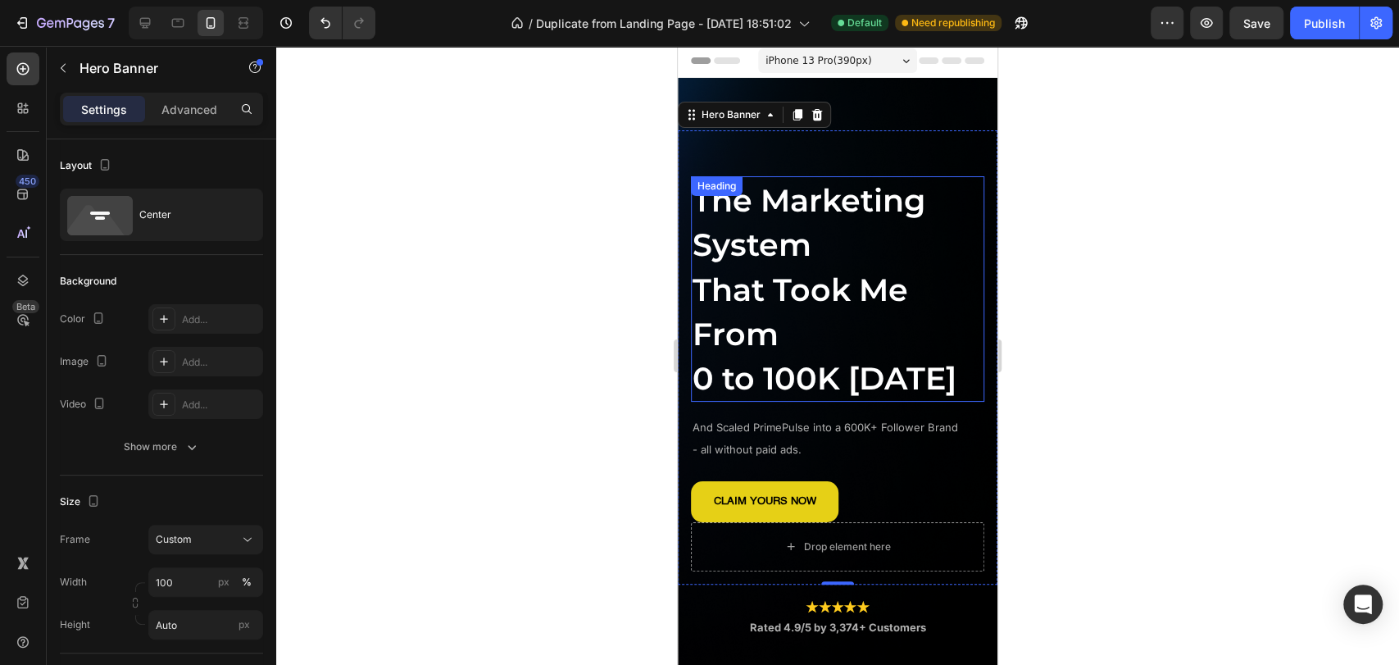
scroll to position [28, 0]
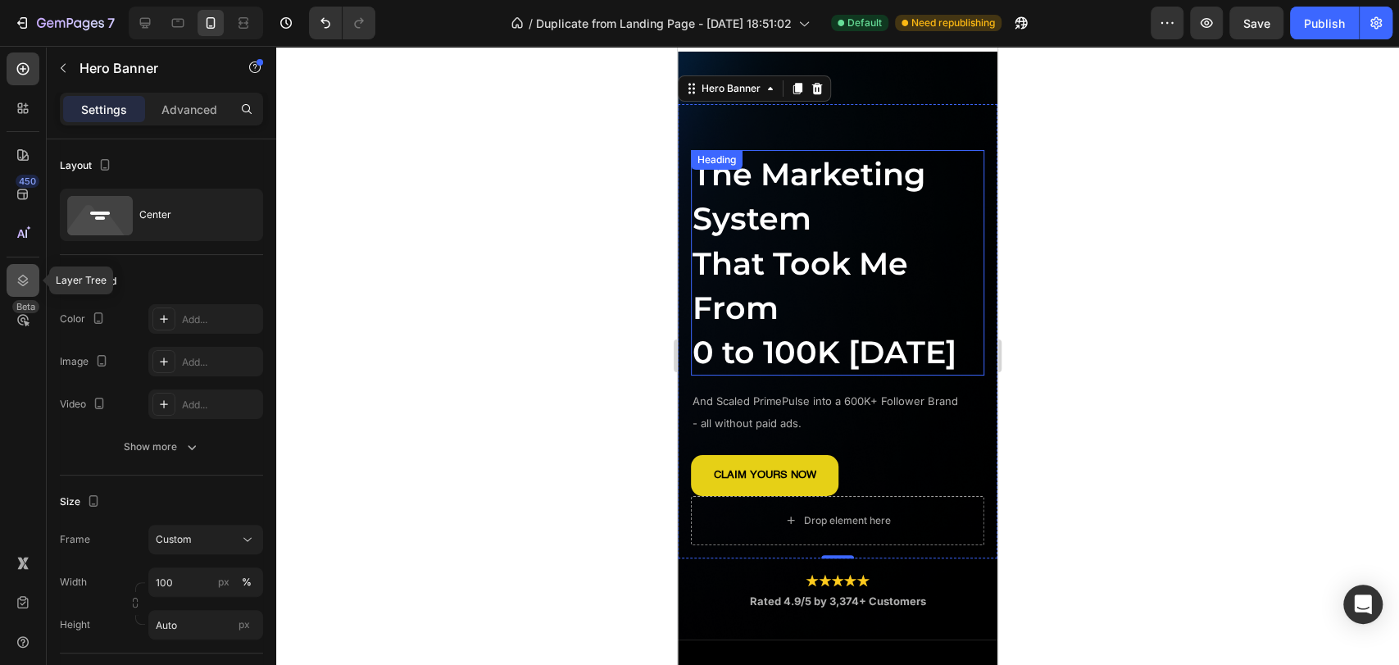
click at [27, 280] on icon at bounding box center [23, 280] width 16 height 16
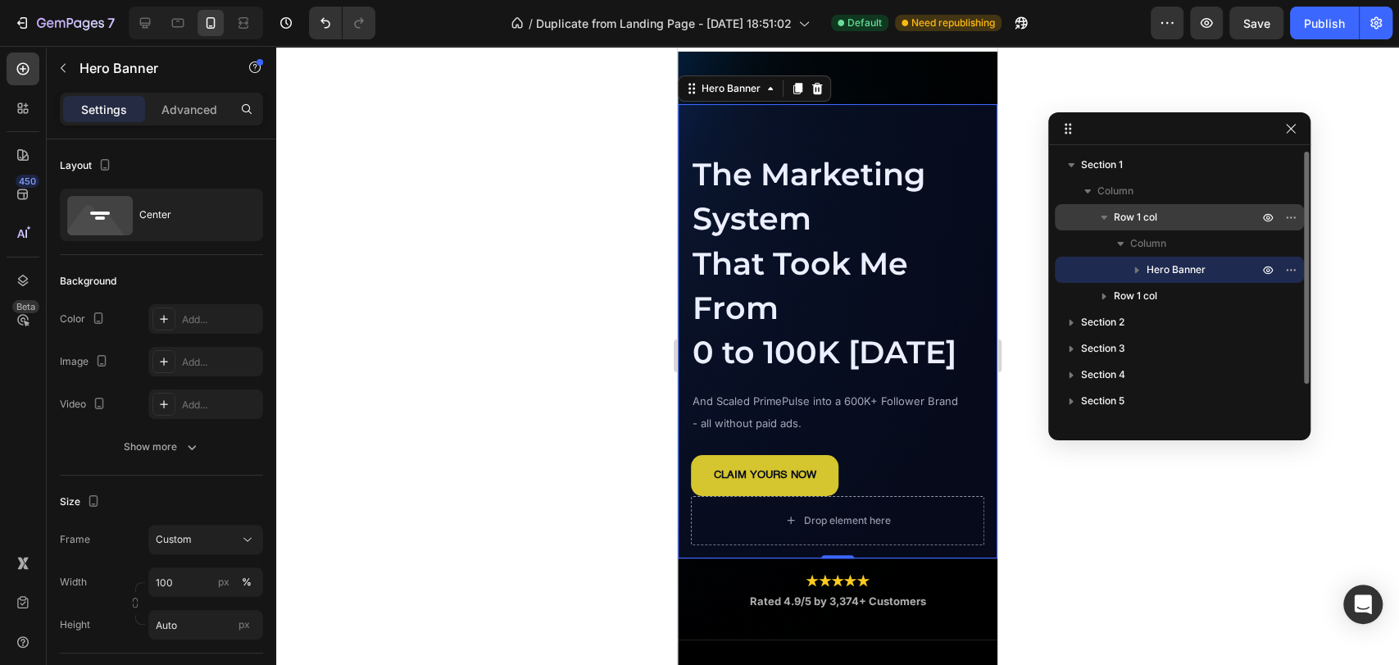
click at [1100, 221] on icon "button" at bounding box center [1104, 217] width 16 height 16
click at [1103, 221] on icon "button" at bounding box center [1104, 217] width 16 height 16
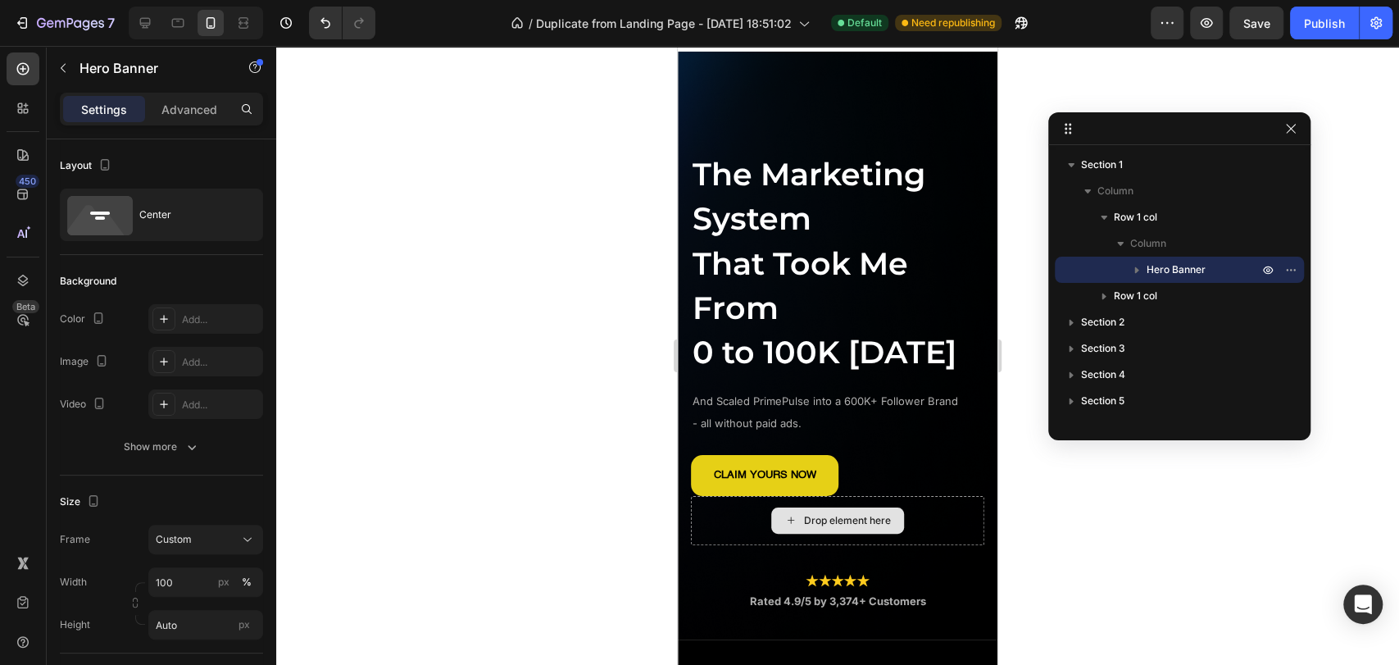
click at [874, 534] on div "Drop element here" at bounding box center [837, 520] width 133 height 26
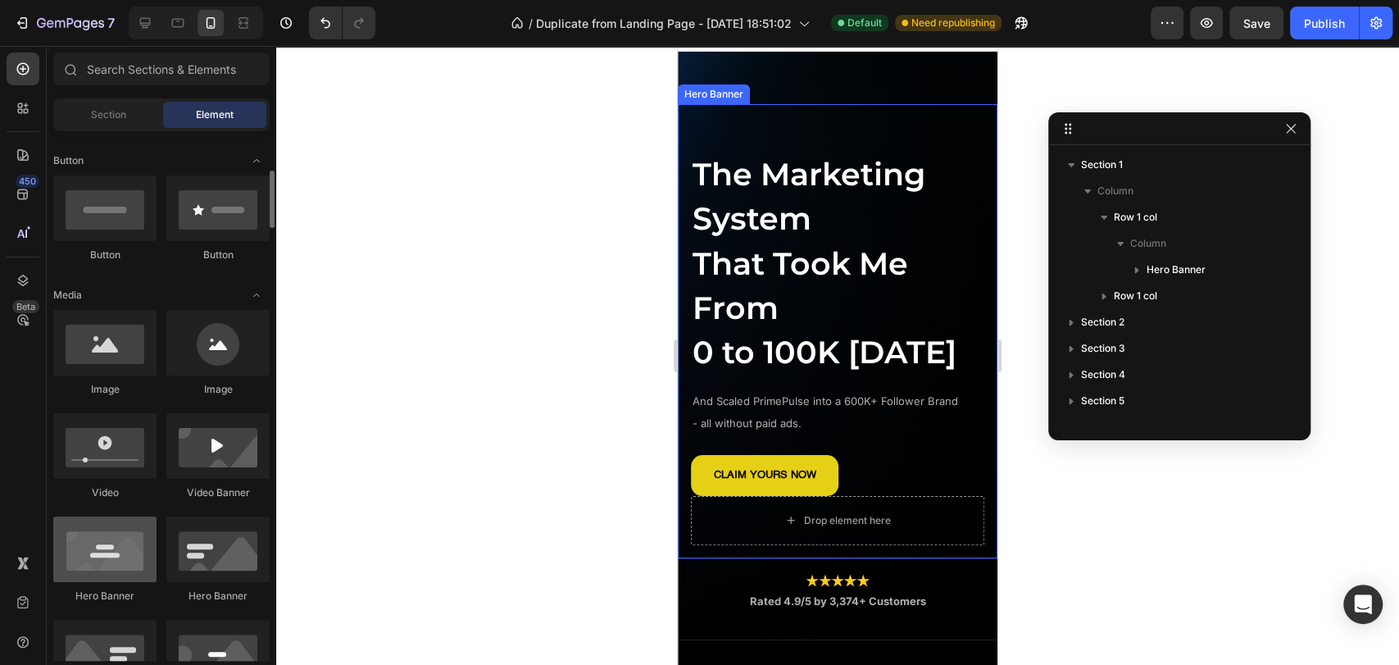
scroll to position [455, 0]
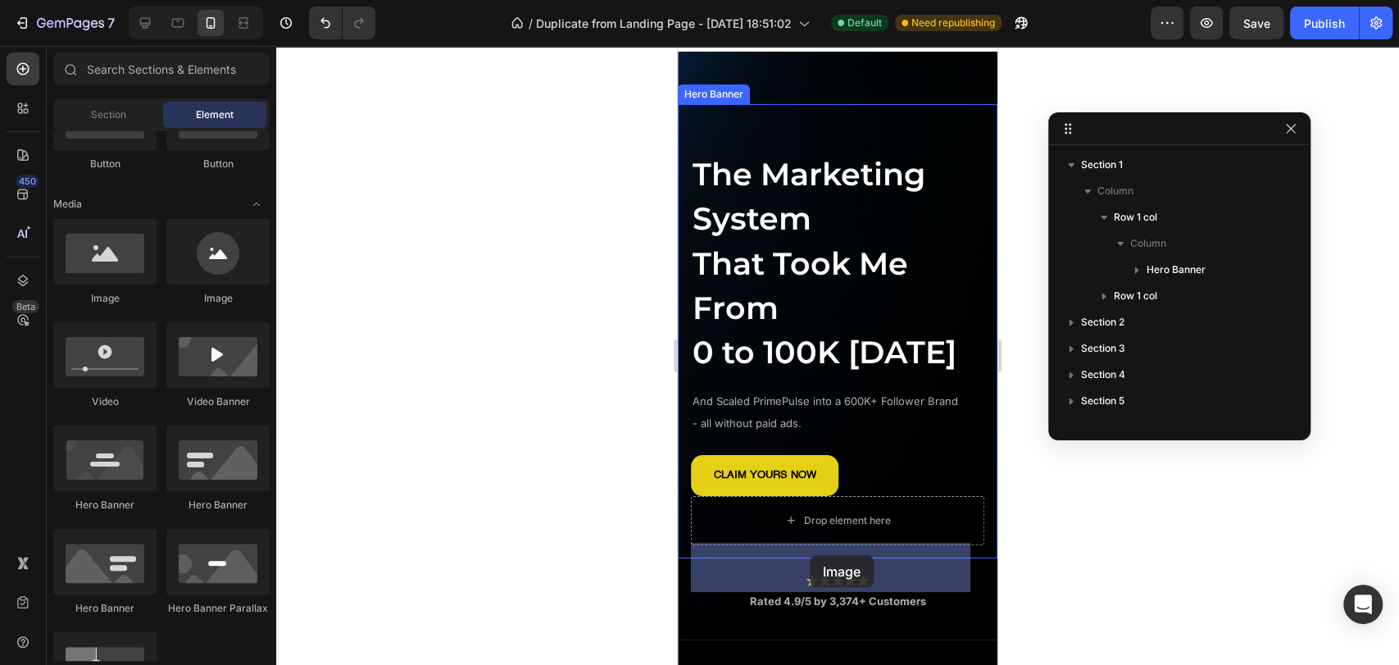
drag, startPoint x: 789, startPoint y: 295, endPoint x: 847, endPoint y: 557, distance: 268.5
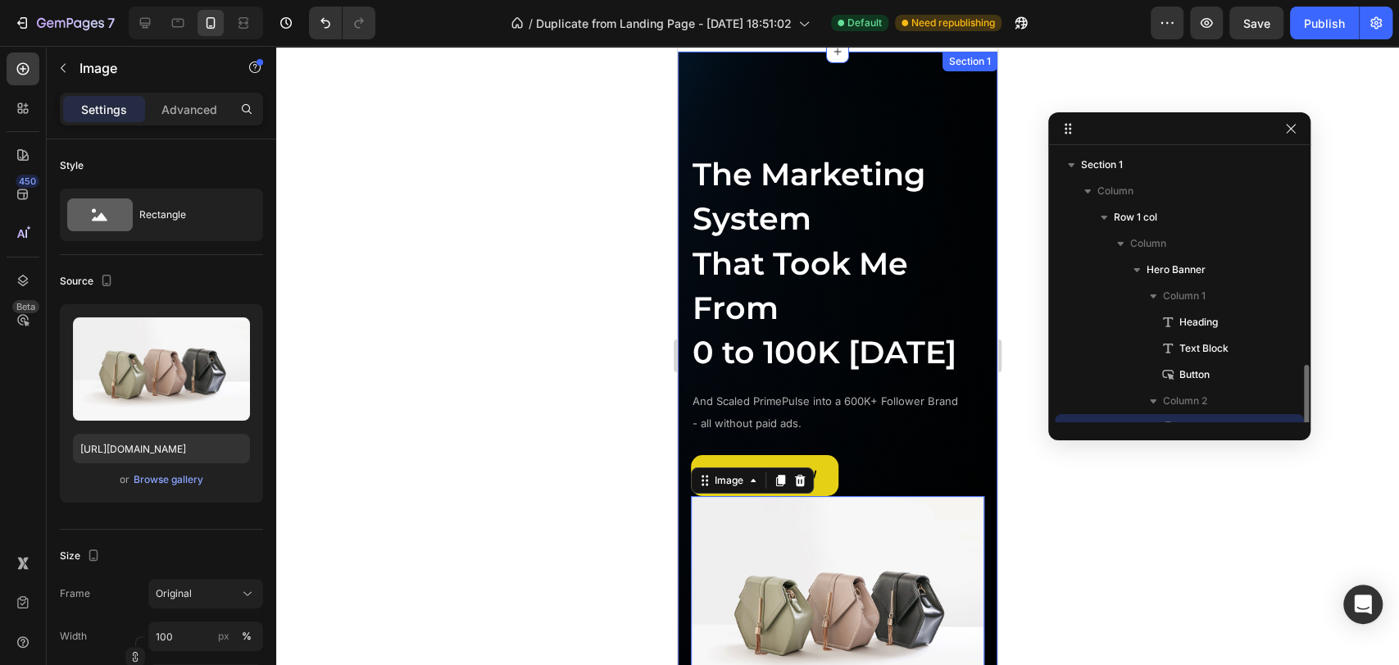
scroll to position [152, 0]
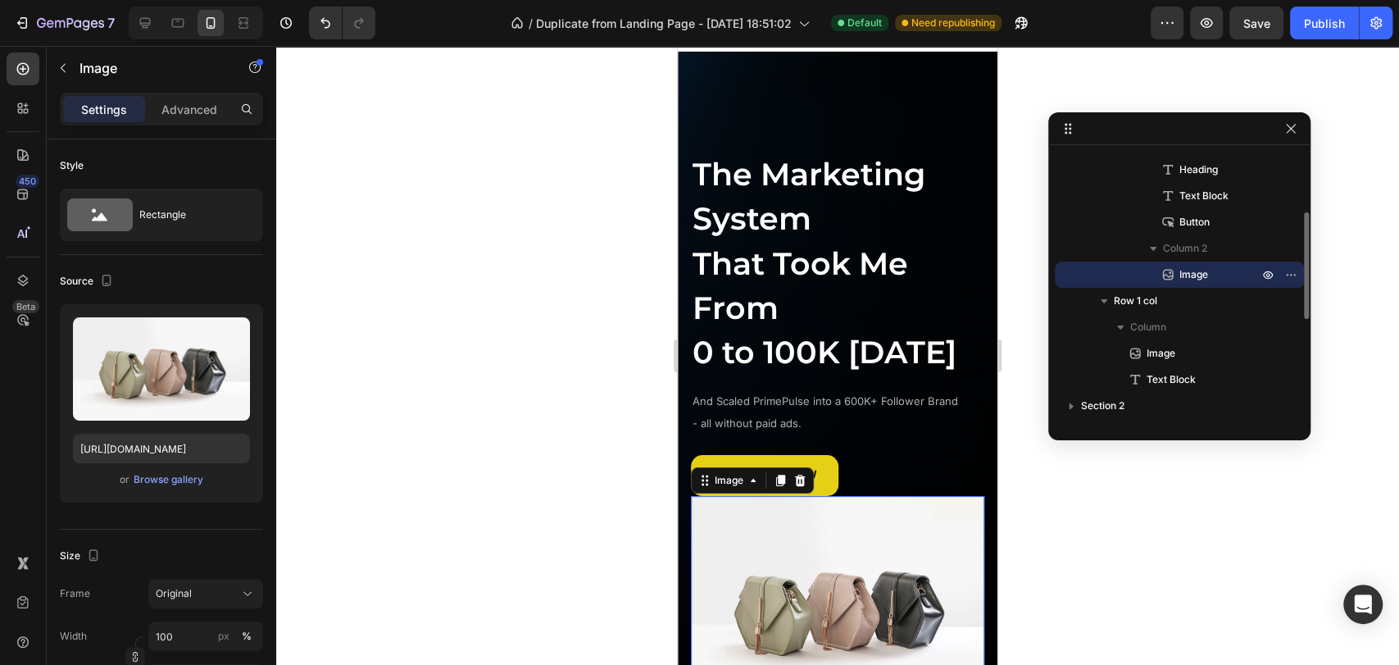
click at [1091, 540] on div at bounding box center [837, 355] width 1123 height 619
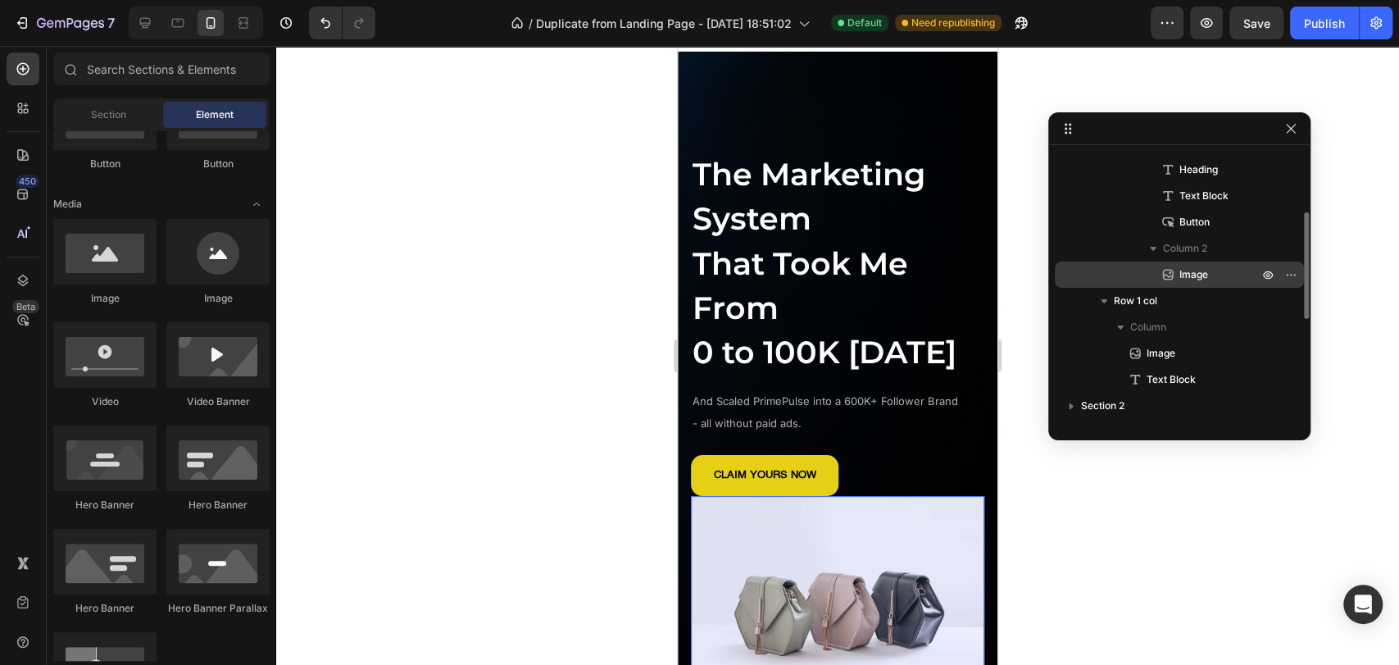
click at [1176, 266] on p "Image" at bounding box center [1201, 274] width 82 height 16
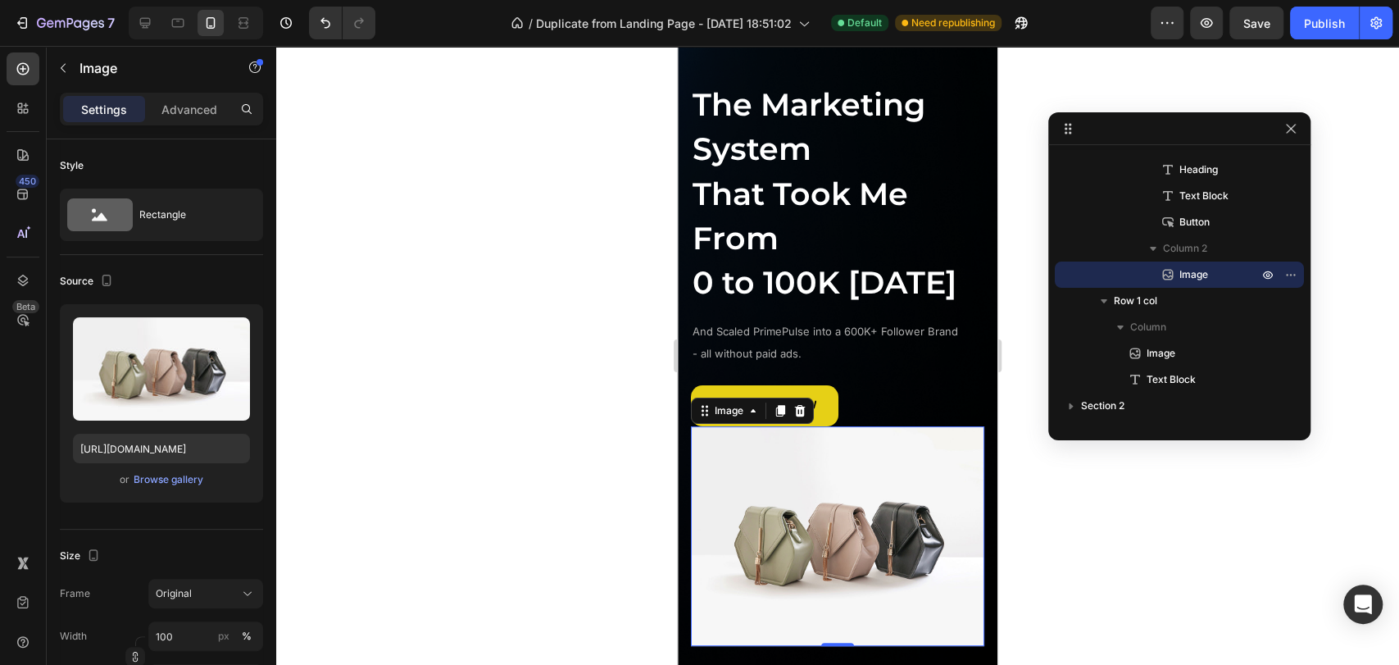
scroll to position [102, 0]
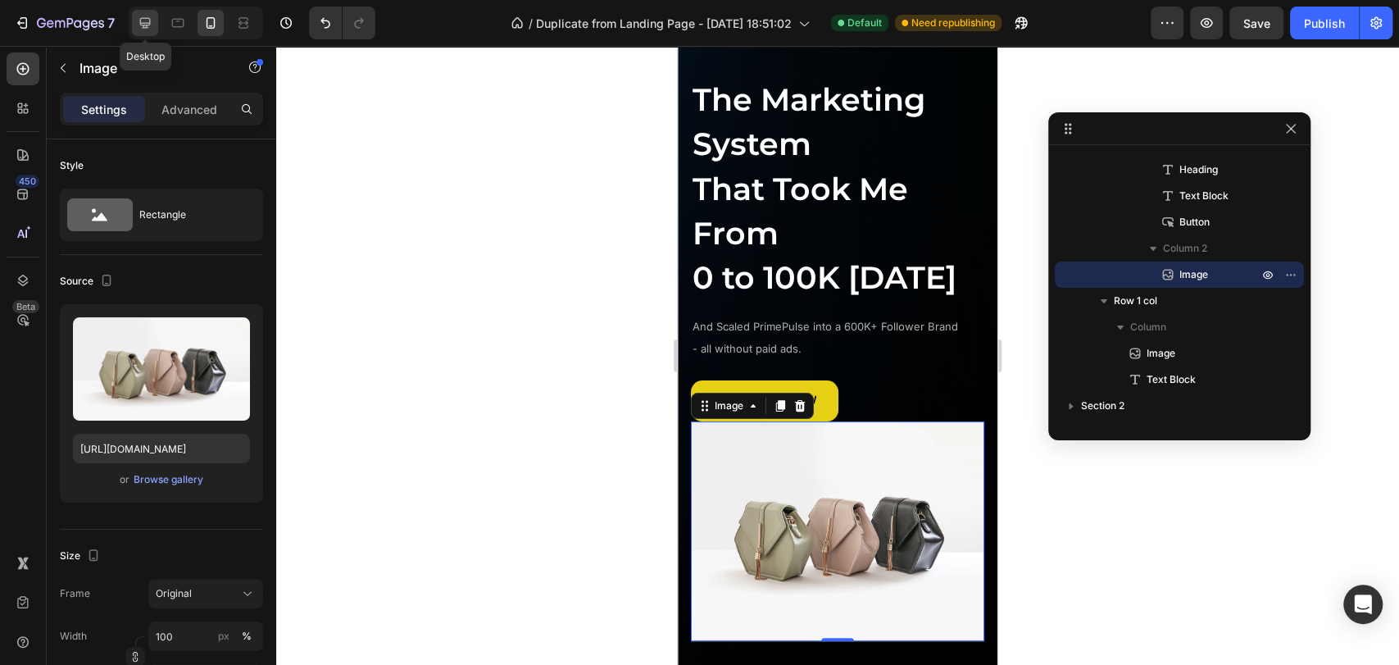
click at [146, 18] on icon at bounding box center [145, 23] width 11 height 11
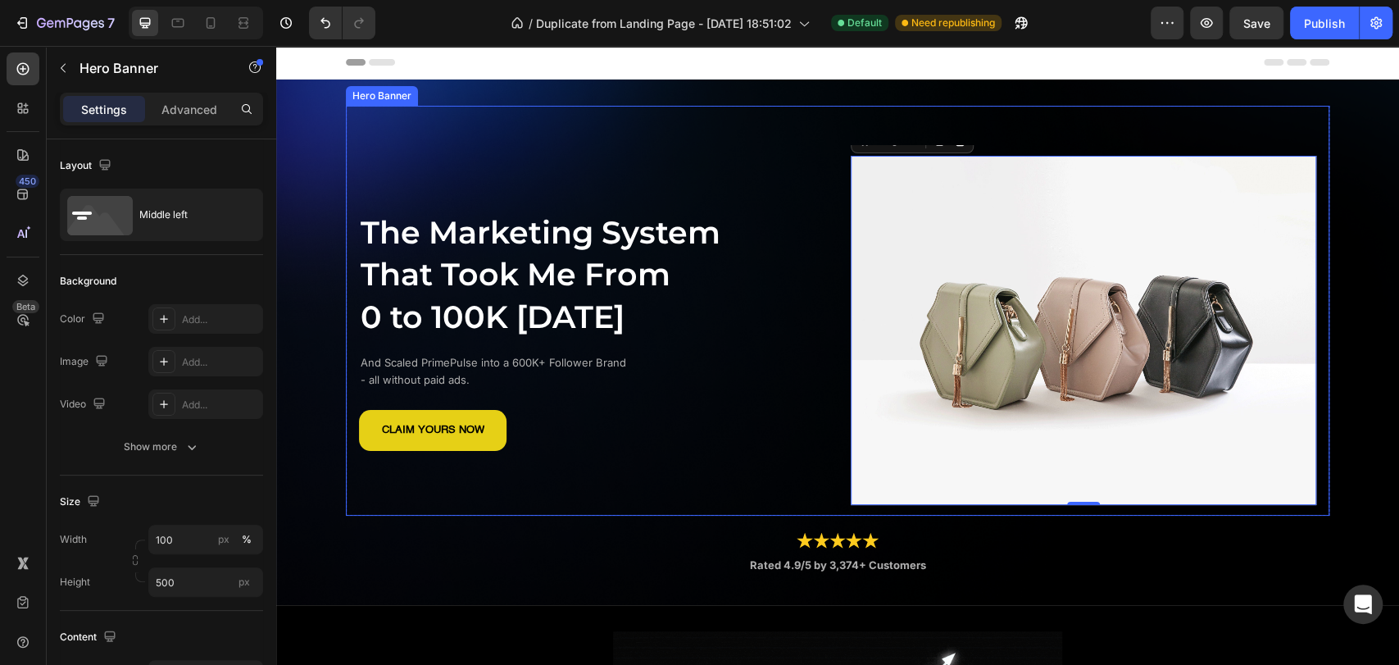
click at [747, 167] on div "The Marketing System That Took Me From 0 to 100K [DATE] Heading And Scaled Prim…" at bounding box center [592, 330] width 466 height 349
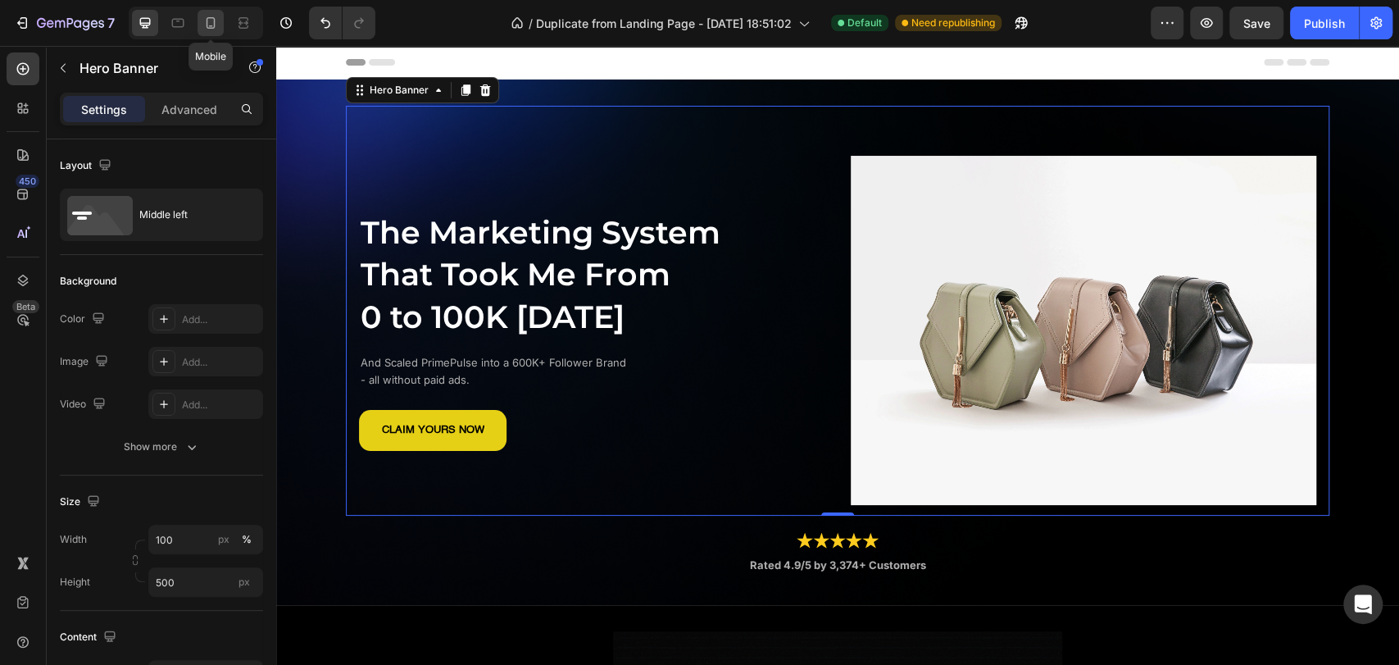
click at [208, 25] on icon at bounding box center [210, 23] width 16 height 16
type input "Auto"
type input "100%"
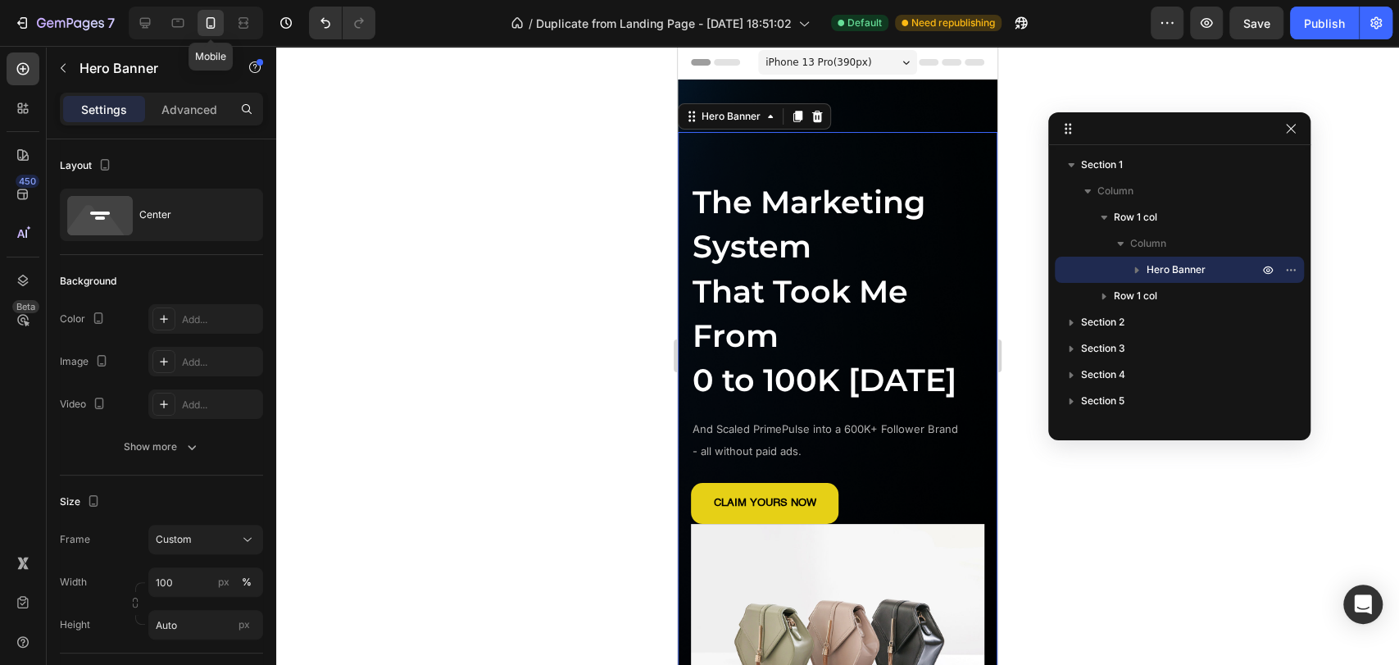
scroll to position [28, 0]
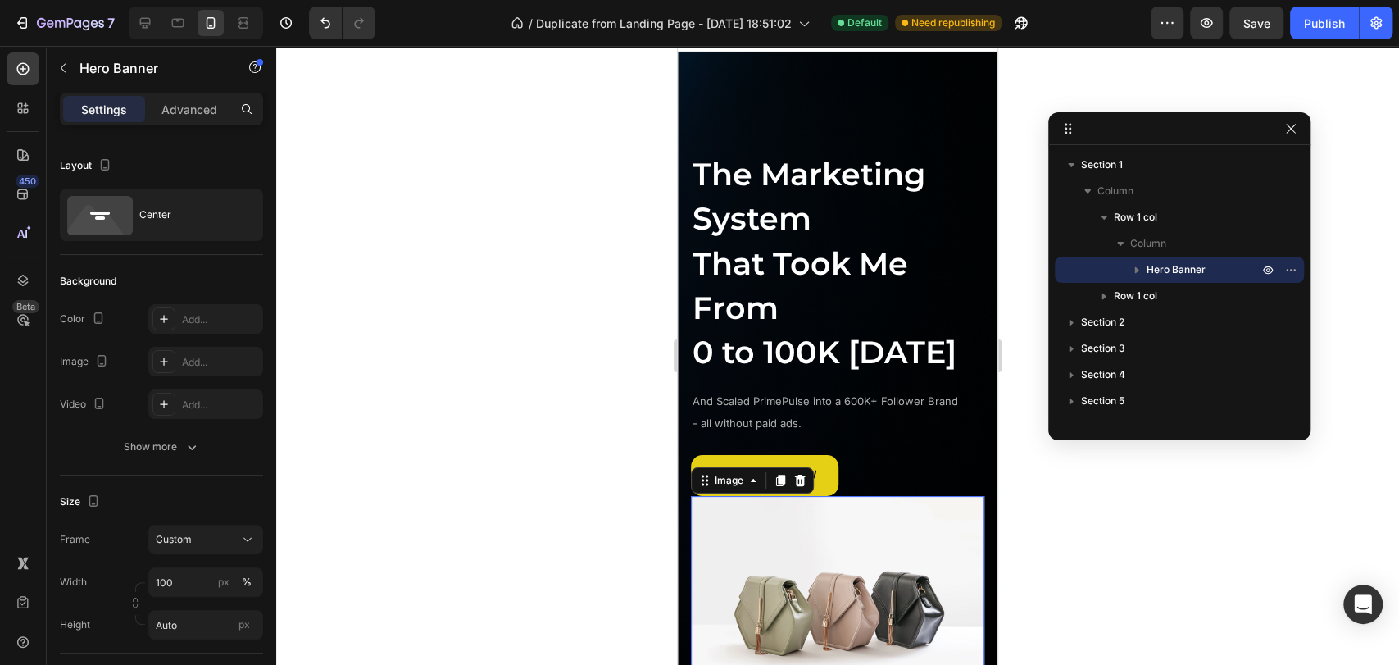
click at [838, 592] on img at bounding box center [837, 606] width 293 height 220
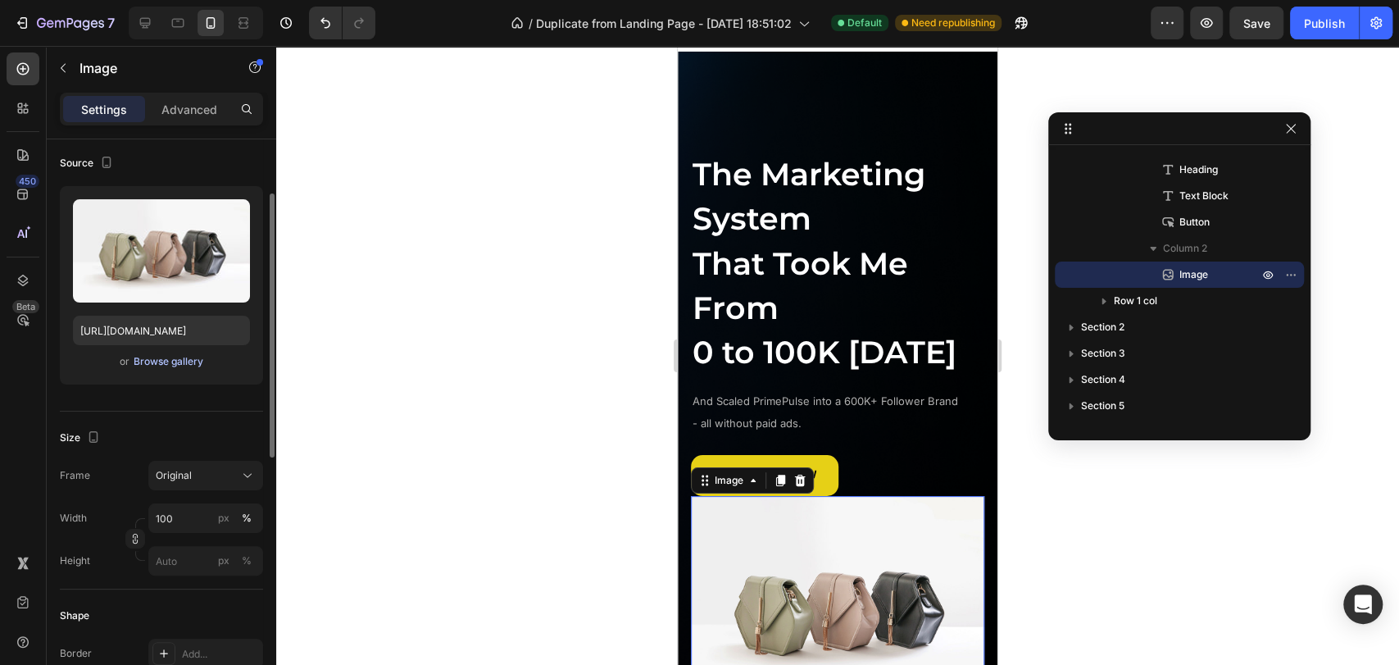
scroll to position [0, 0]
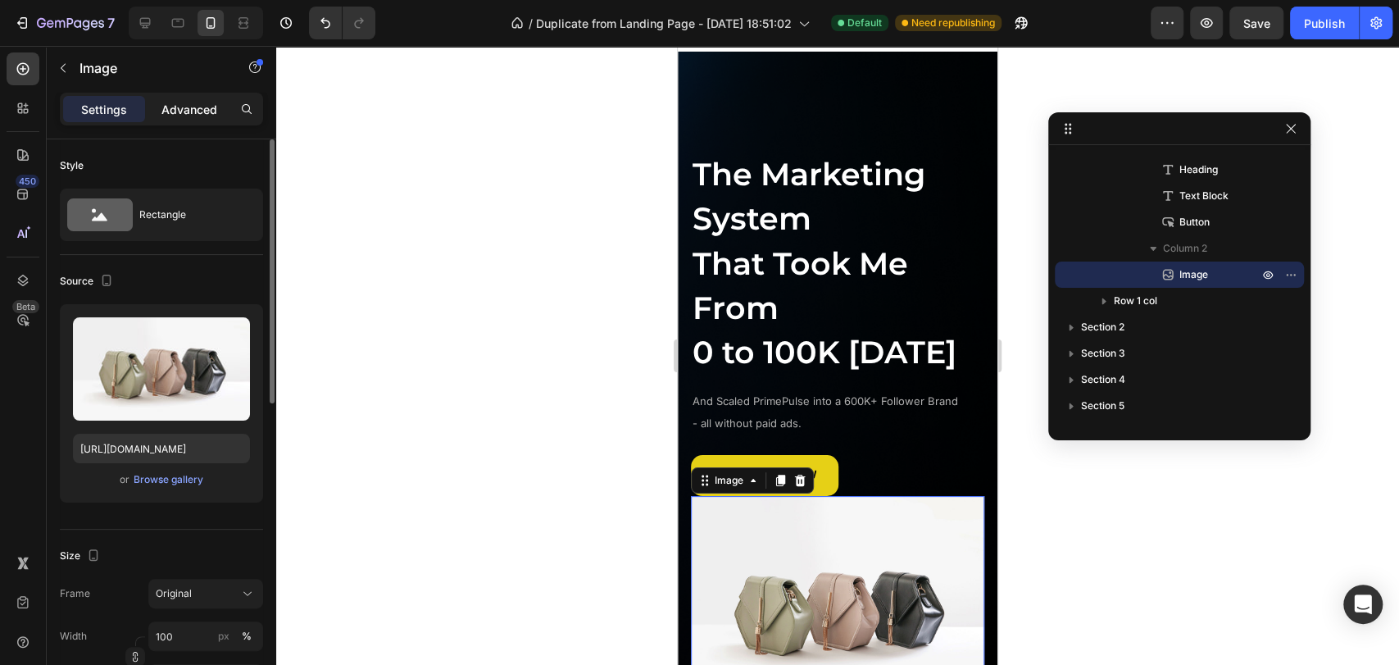
click at [206, 107] on p "Advanced" at bounding box center [189, 109] width 56 height 17
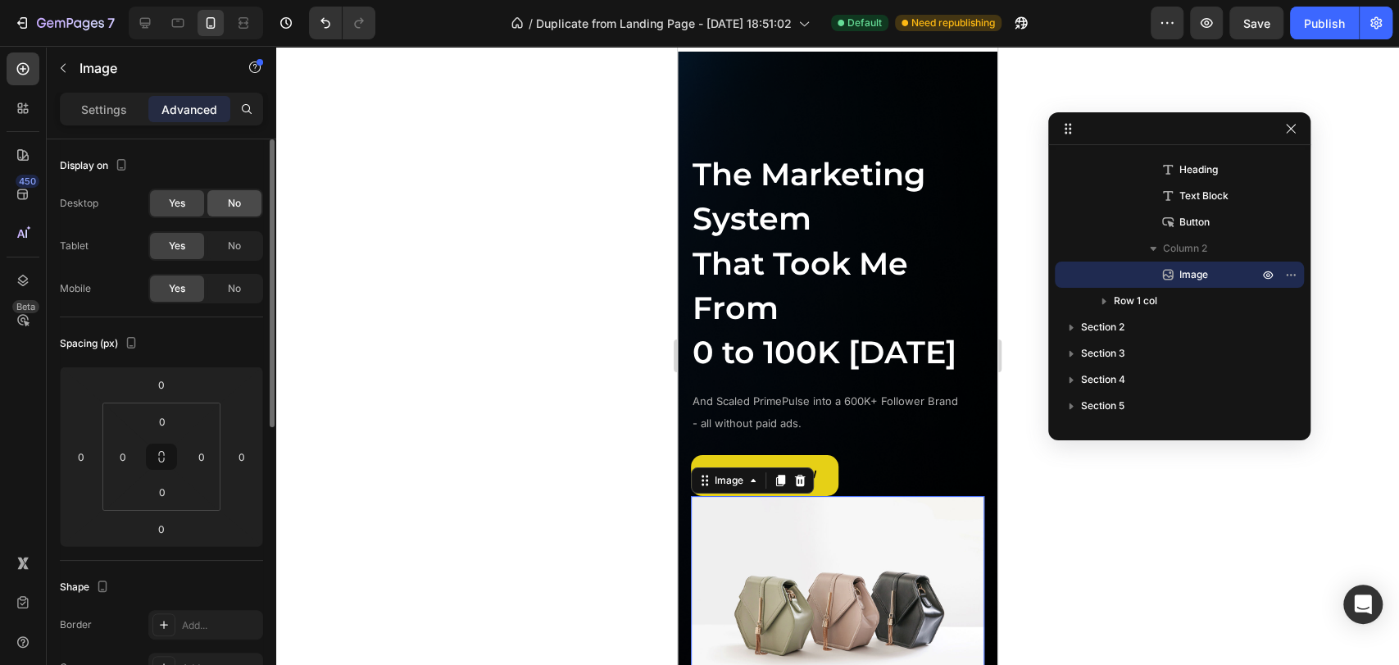
click at [248, 198] on div "No" at bounding box center [234, 203] width 54 height 26
click at [143, 24] on icon at bounding box center [145, 23] width 16 height 16
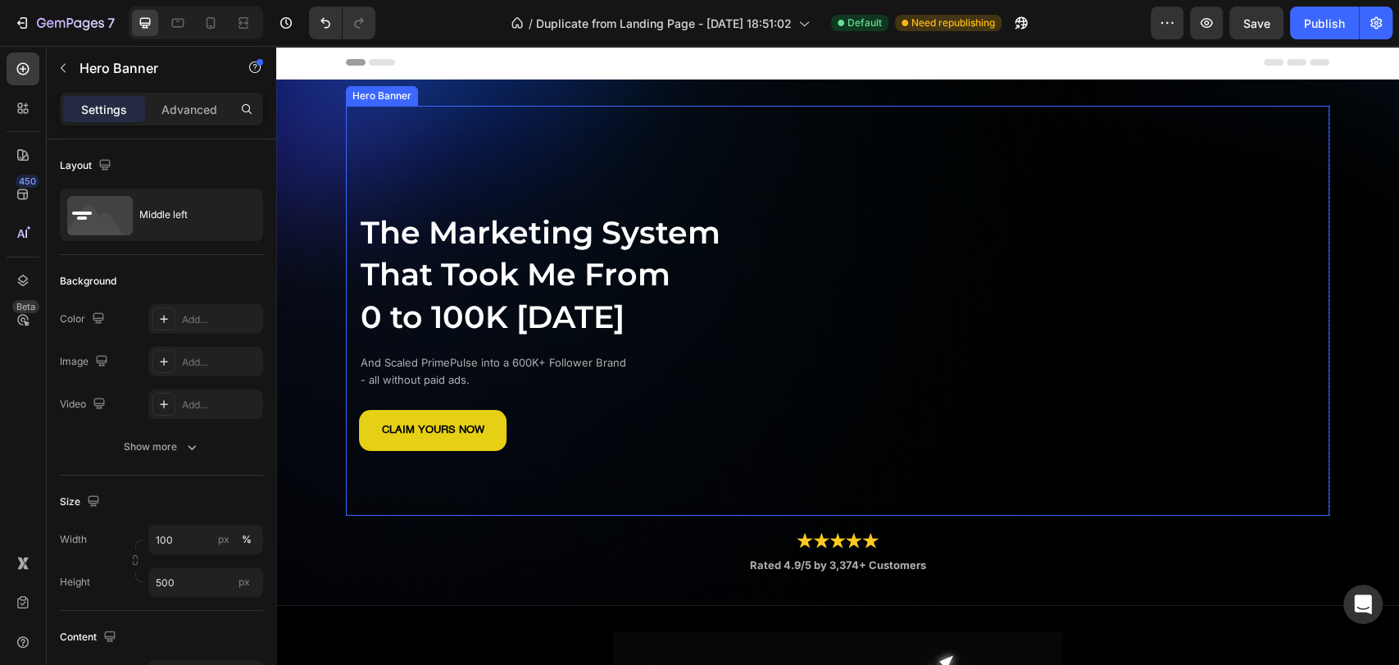
click at [1086, 288] on div "Image 0" at bounding box center [1084, 331] width 466 height 242
click at [209, 30] on icon at bounding box center [210, 23] width 16 height 16
type input "Auto"
type input "100%"
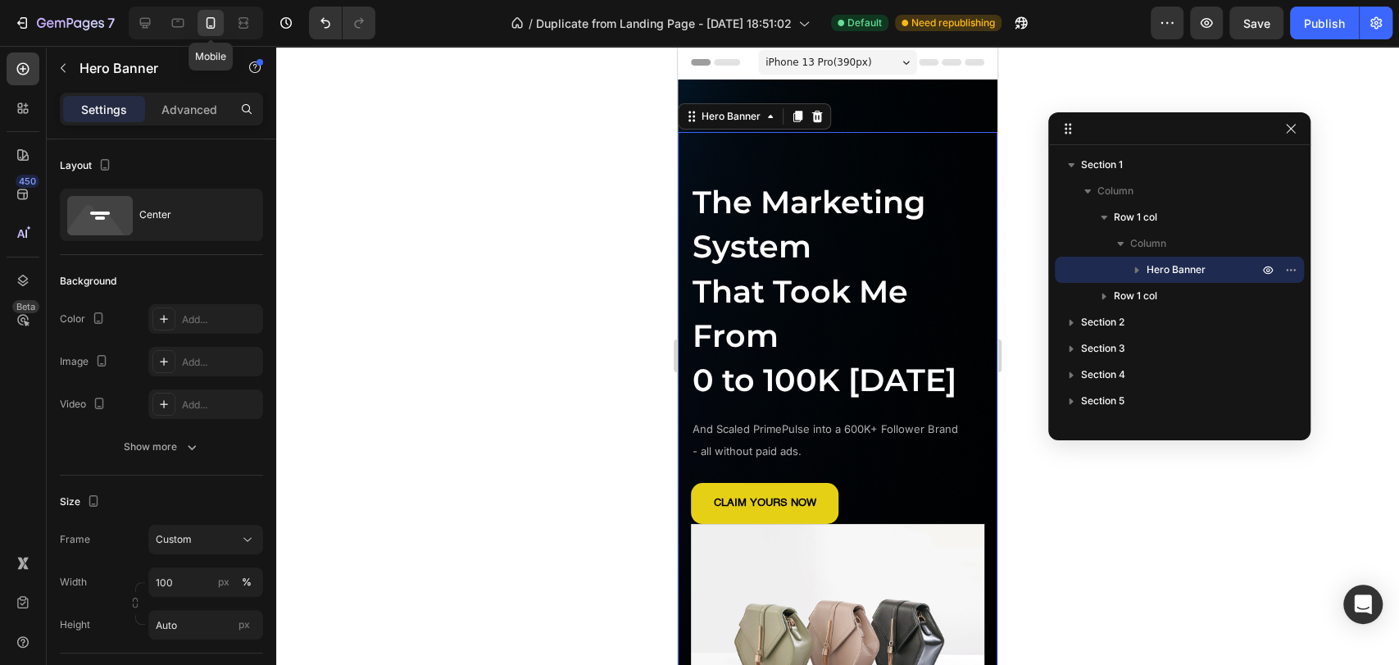
scroll to position [28, 0]
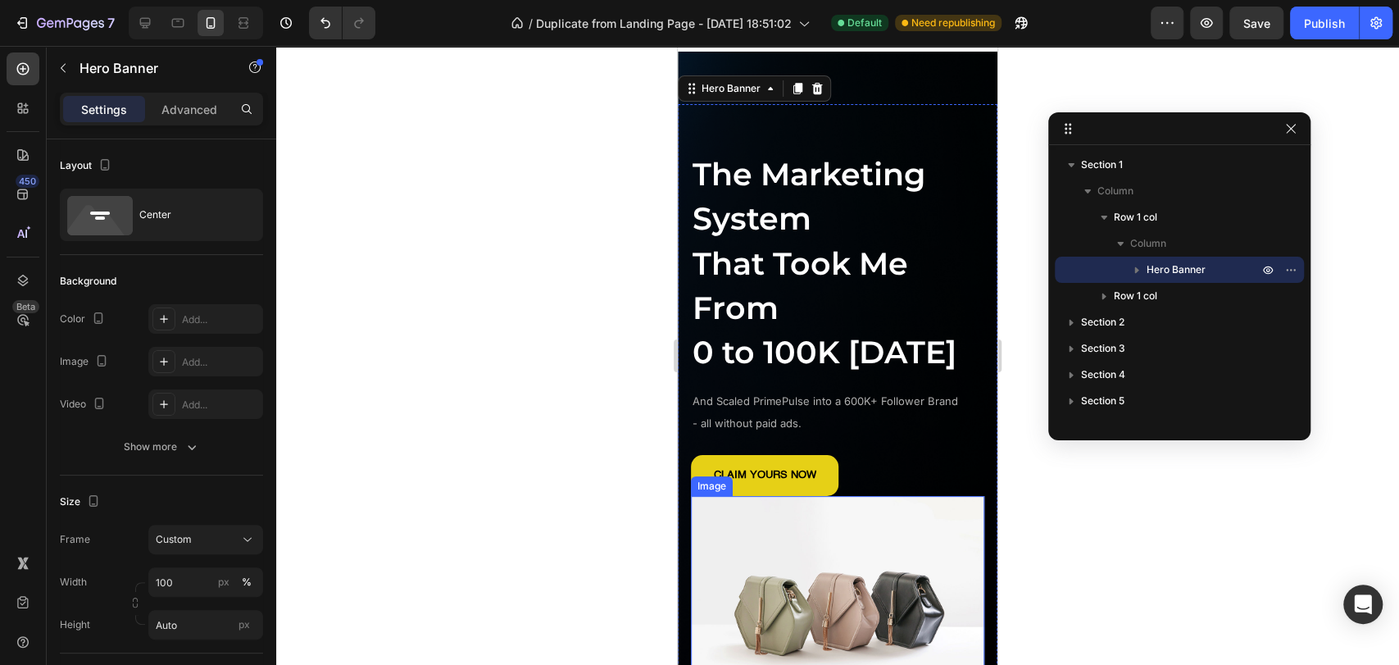
click at [922, 591] on img at bounding box center [837, 606] width 293 height 220
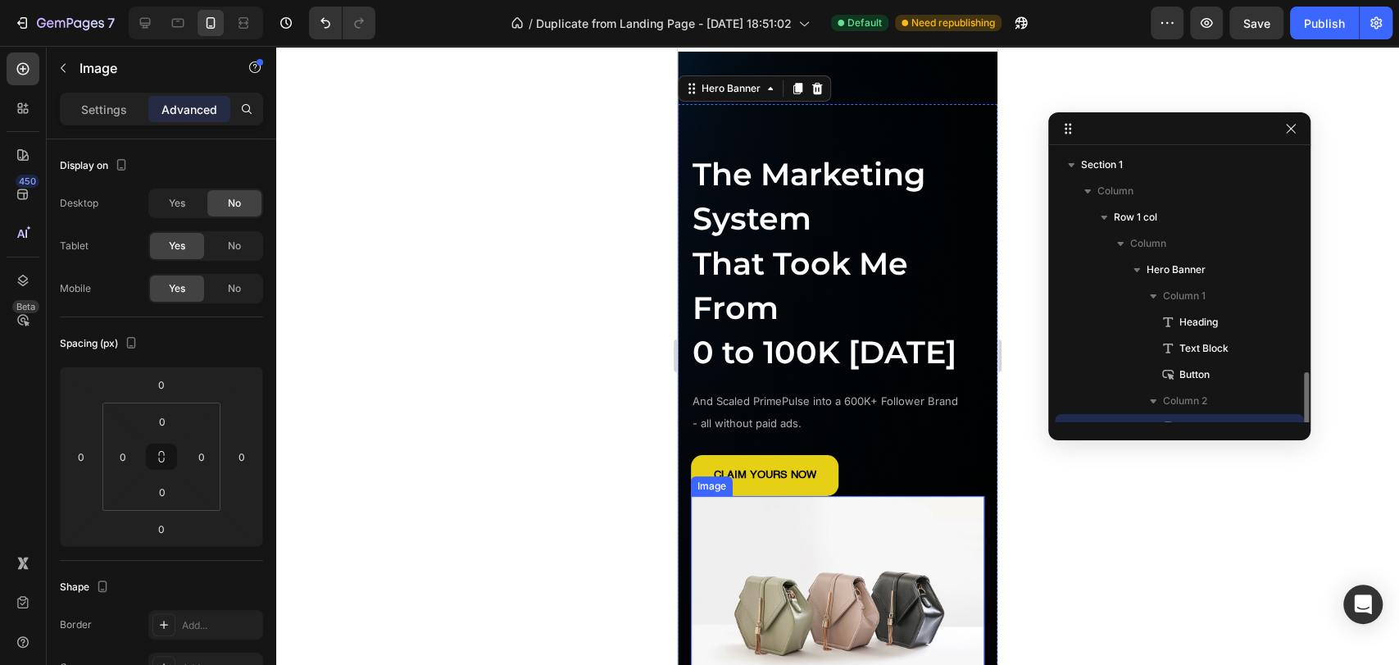
scroll to position [152, 0]
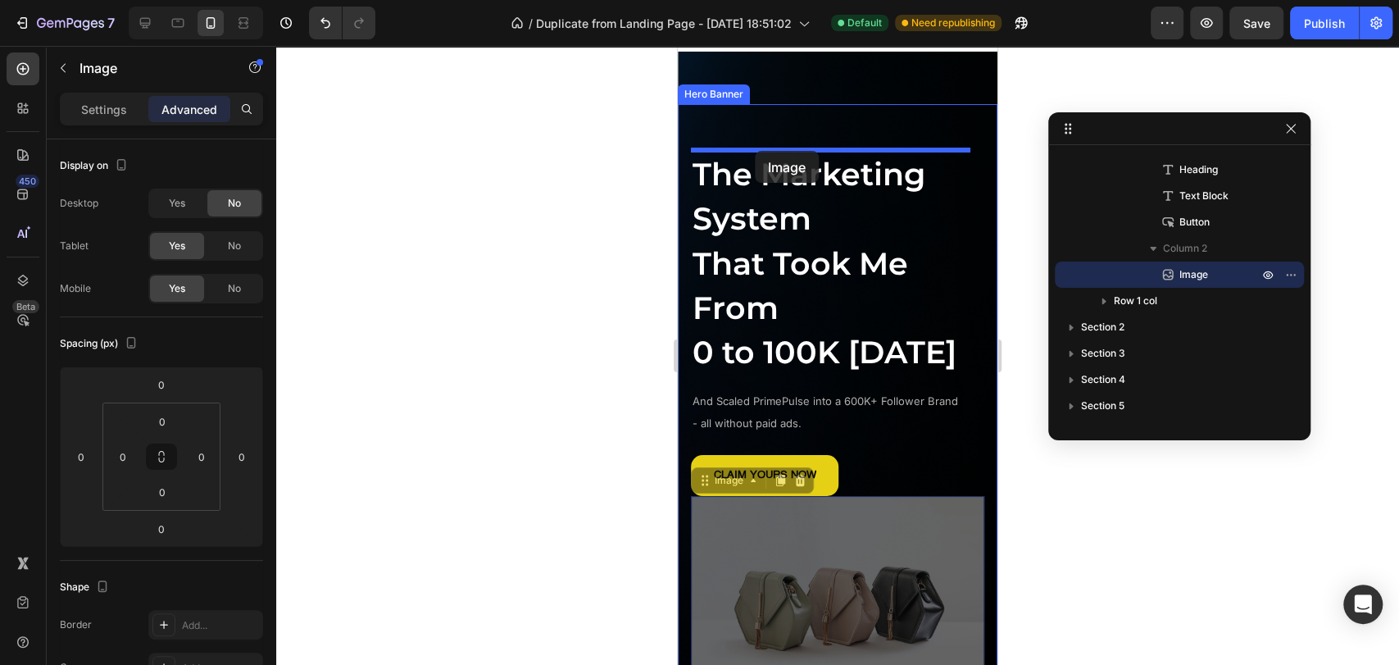
drag, startPoint x: 707, startPoint y: 531, endPoint x: 755, endPoint y: 151, distance: 383.2
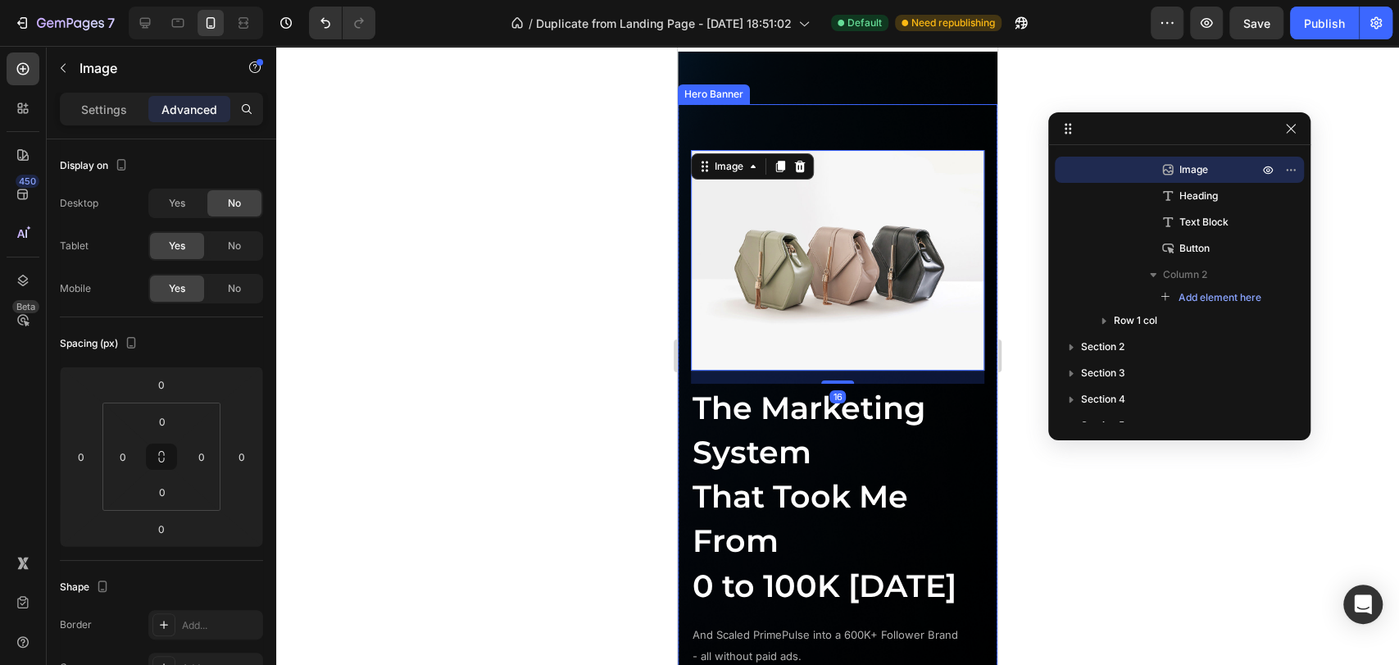
click at [860, 120] on div "Image 16 The Marketing System That Took Me From 0 to 100K [DATE] Heading And Sc…" at bounding box center [838, 447] width 320 height 687
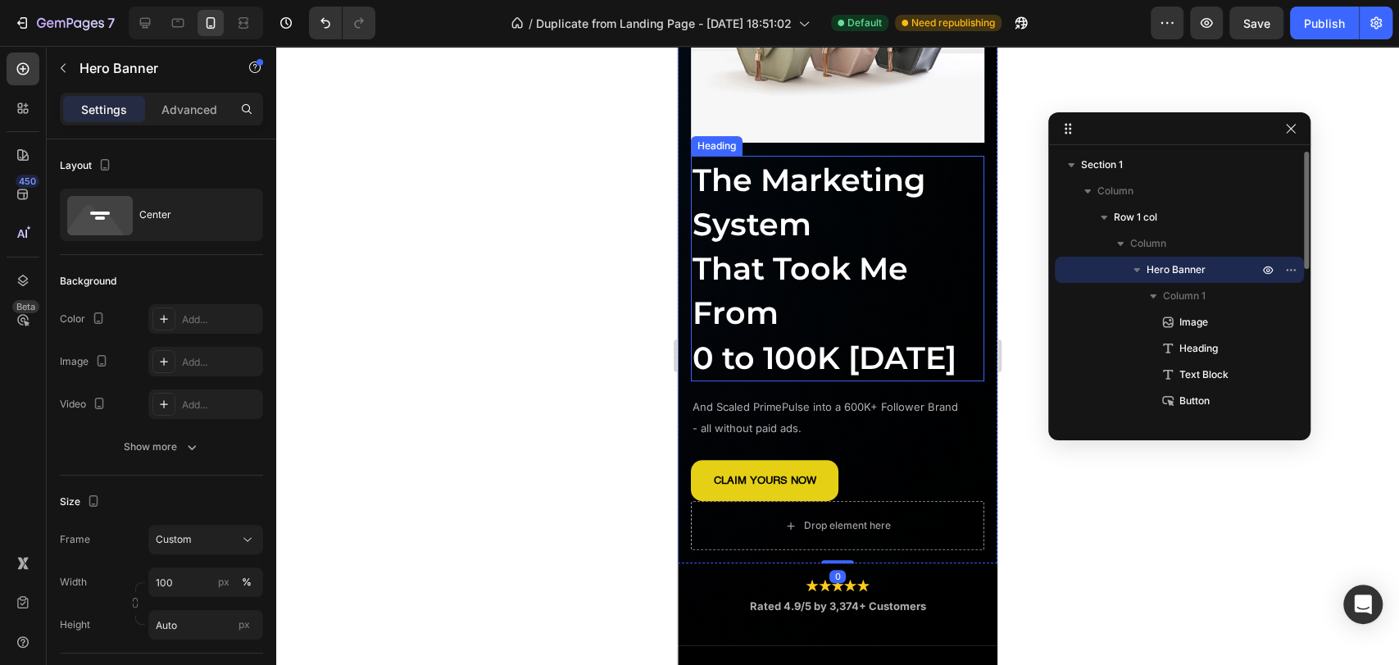
scroll to position [393, 0]
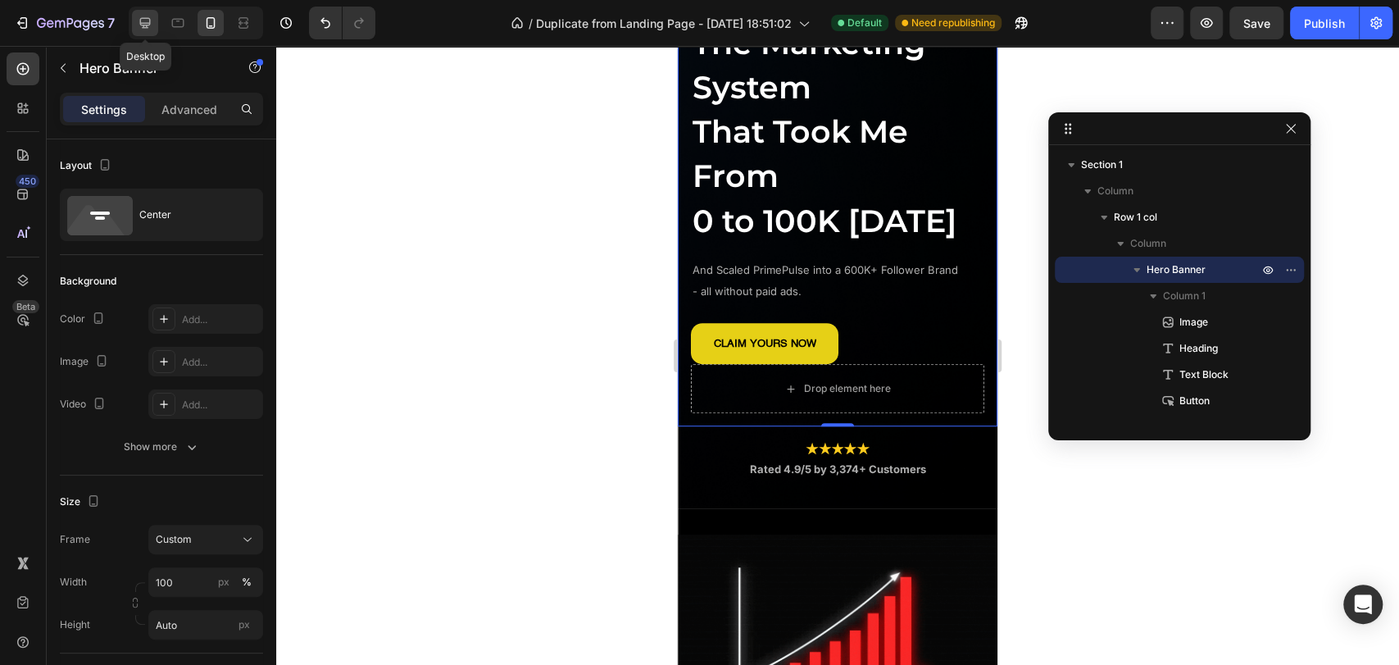
click at [142, 32] on div at bounding box center [145, 23] width 26 height 26
type input "500"
type input "1200"
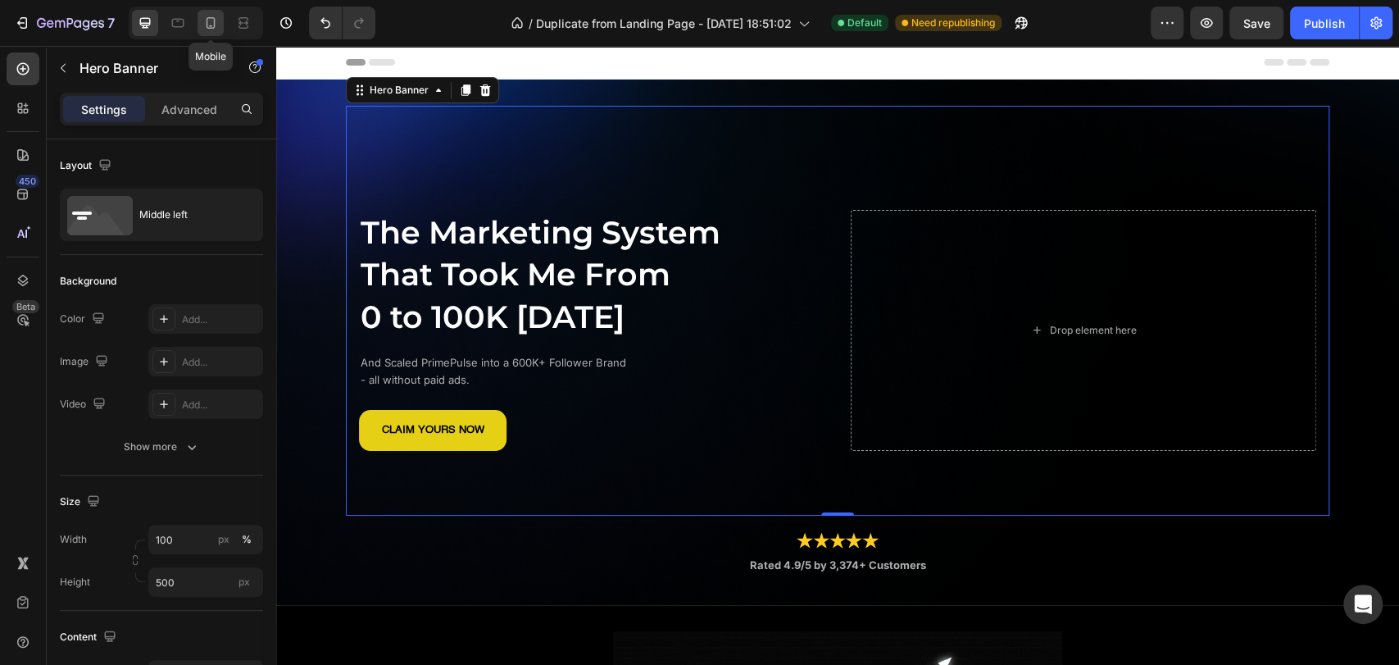
click at [211, 25] on icon at bounding box center [211, 26] width 4 height 2
type input "Auto"
type input "100%"
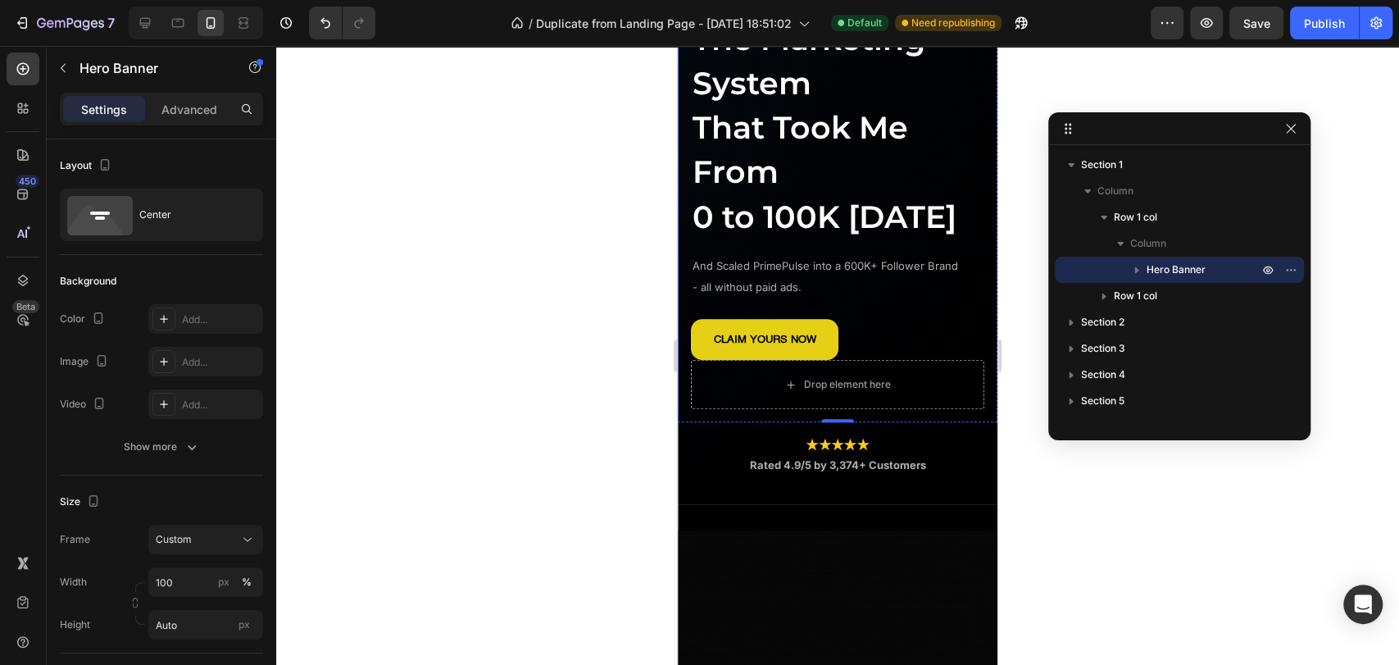
scroll to position [364, 0]
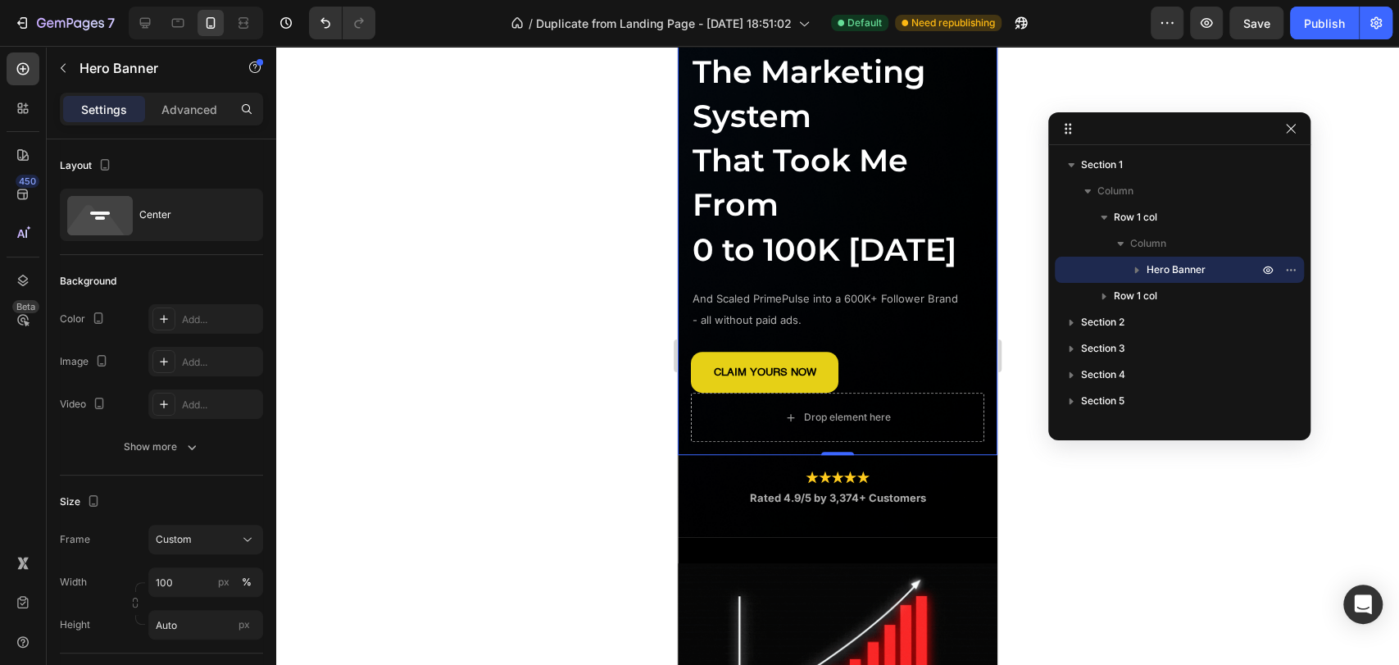
click at [935, 455] on div "Image The Marketing System That Took Me From 0 to 100K [DATE] Heading And Scale…" at bounding box center [838, 128] width 320 height 654
click at [1129, 266] on icon "button" at bounding box center [1137, 269] width 16 height 16
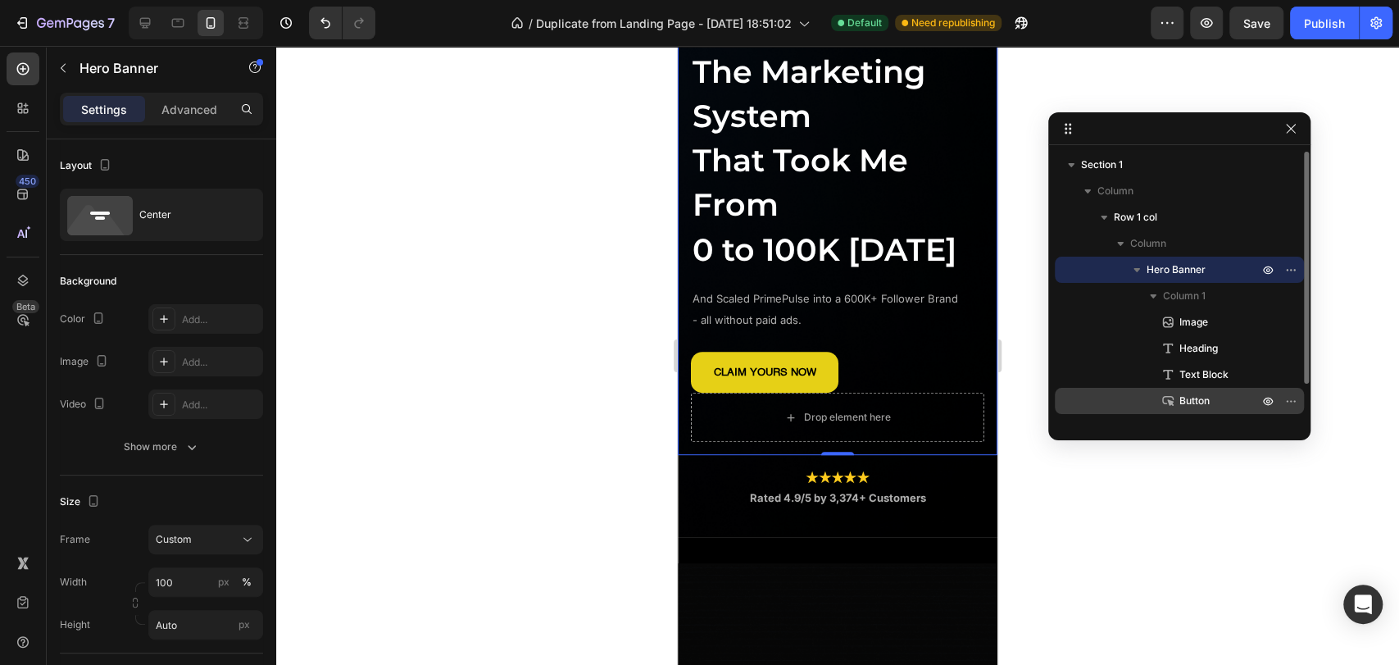
scroll to position [91, 0]
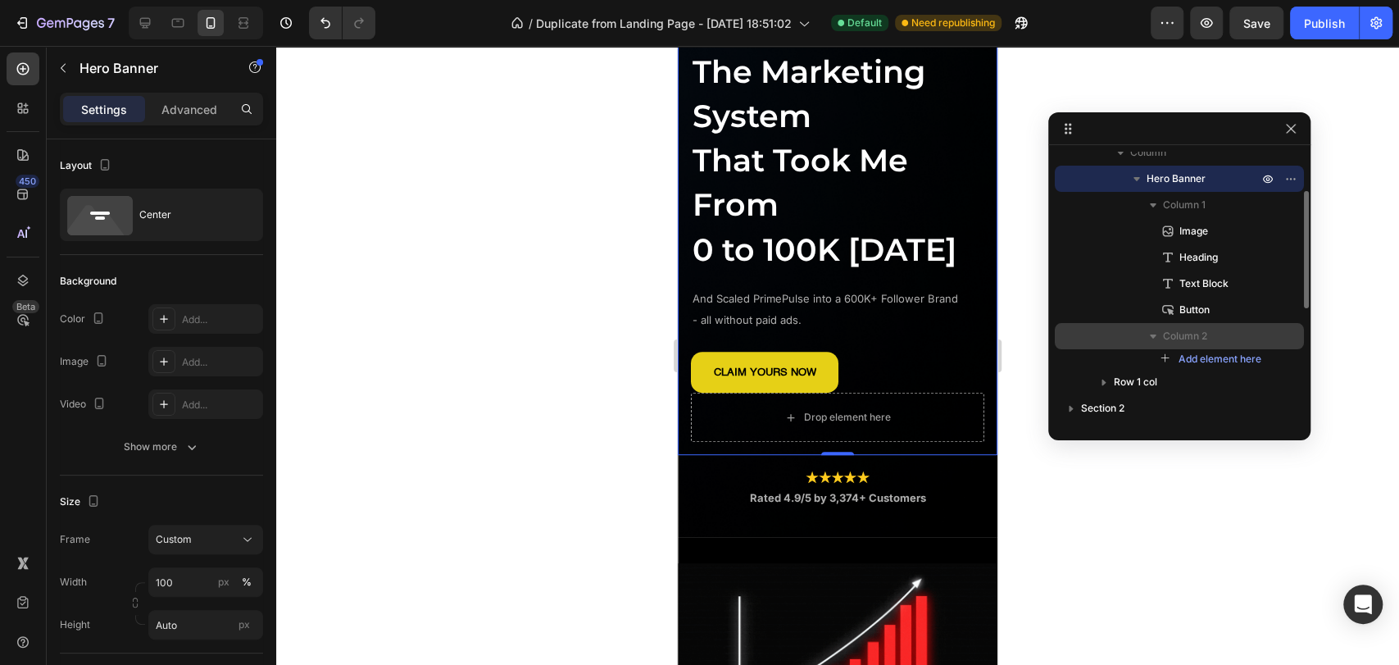
click at [1187, 332] on span "Column 2" at bounding box center [1185, 336] width 44 height 16
click at [1154, 334] on icon "button" at bounding box center [1153, 336] width 16 height 16
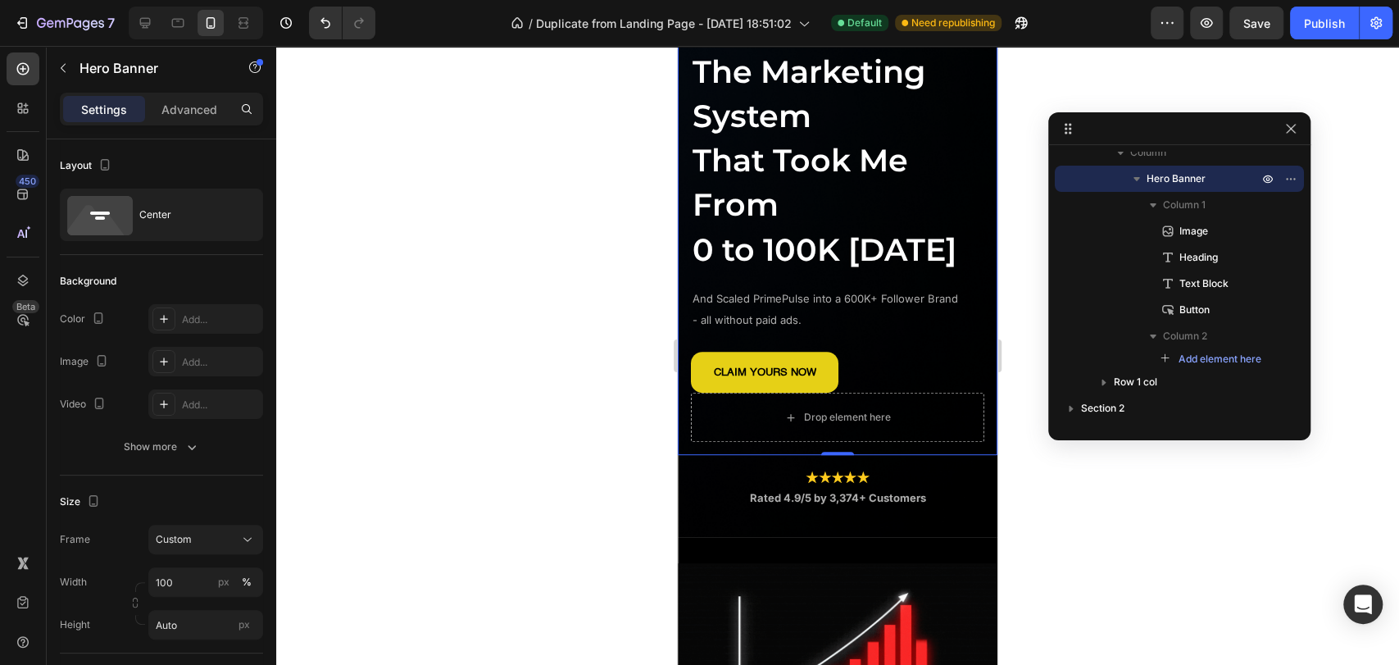
click at [1305, 134] on div at bounding box center [1179, 128] width 262 height 33
click at [1288, 134] on icon "button" at bounding box center [1290, 128] width 13 height 13
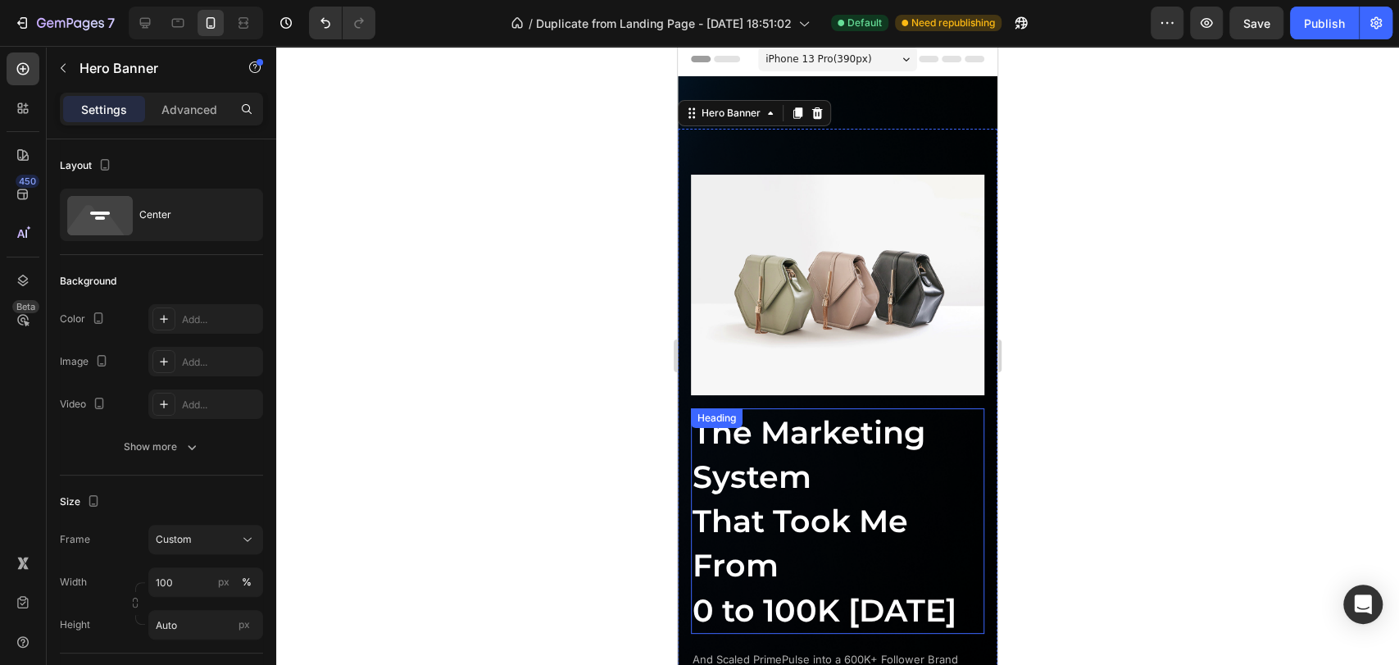
scroll to position [0, 0]
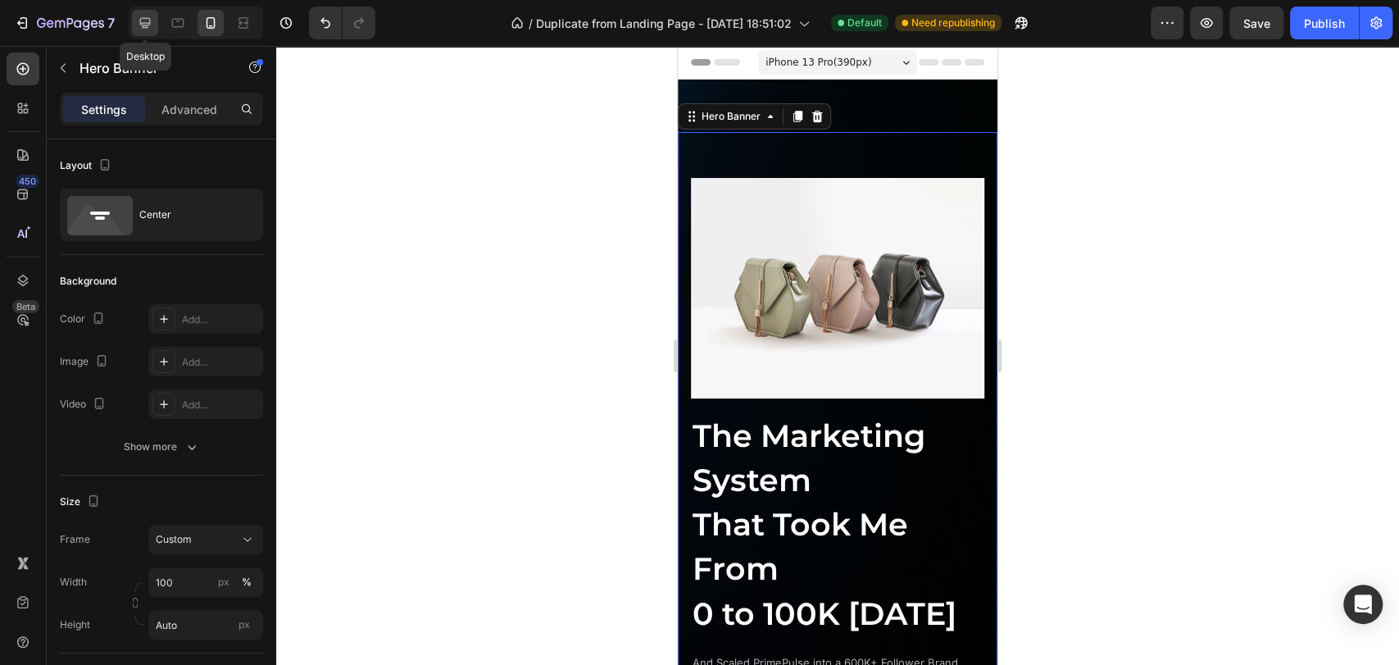
click at [155, 20] on div at bounding box center [145, 23] width 26 height 26
type input "500"
type input "1200"
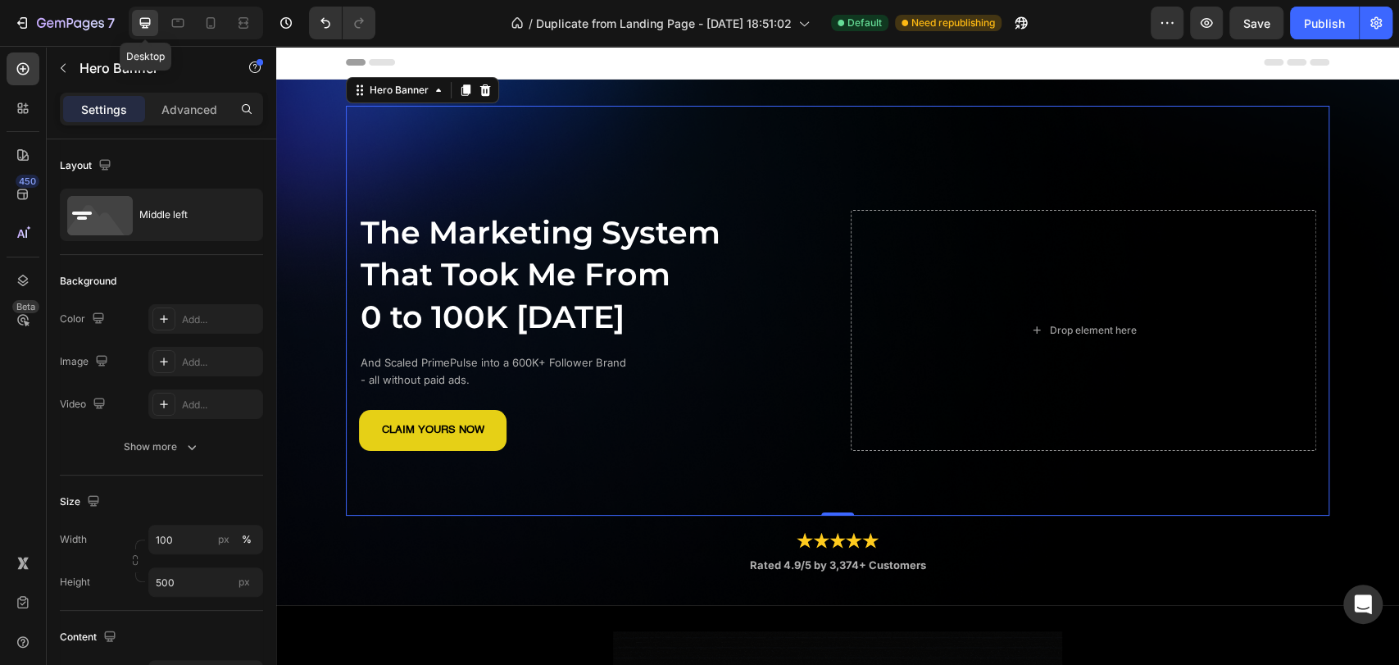
scroll to position [2, 0]
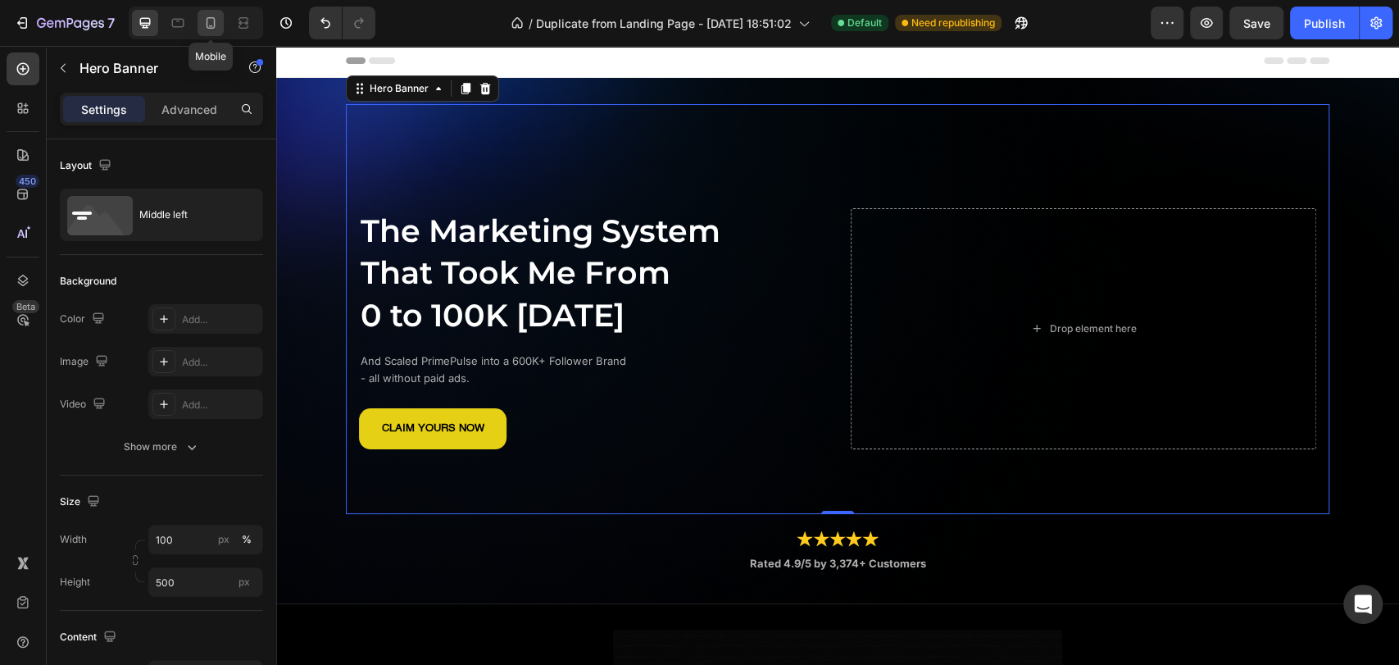
click at [207, 29] on icon at bounding box center [210, 23] width 16 height 16
type input "Auto"
type input "100%"
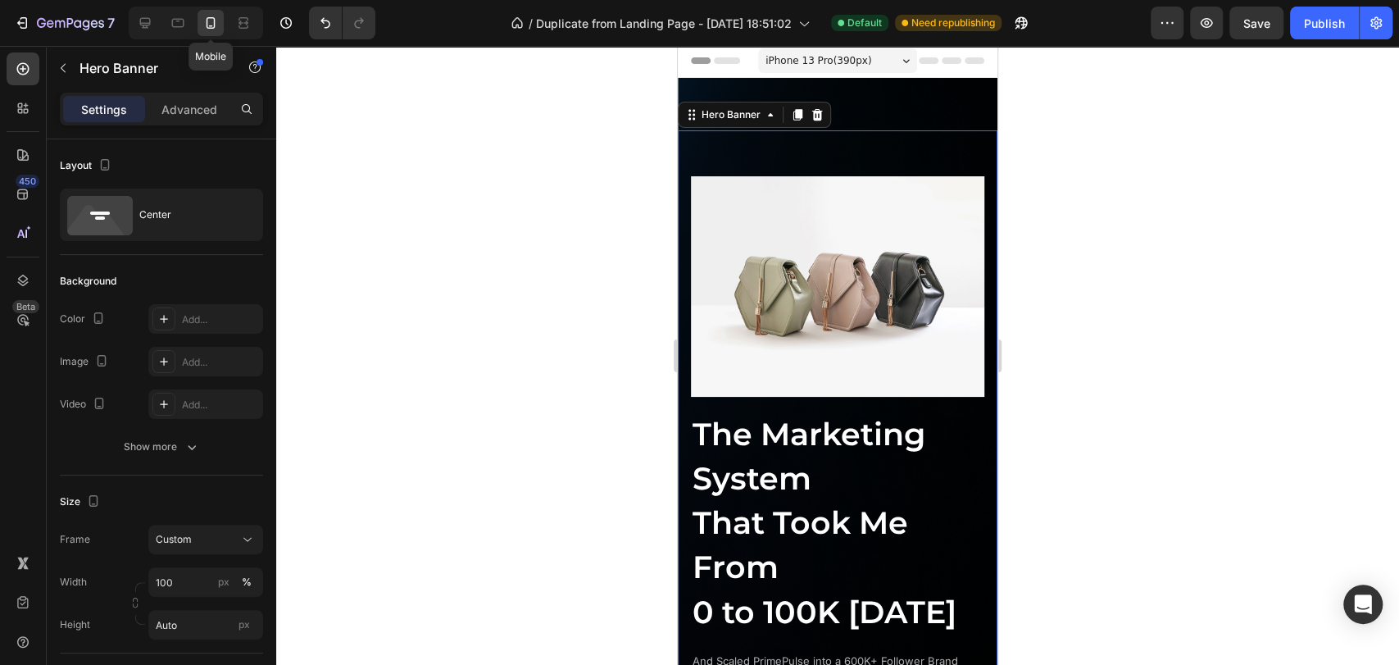
scroll to position [28, 0]
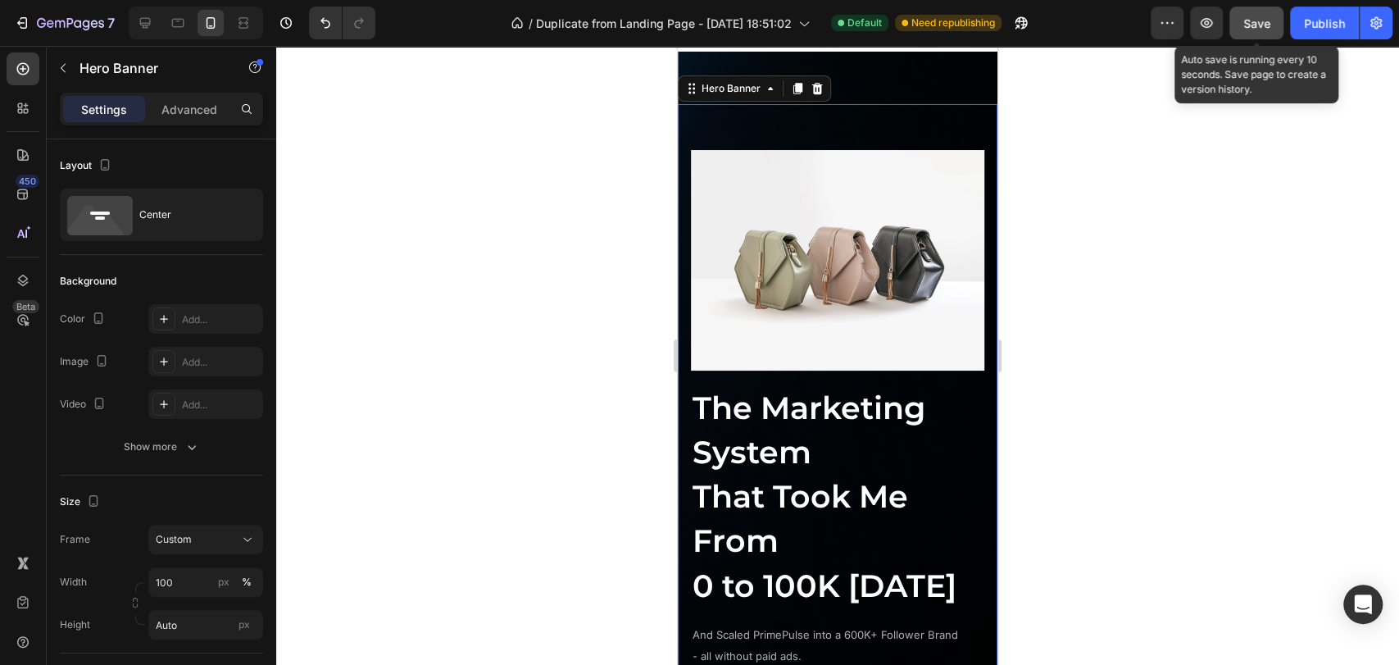
click at [1269, 30] on div "Save" at bounding box center [1256, 23] width 27 height 17
